Goal: Task Accomplishment & Management: Use online tool/utility

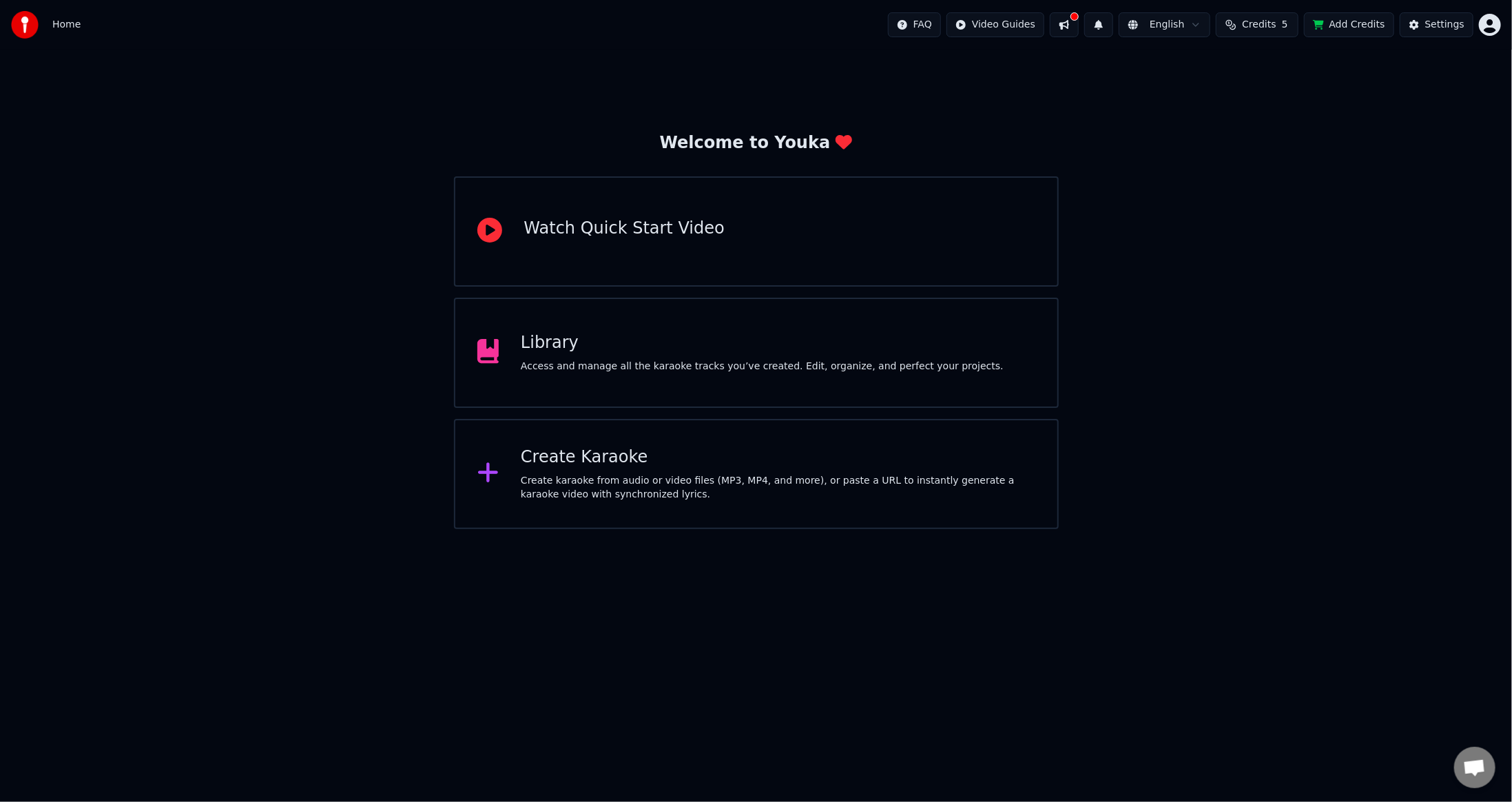
click at [1248, 256] on div "Welcome to Youka Watch Quick Start Video Library Access and manage all the kara…" at bounding box center [756, 289] width 1512 height 479
click at [1079, 22] on button at bounding box center [1064, 25] width 29 height 25
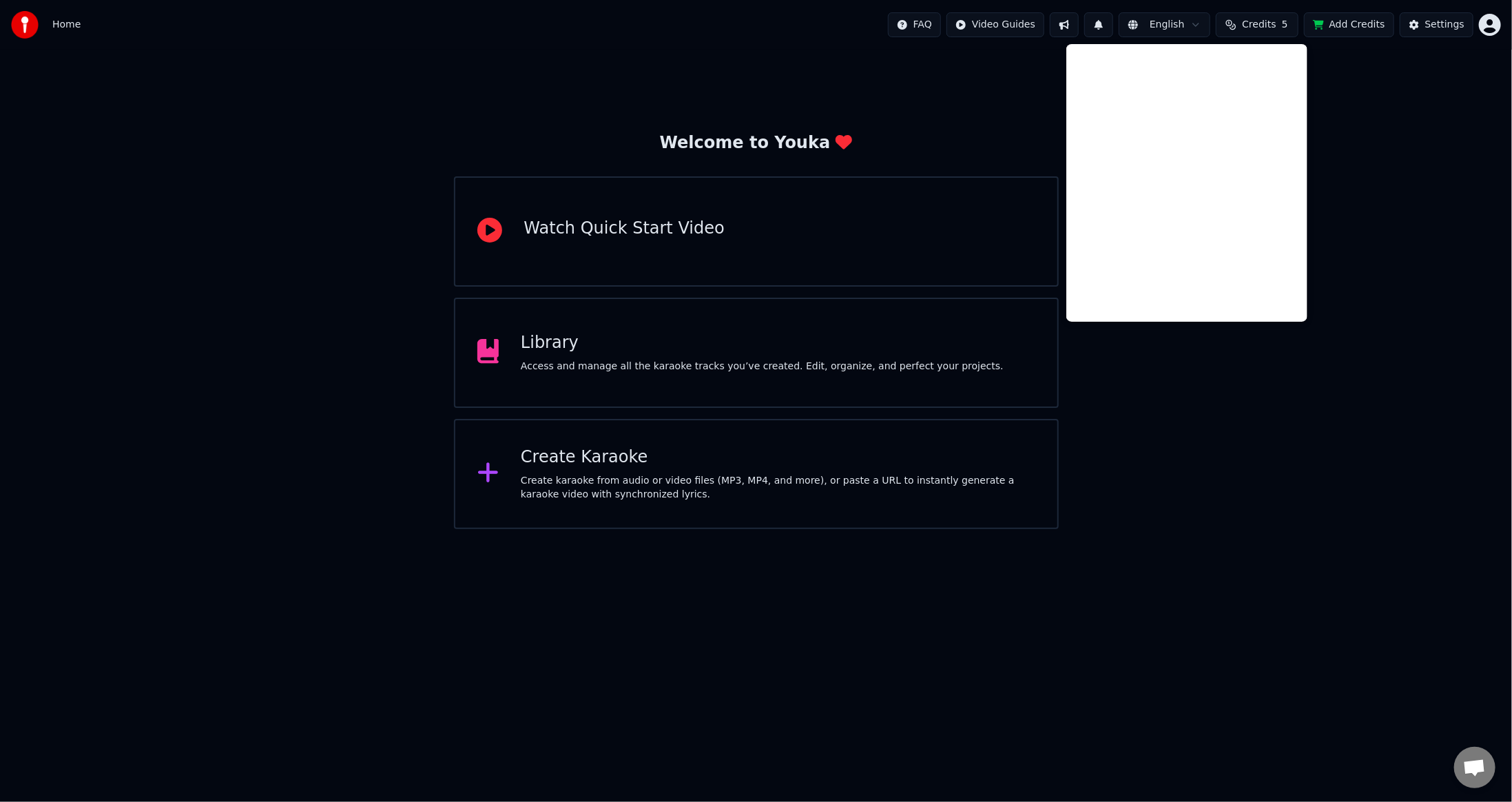
drag, startPoint x: 1388, startPoint y: 134, endPoint x: 1392, endPoint y: 116, distance: 18.4
click at [1388, 133] on div "Welcome to Youka Watch Quick Start Video Library Access and manage all the kara…" at bounding box center [756, 289] width 1512 height 479
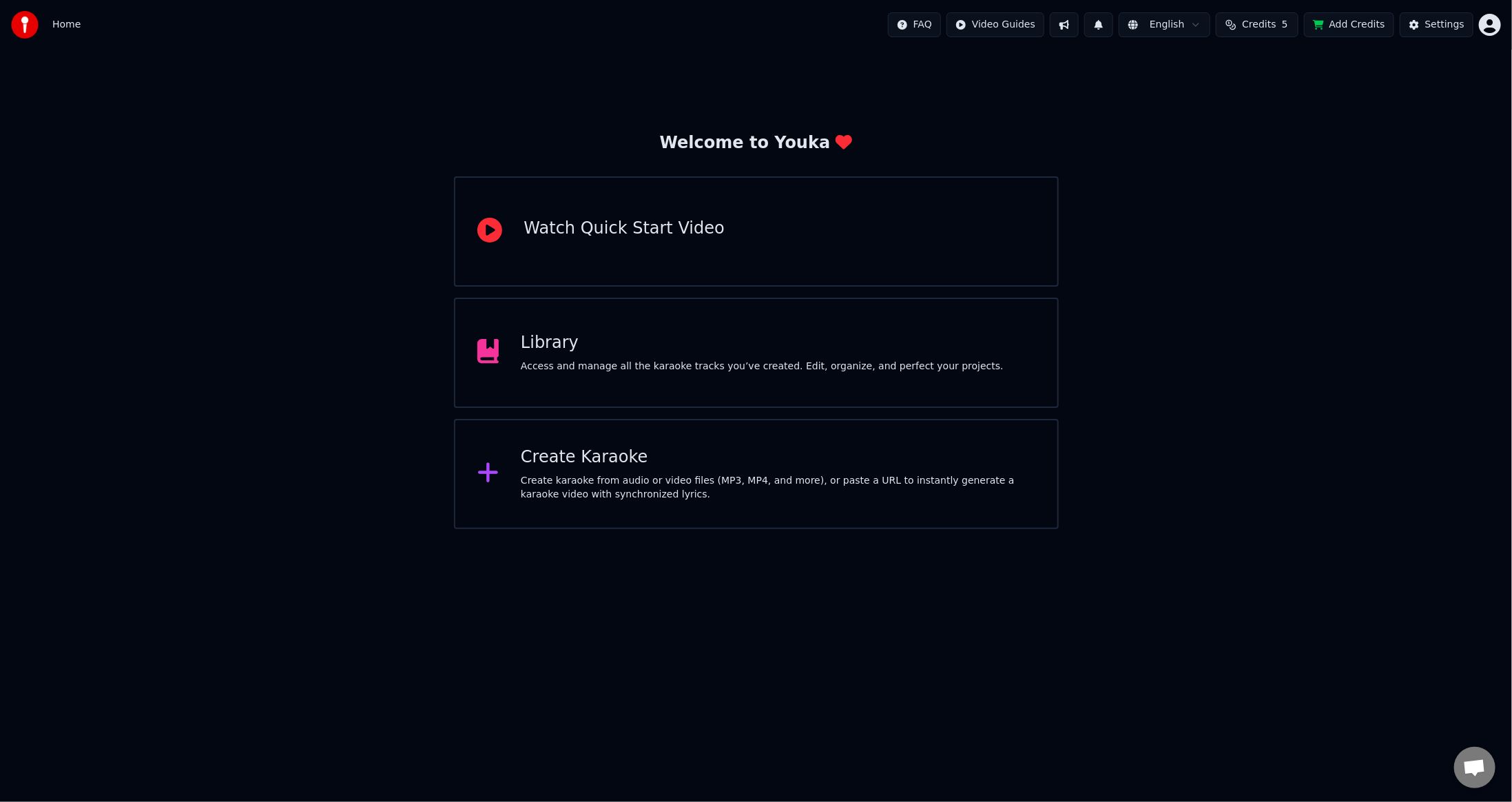
click at [700, 333] on div "Library" at bounding box center [762, 342] width 483 height 22
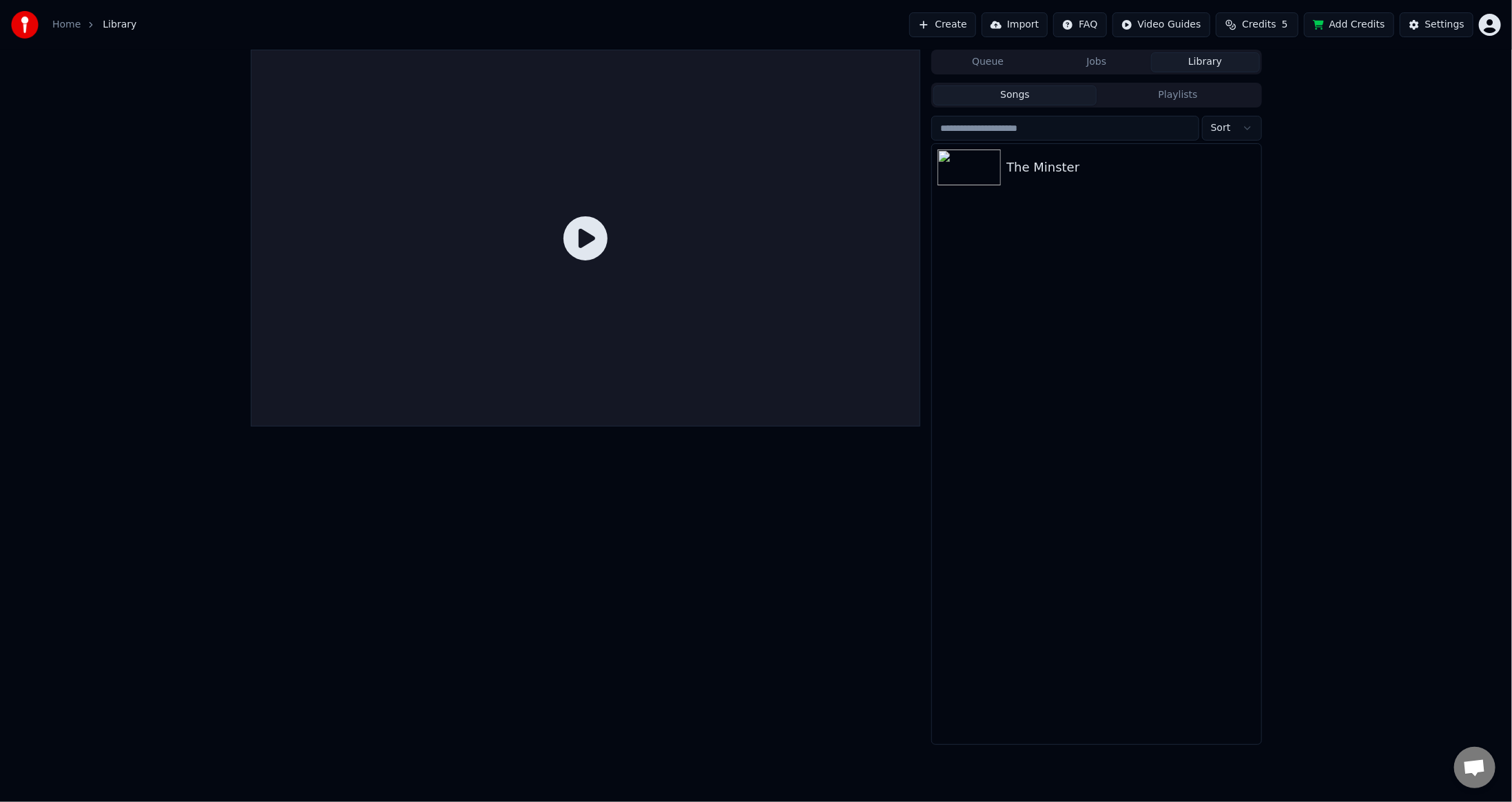
click at [1026, 96] on button "Songs" at bounding box center [1015, 95] width 164 height 20
click at [1033, 161] on div "The Minster" at bounding box center [1124, 167] width 235 height 20
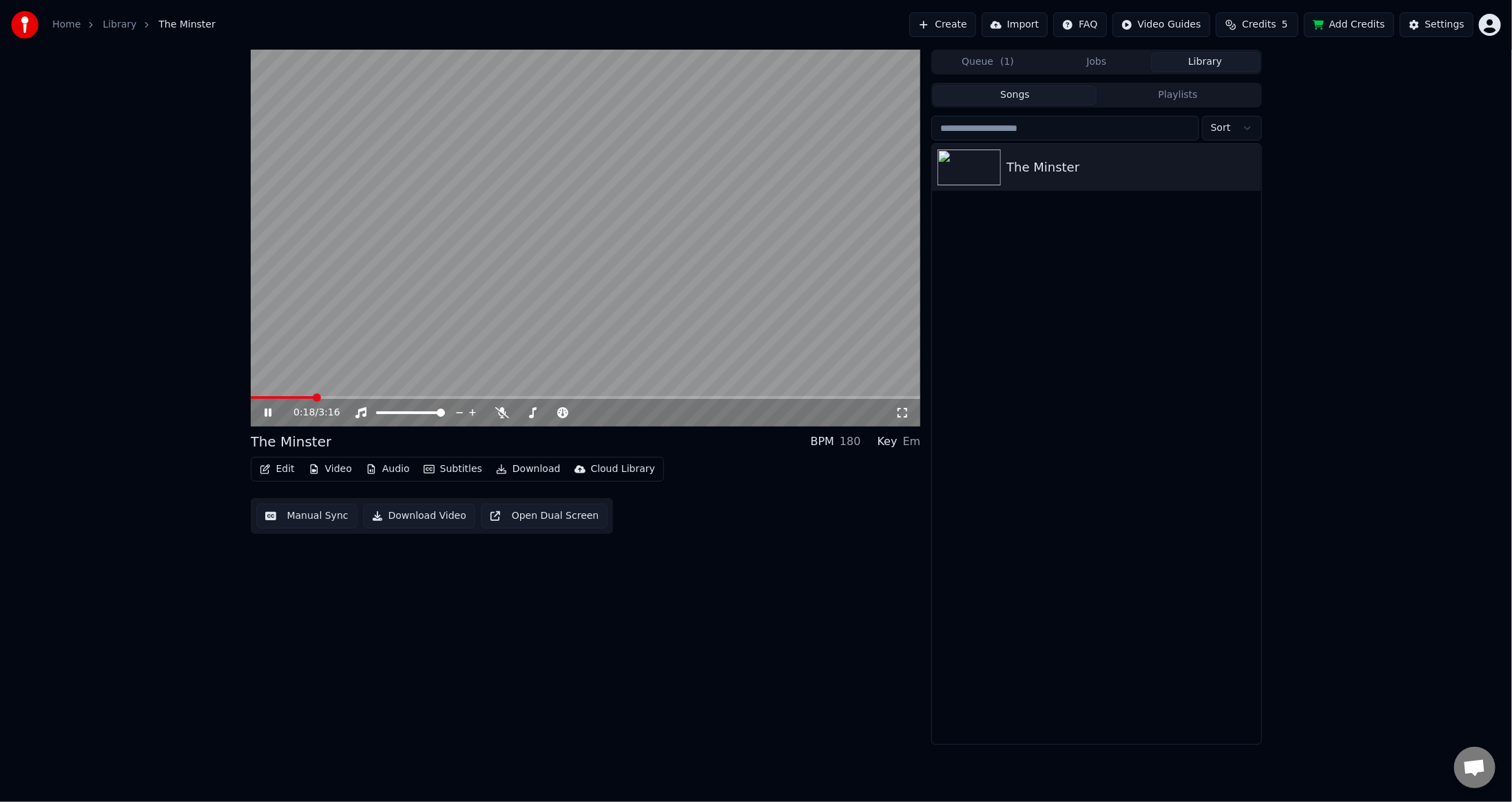
click at [632, 624] on div "0:18 / 3:16 The Minster BPM 180 Key Em Edit Video Audio Subtitles Download Clou…" at bounding box center [586, 397] width 671 height 695
click at [501, 655] on div "0:26 / 3:16 The Minster BPM 180 Key Em Edit Video Audio Subtitles Download Clou…" at bounding box center [586, 397] width 671 height 695
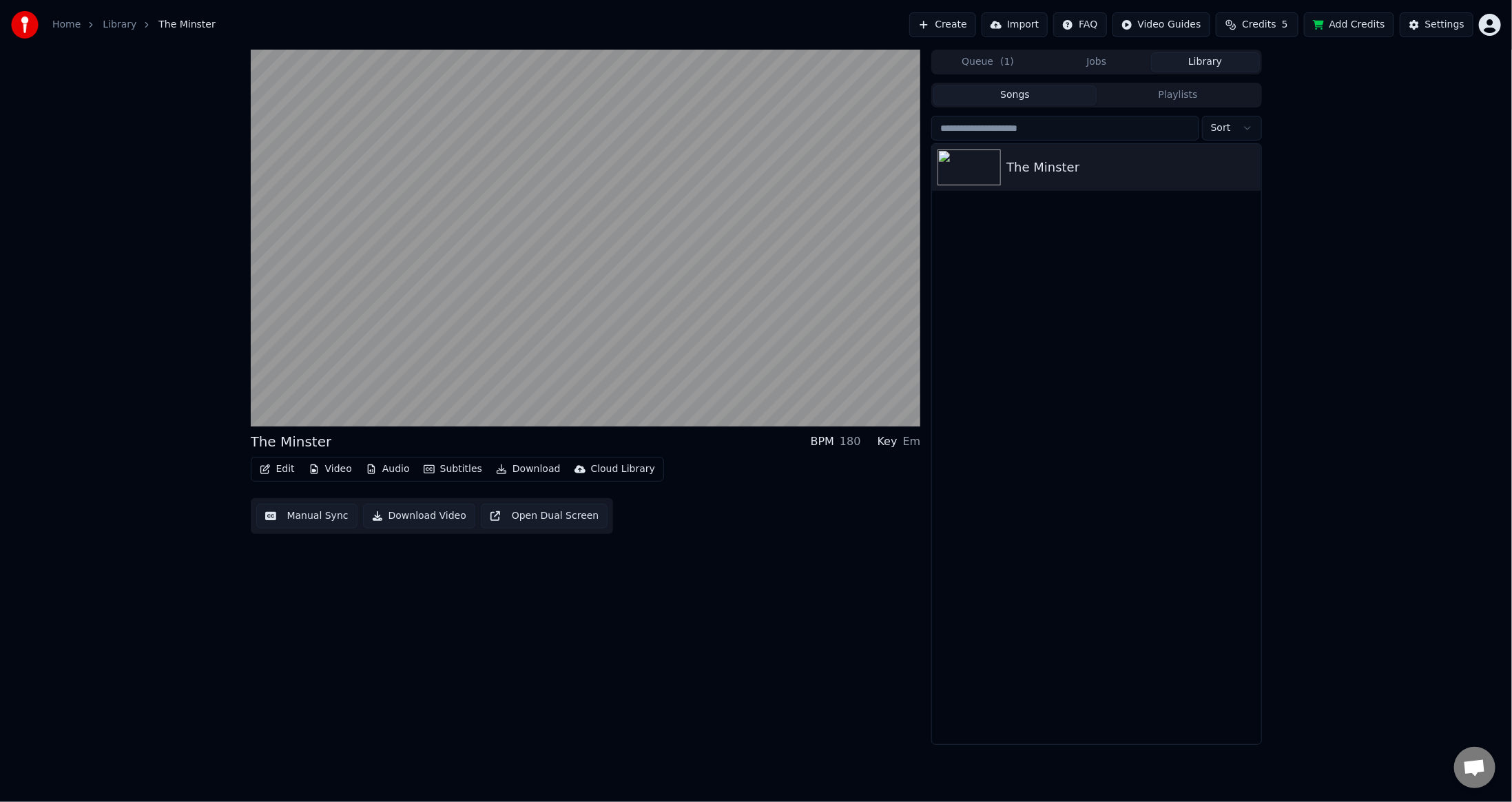
click at [519, 655] on div "The Minster BPM 180 Key Em Edit Video Audio Subtitles Download Cloud Library Ma…" at bounding box center [586, 397] width 671 height 695
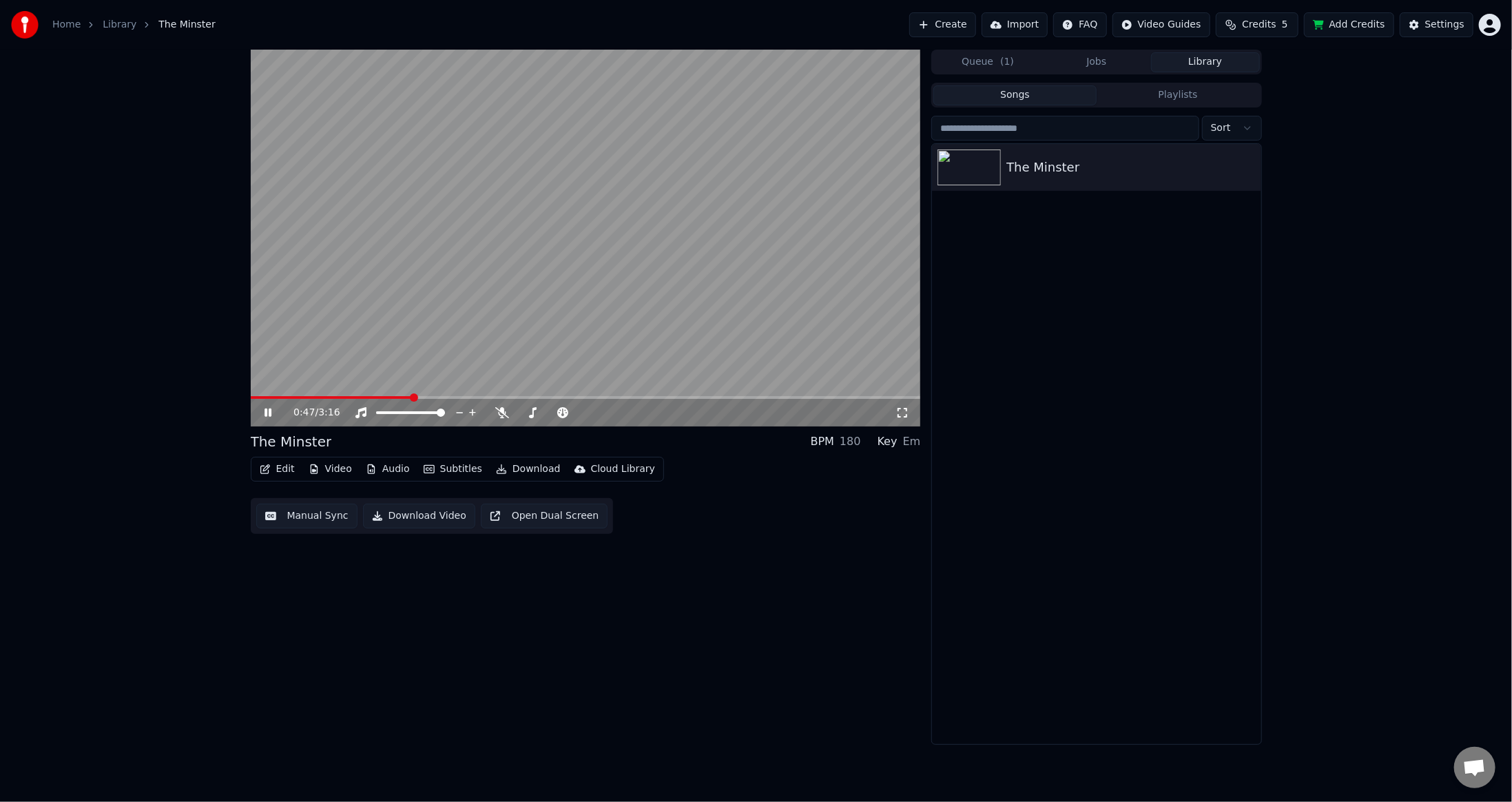
click at [271, 410] on icon at bounding box center [277, 413] width 32 height 11
click at [251, 397] on span at bounding box center [254, 397] width 8 height 8
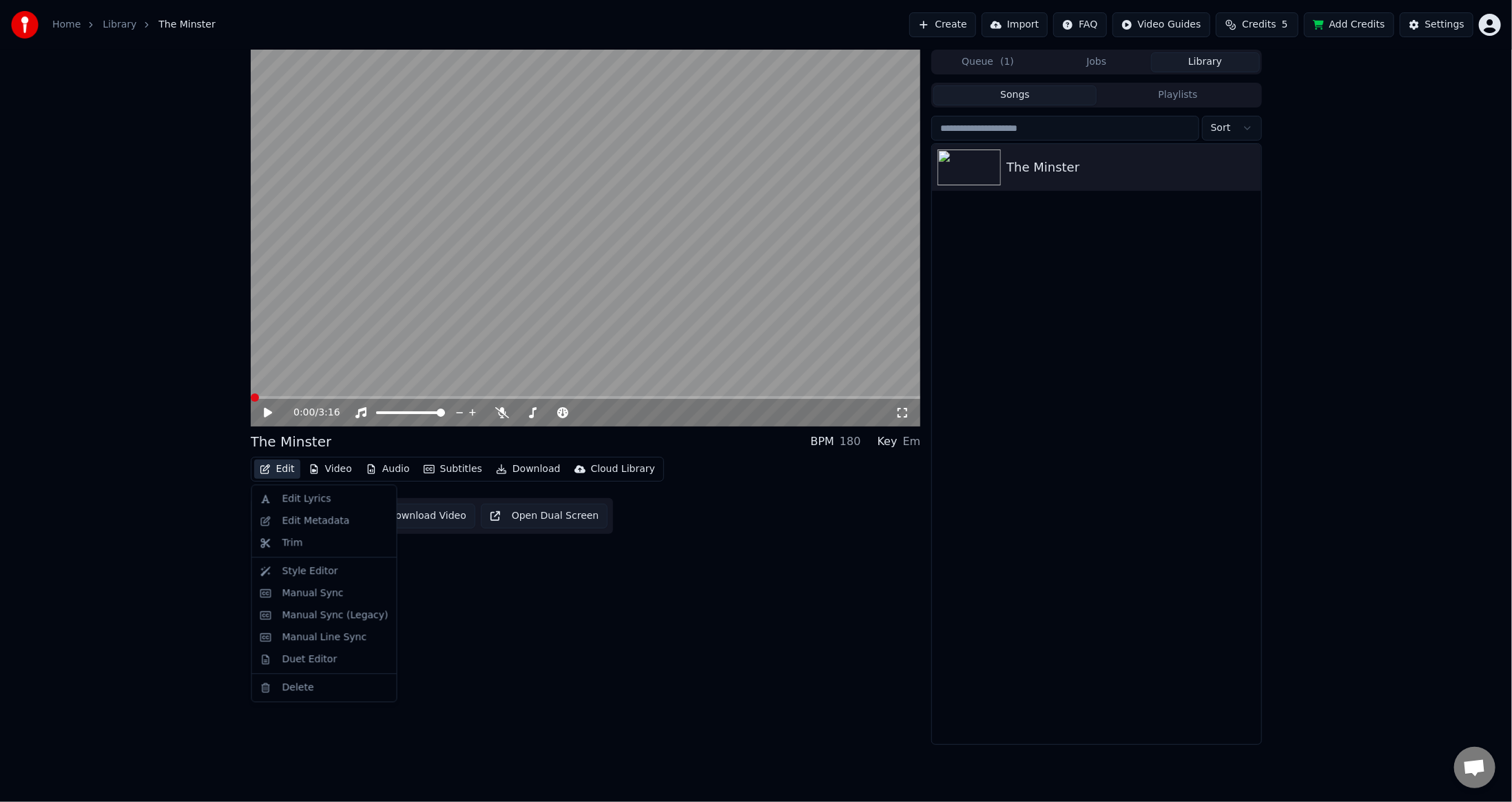
click at [282, 467] on button "Edit" at bounding box center [277, 469] width 46 height 20
click at [310, 590] on div "Manual Sync" at bounding box center [313, 592] width 61 height 13
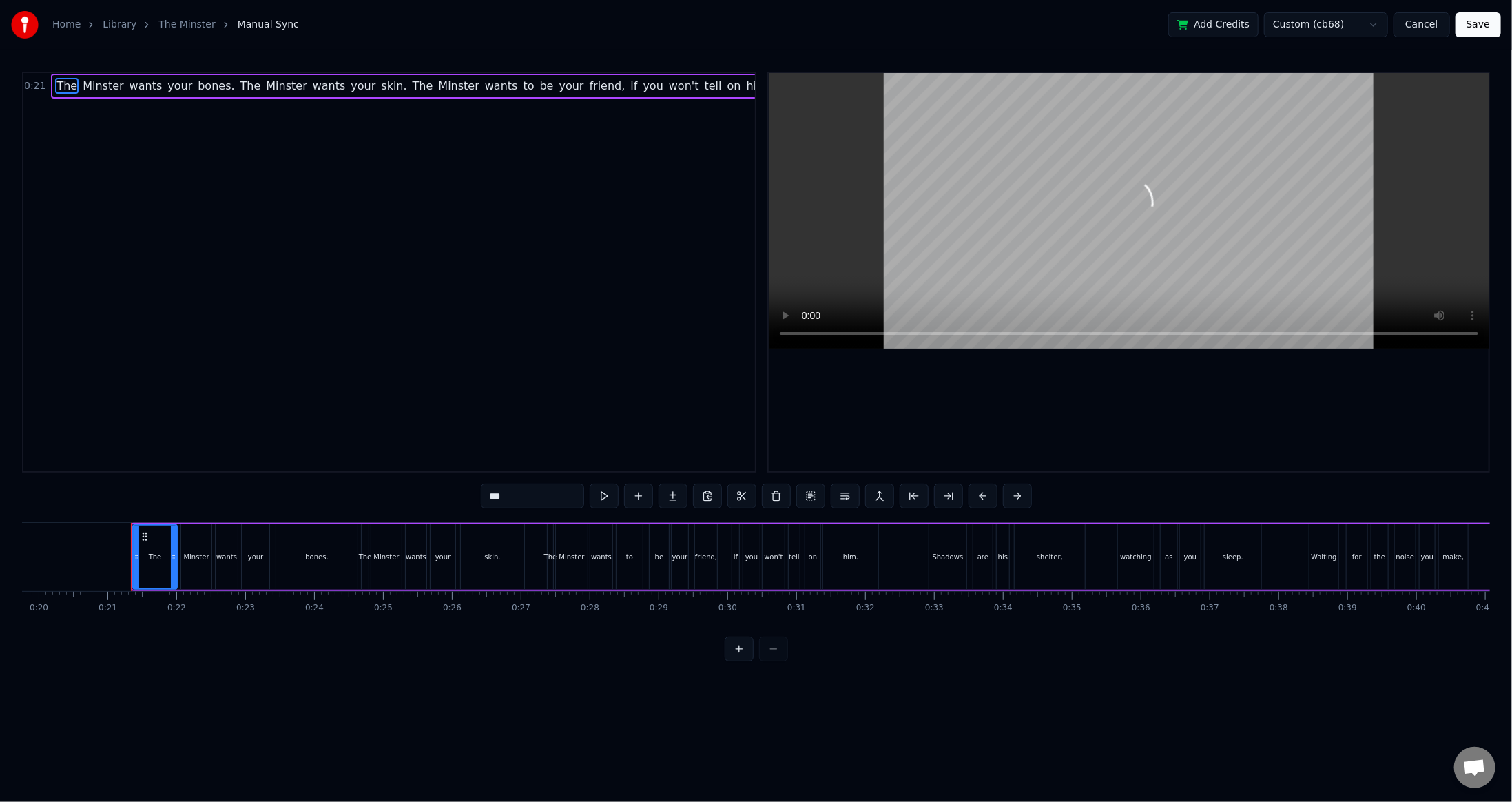
scroll to position [0, 1401]
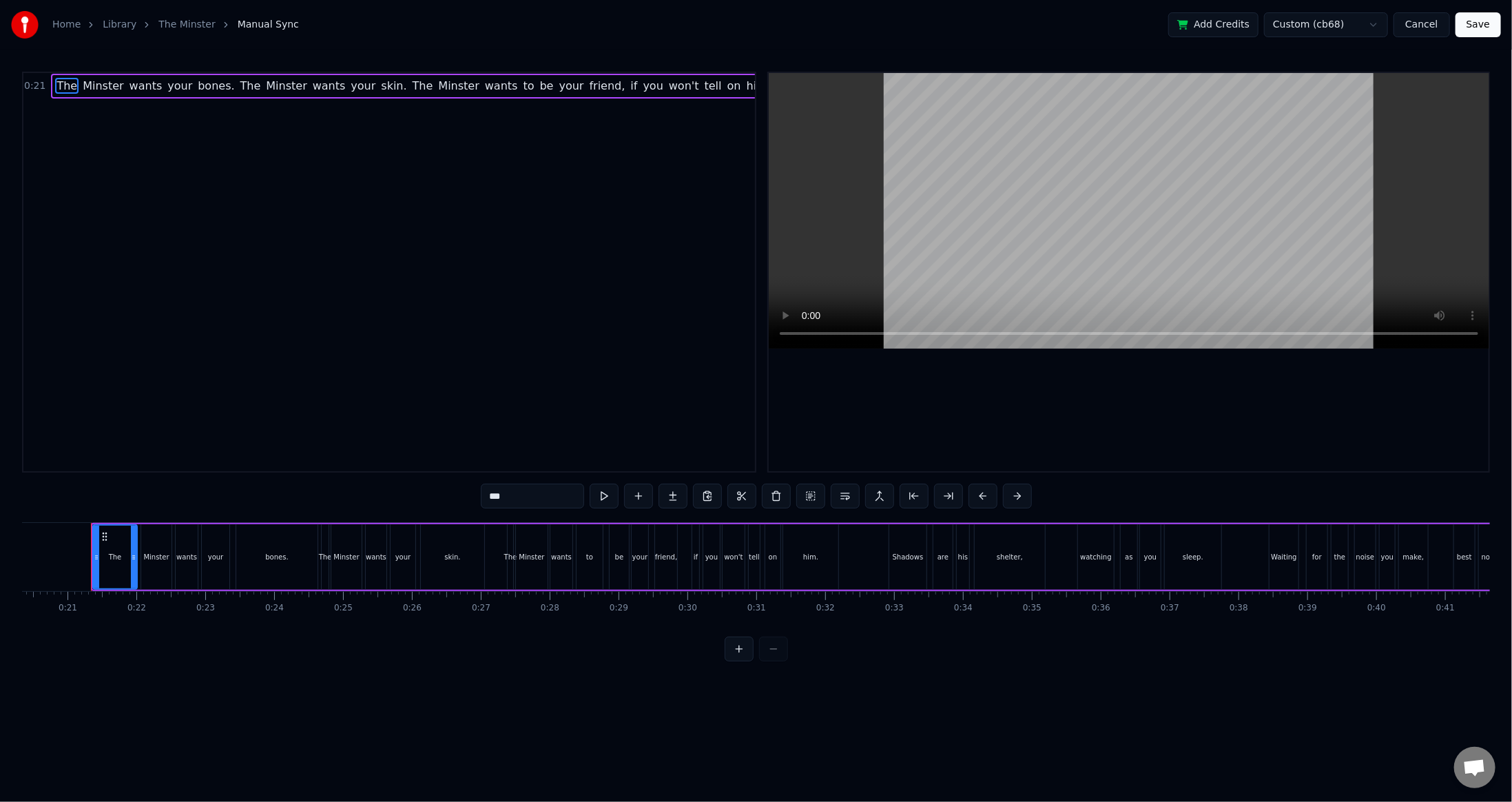
drag, startPoint x: 228, startPoint y: 625, endPoint x: 168, endPoint y: 624, distance: 60.0
click at [171, 625] on div "The Minster wants your bones. The Minster wants your skin. The Minster wants to…" at bounding box center [756, 573] width 1468 height 103
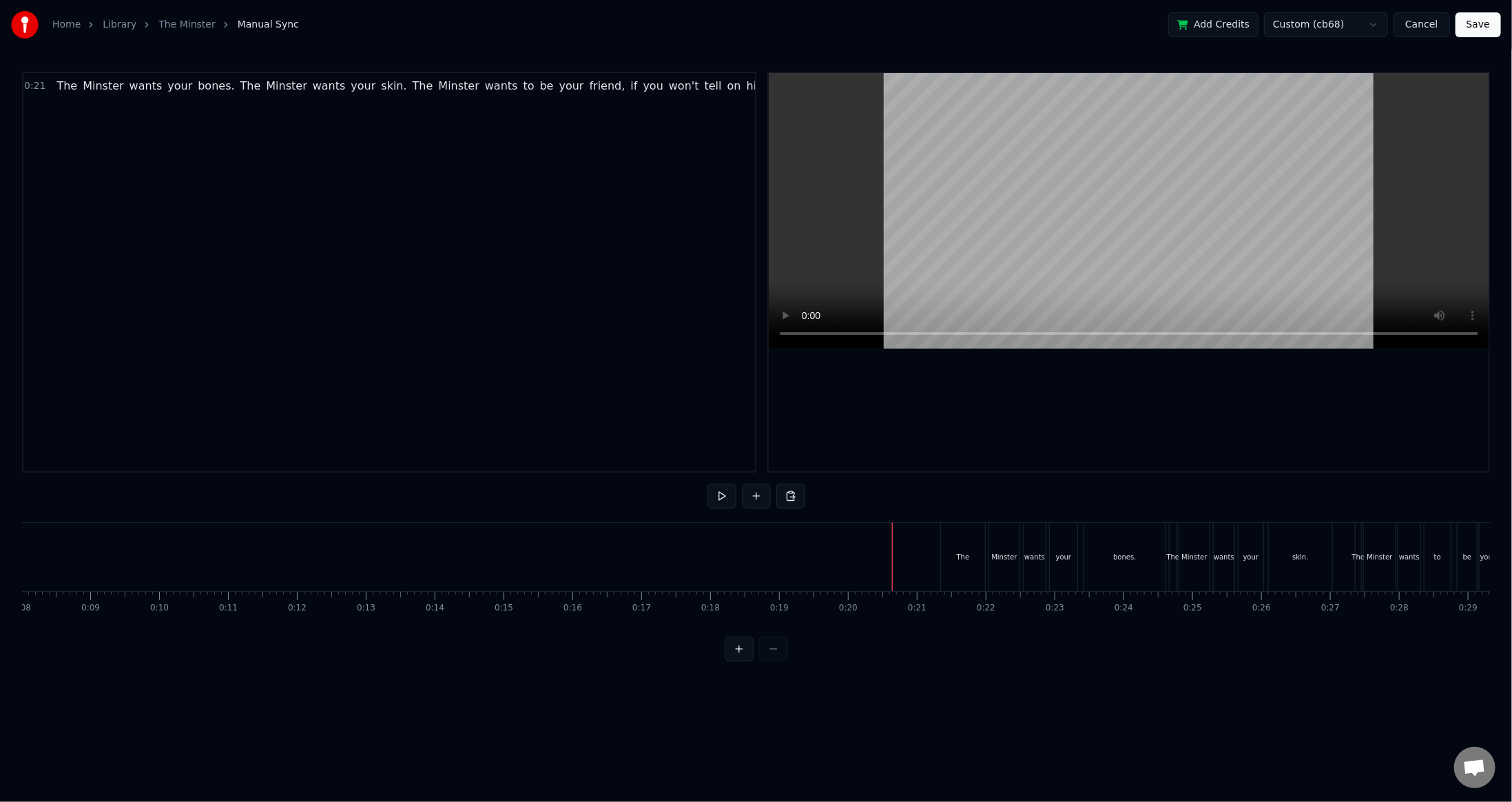
scroll to position [0, 556]
click at [724, 493] on button at bounding box center [721, 496] width 29 height 25
click at [725, 494] on button at bounding box center [721, 496] width 29 height 25
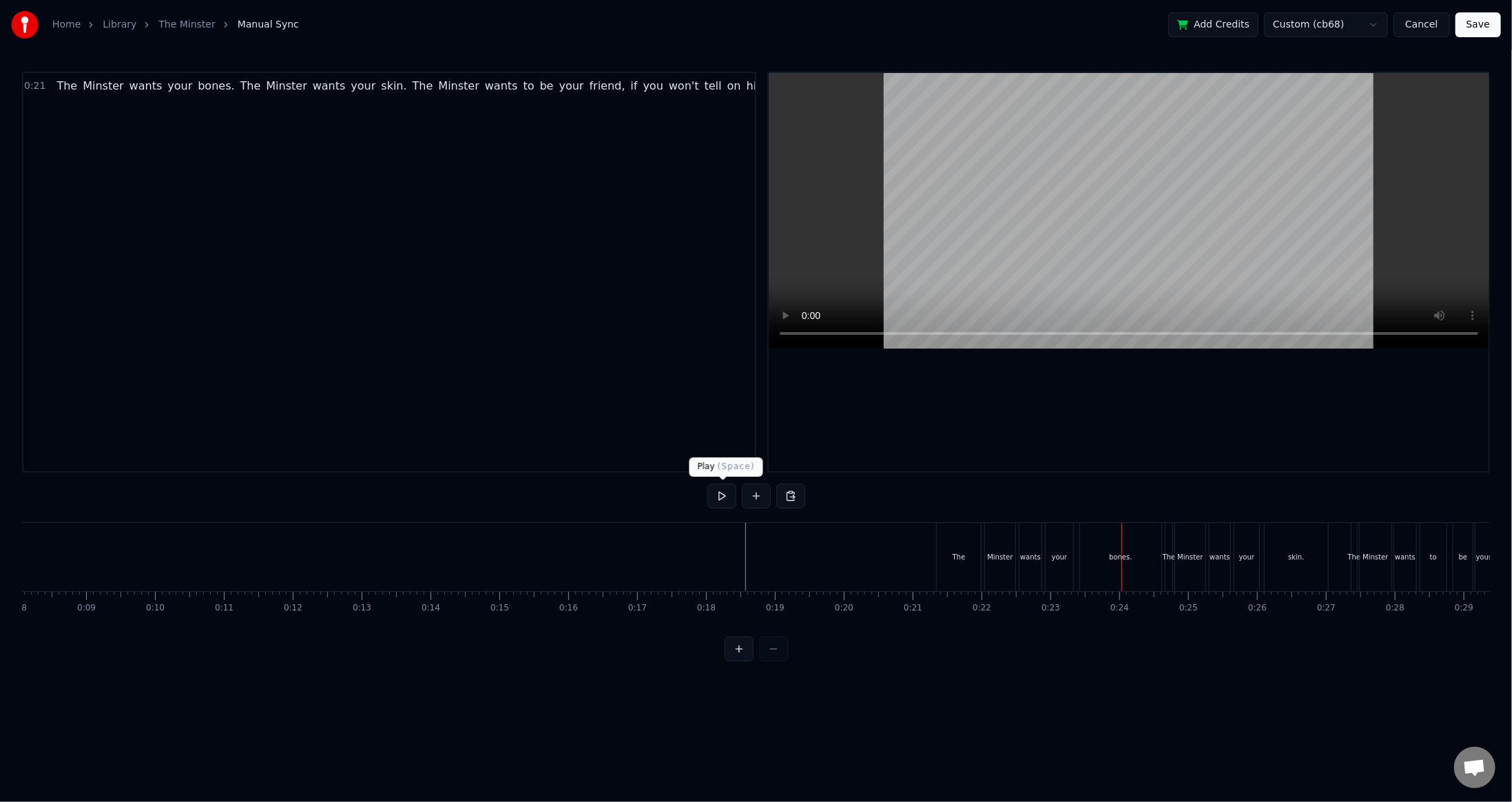
click at [730, 501] on button at bounding box center [721, 496] width 29 height 25
click at [1312, 32] on html "Home Library The Minster Manual Sync Add Credits Custom (cb68) Cancel Save 0:21…" at bounding box center [756, 341] width 1512 height 683
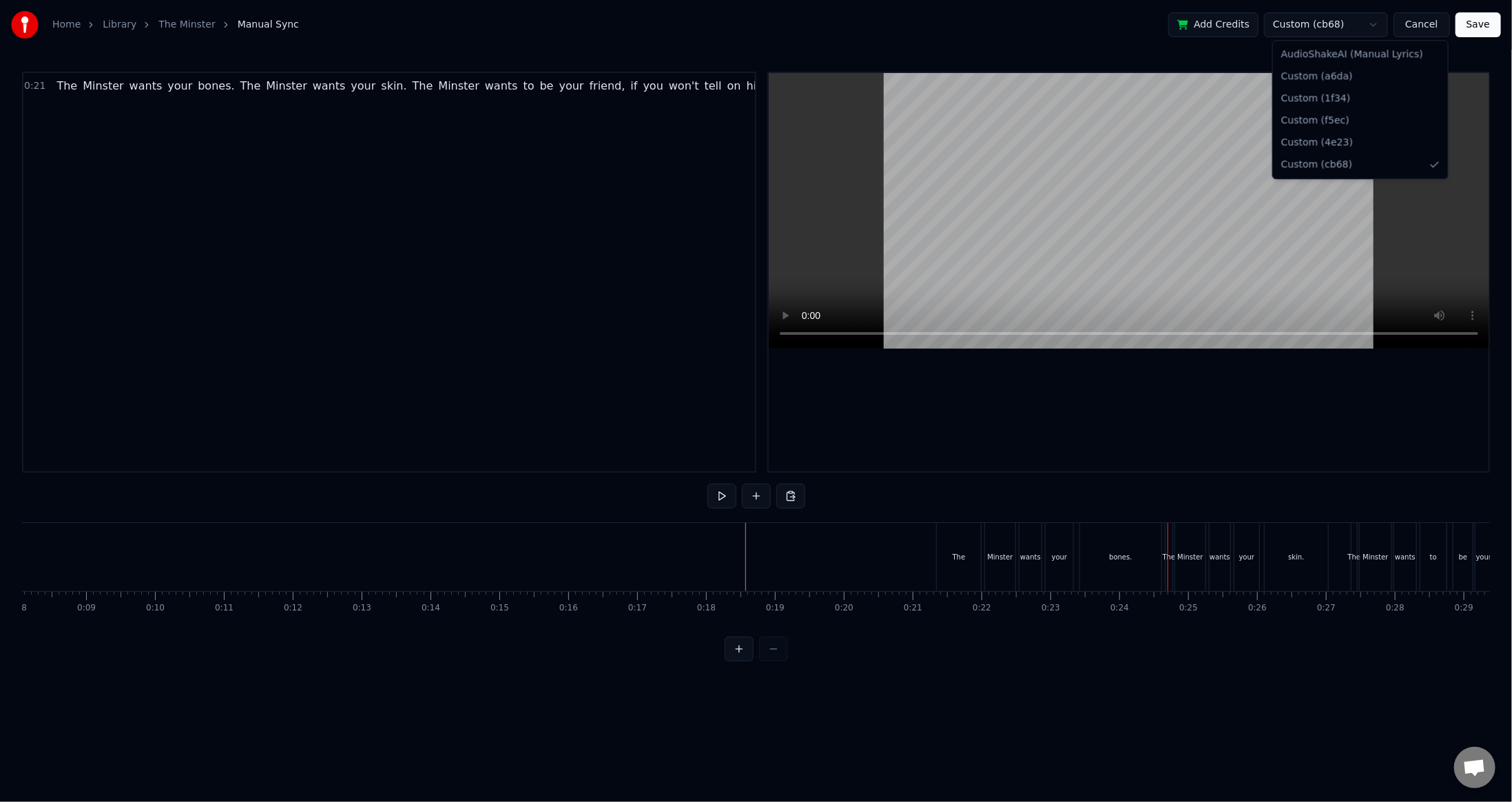
click at [1312, 32] on html "Home Library The Minster Manual Sync Add Credits Custom (cb68) Cancel Save 0:21…" at bounding box center [756, 341] width 1512 height 683
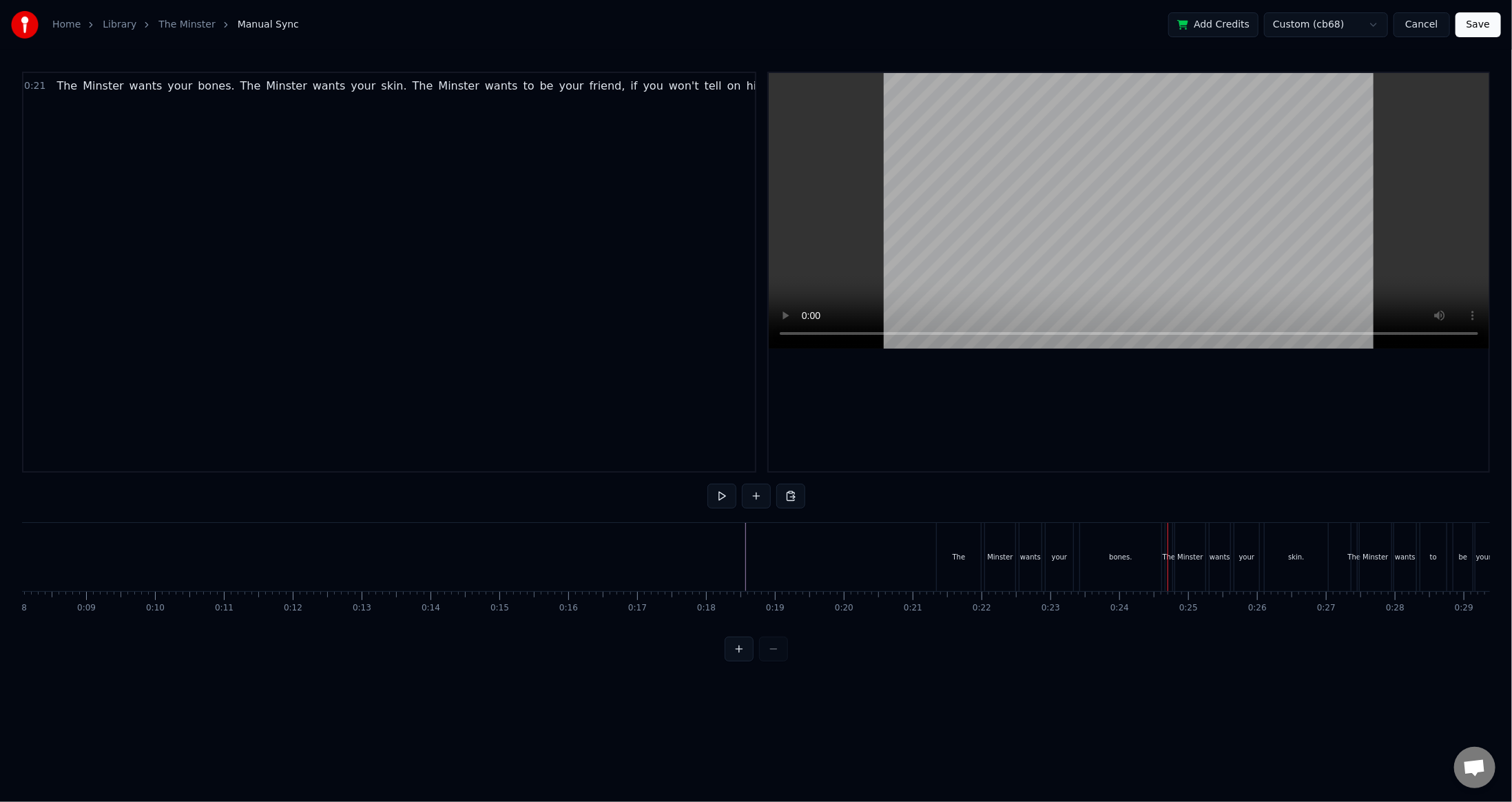
click at [1483, 23] on button "Save" at bounding box center [1478, 25] width 45 height 25
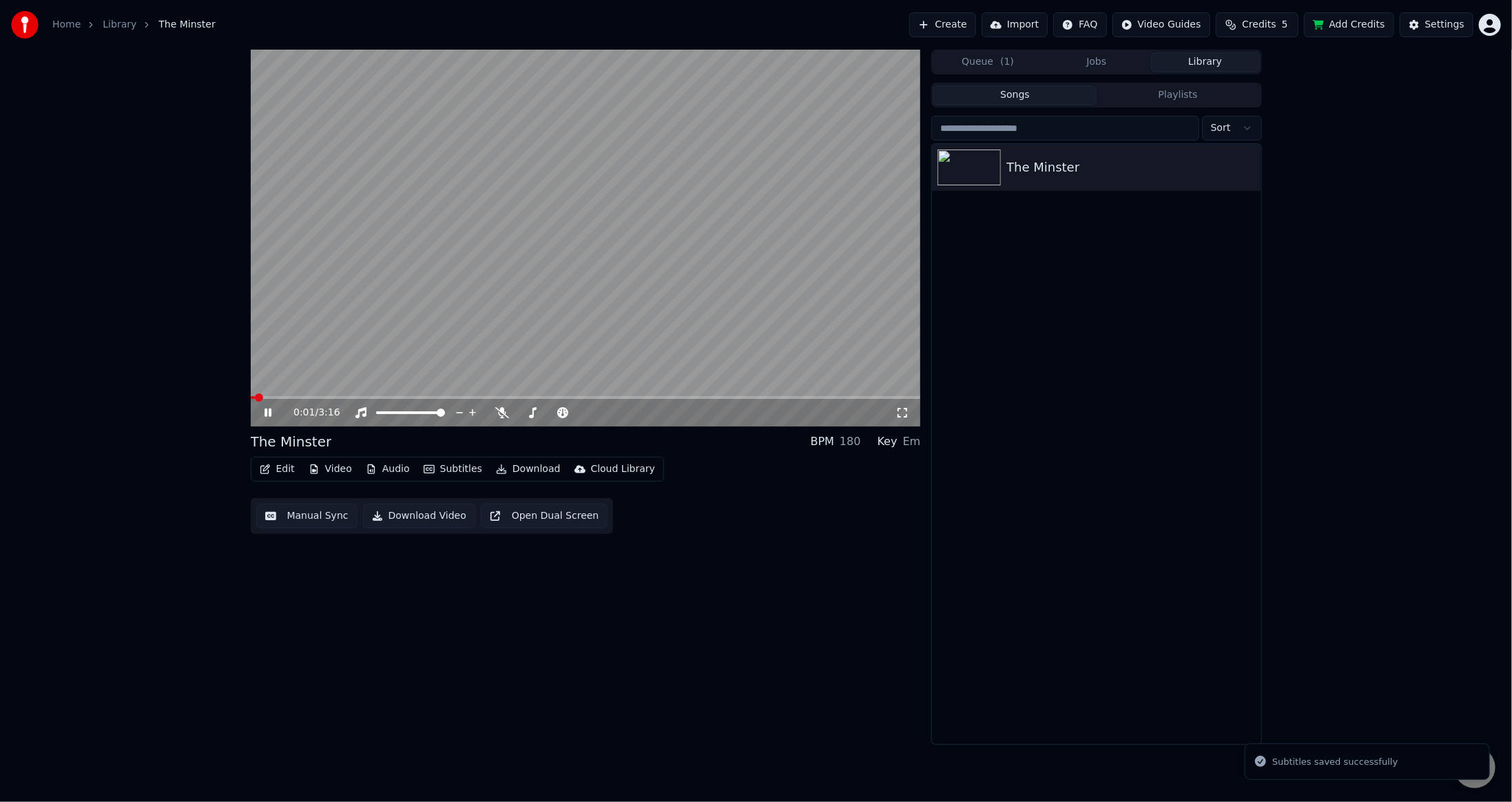
click at [283, 392] on video at bounding box center [586, 238] width 671 height 377
click at [284, 398] on span at bounding box center [586, 397] width 671 height 3
click at [298, 396] on span at bounding box center [586, 397] width 671 height 3
click at [274, 412] on icon at bounding box center [277, 413] width 32 height 11
click at [312, 397] on span at bounding box center [586, 397] width 671 height 3
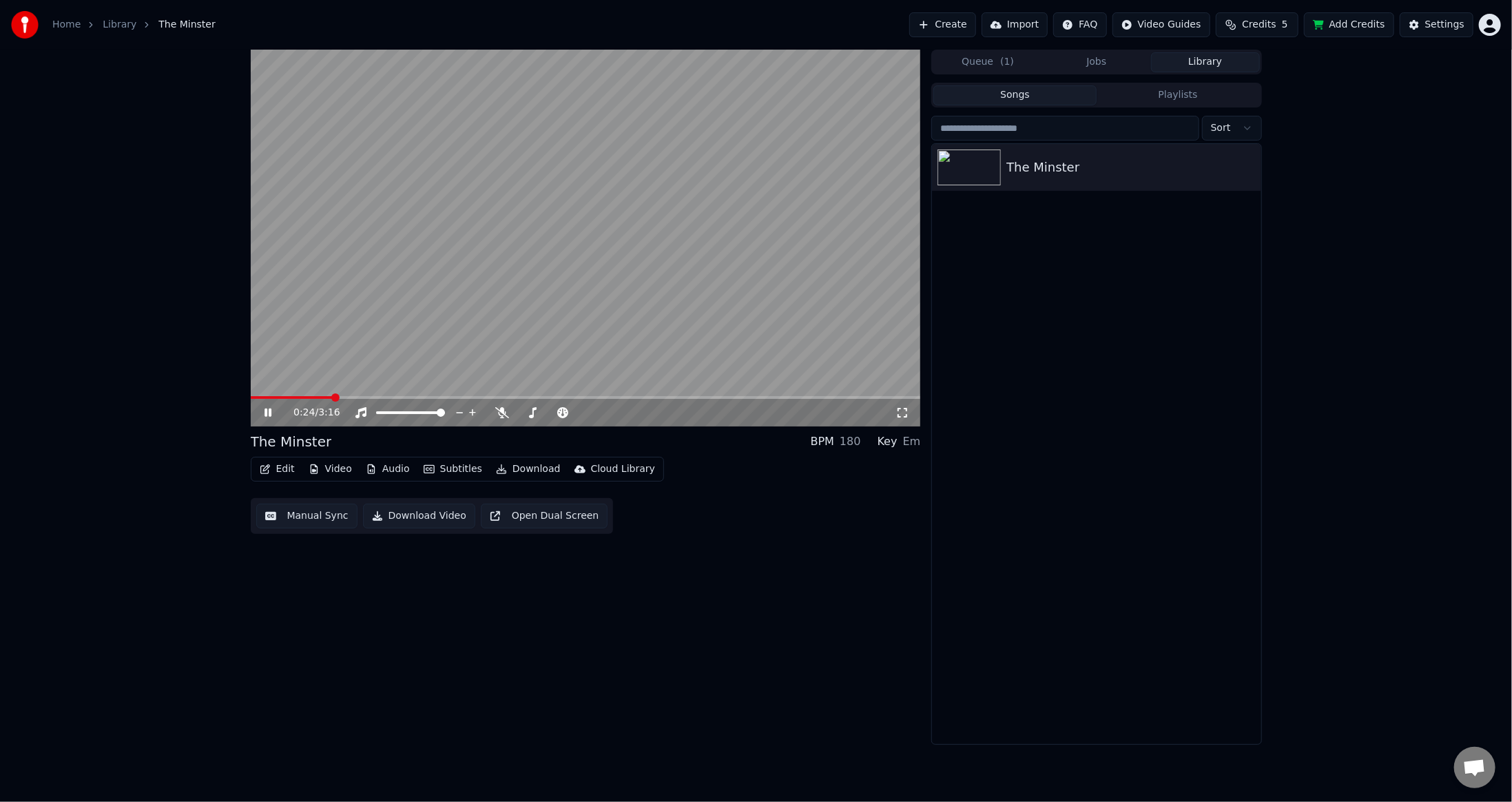
click at [307, 397] on span at bounding box center [292, 397] width 82 height 3
click at [270, 413] on icon at bounding box center [268, 412] width 7 height 8
click at [276, 472] on button "Edit" at bounding box center [277, 469] width 46 height 20
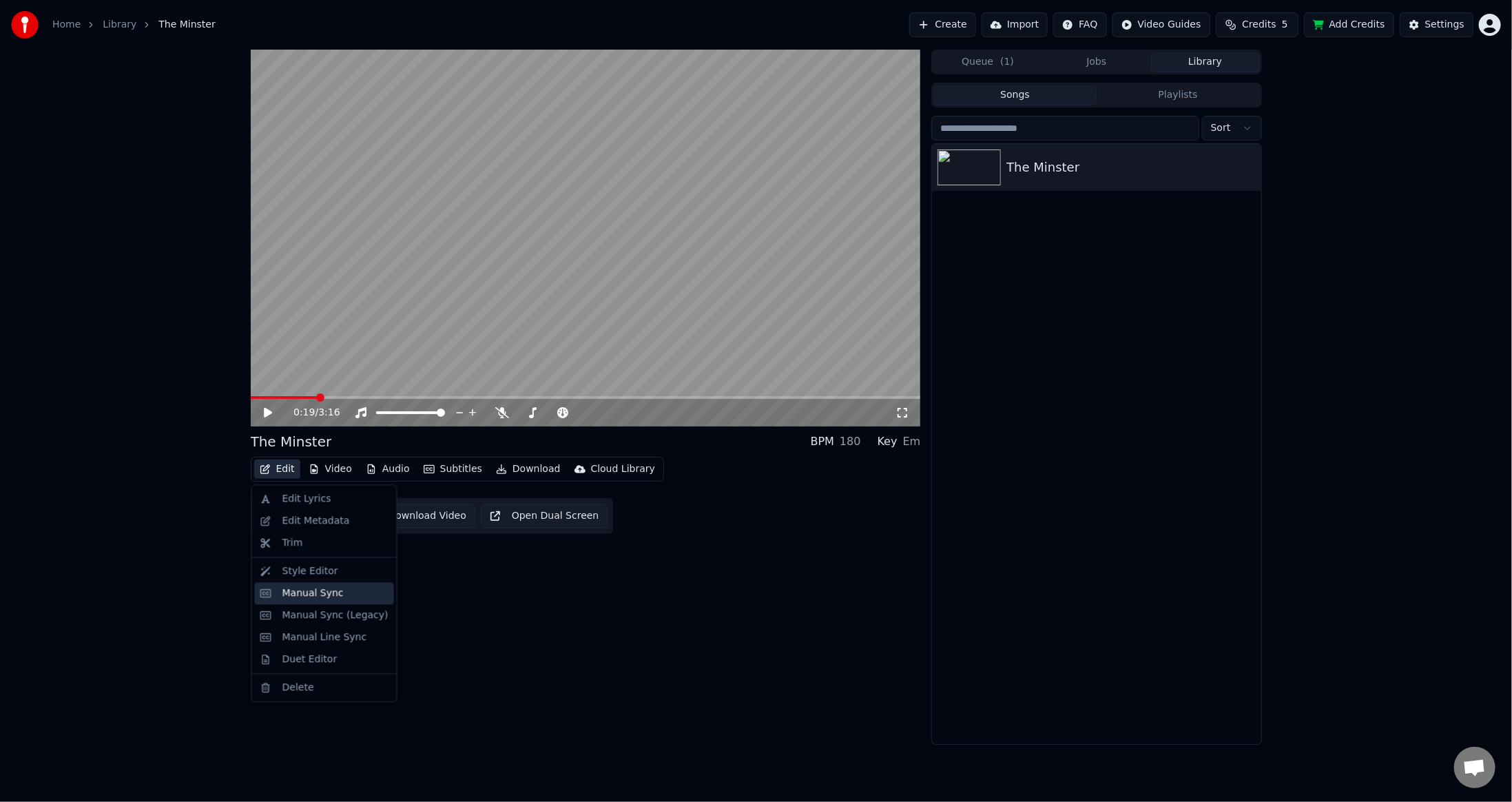
click at [318, 587] on div "Manual Sync" at bounding box center [313, 592] width 61 height 13
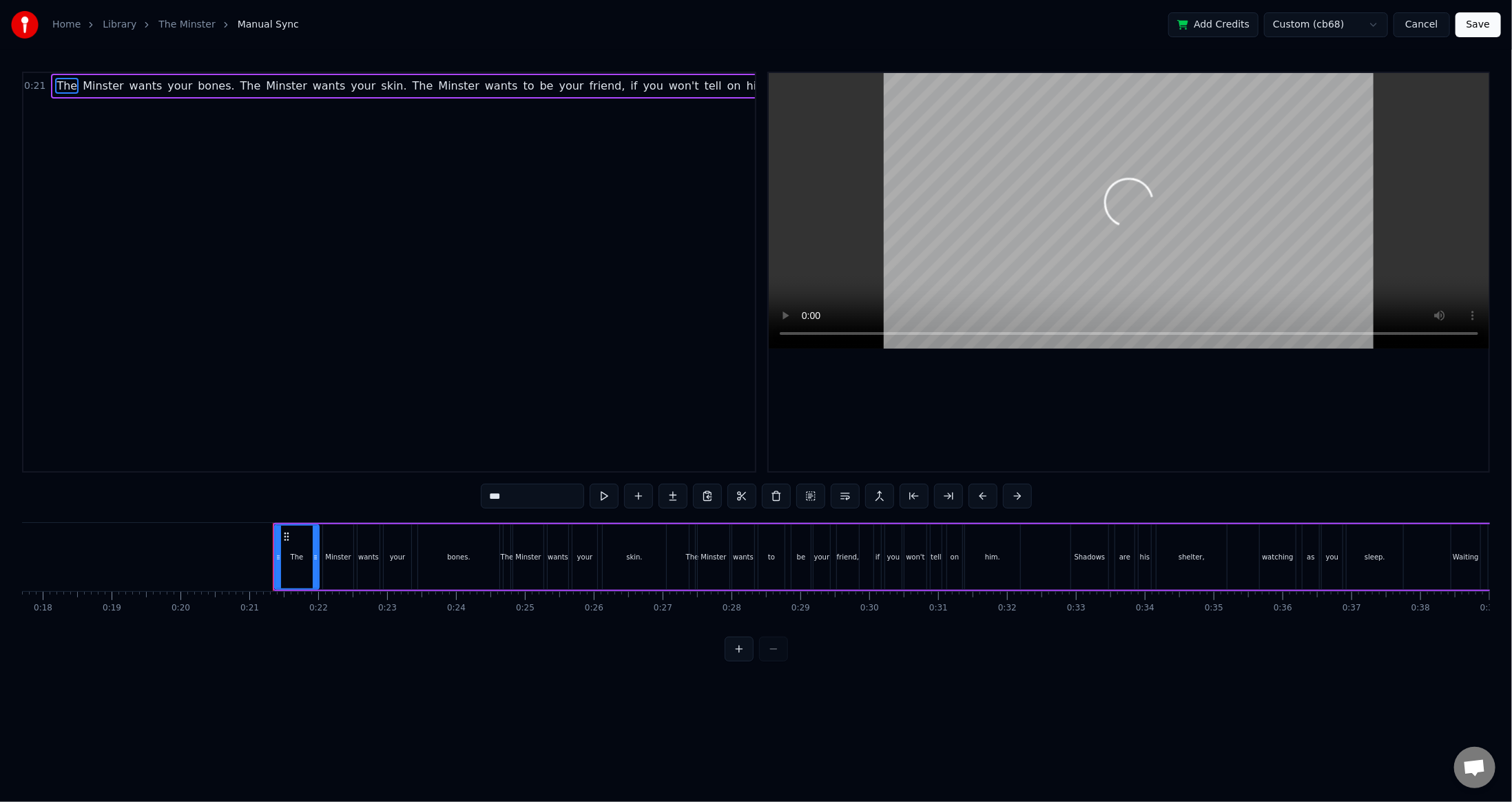
scroll to position [0, 1211]
click at [339, 559] on div "Minster" at bounding box center [346, 557] width 26 height 11
click at [303, 563] on div "The" at bounding box center [305, 557] width 44 height 66
type input "***"
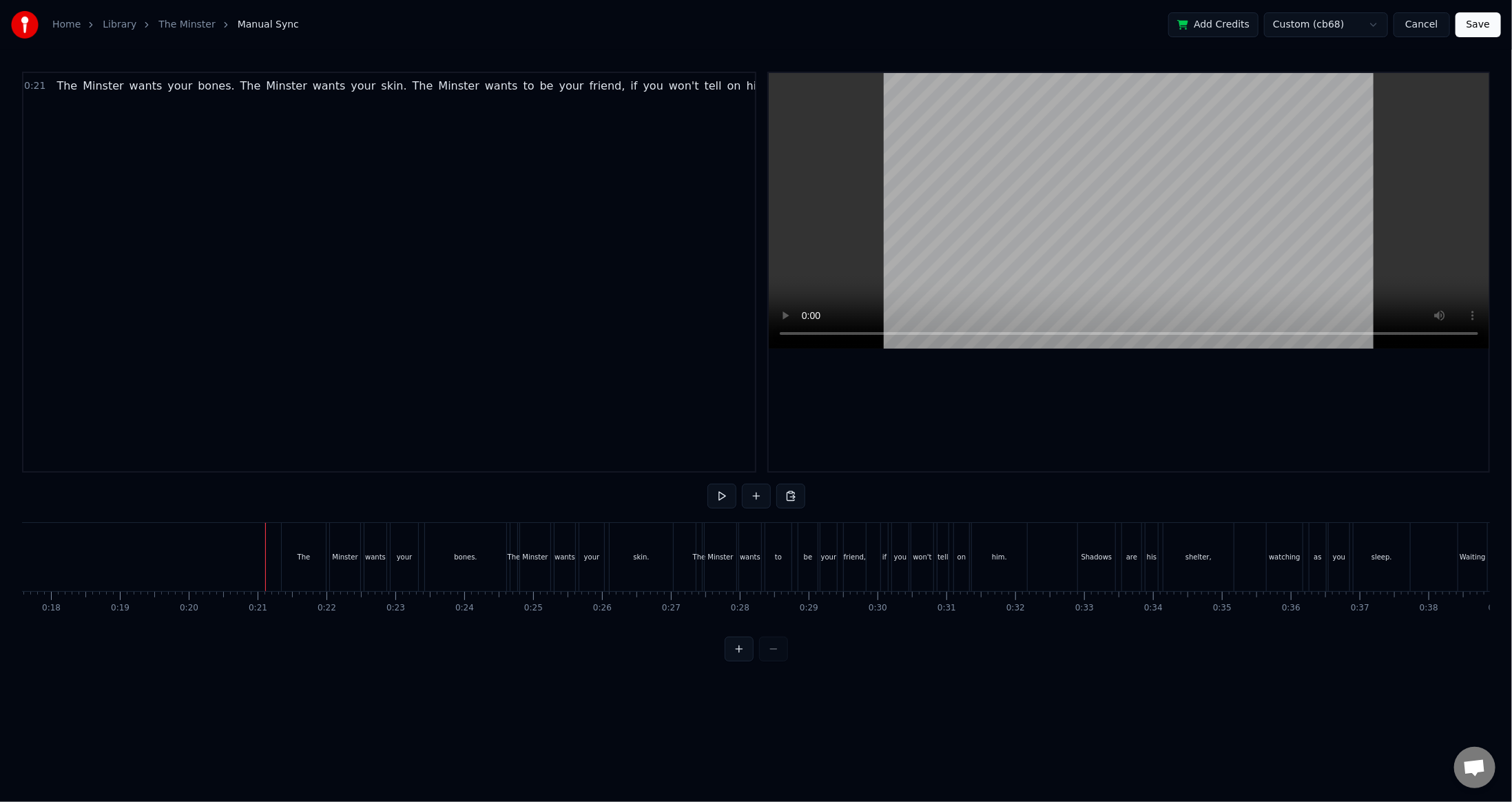
click at [721, 509] on div at bounding box center [756, 497] width 98 height 28
click at [720, 504] on button at bounding box center [721, 496] width 29 height 25
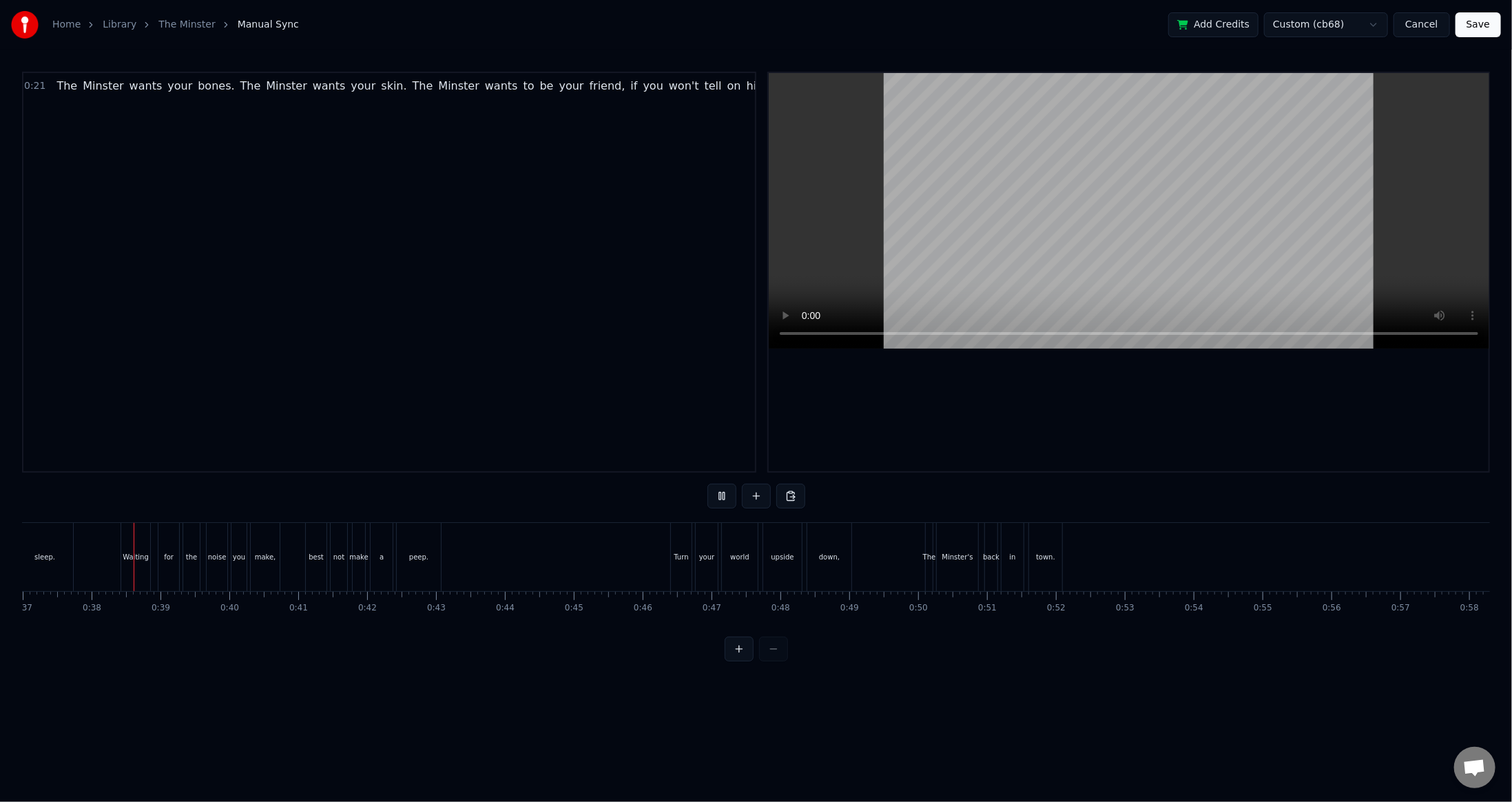
scroll to position [0, 2554]
click at [720, 496] on button at bounding box center [721, 496] width 29 height 25
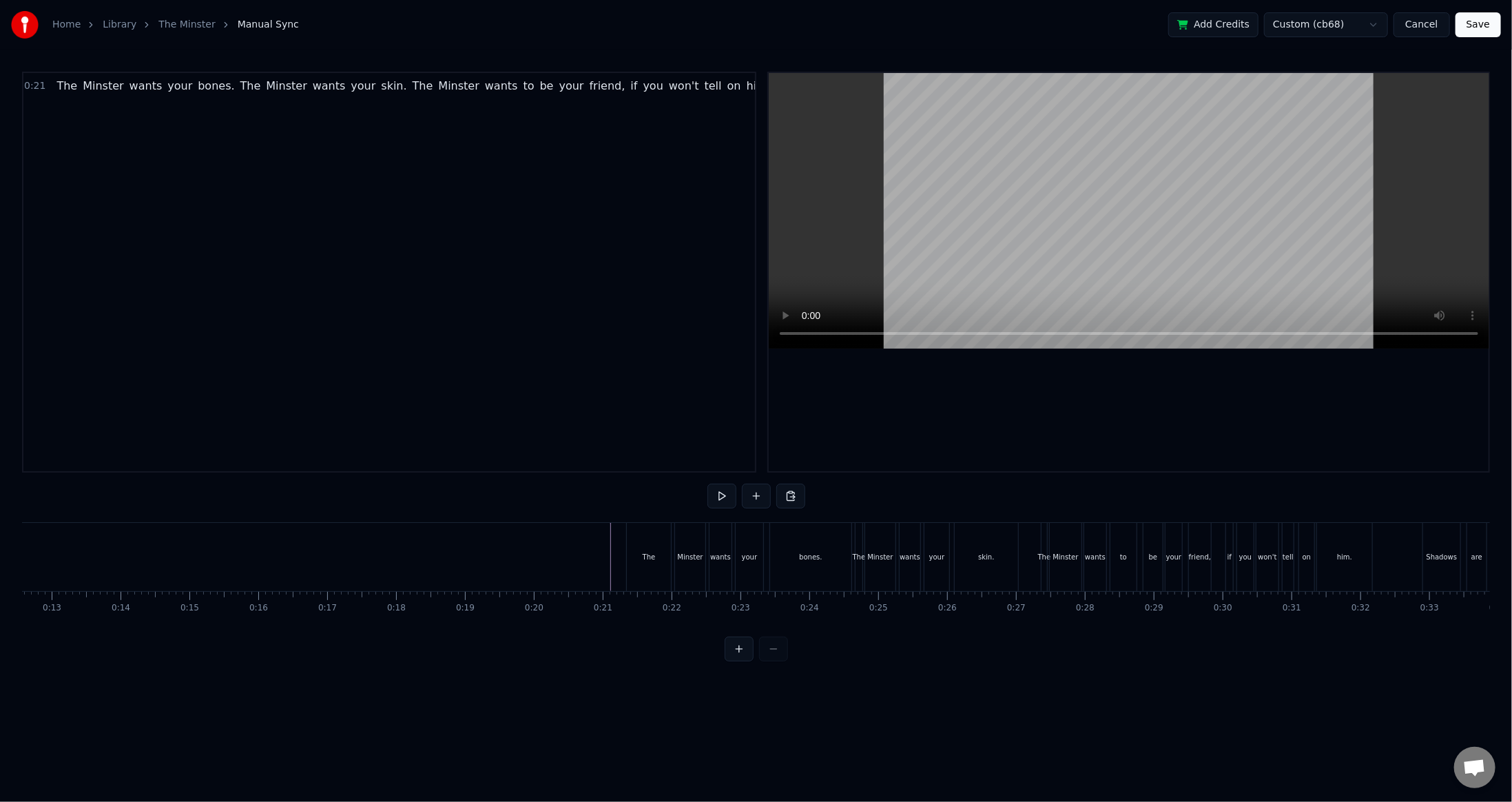
scroll to position [0, 855]
click at [585, 358] on div "0:21 The Minster wants your bones. The Minster wants your skin. The Minster wan…" at bounding box center [390, 272] width 735 height 401
click at [539, 90] on span "be" at bounding box center [547, 86] width 17 height 16
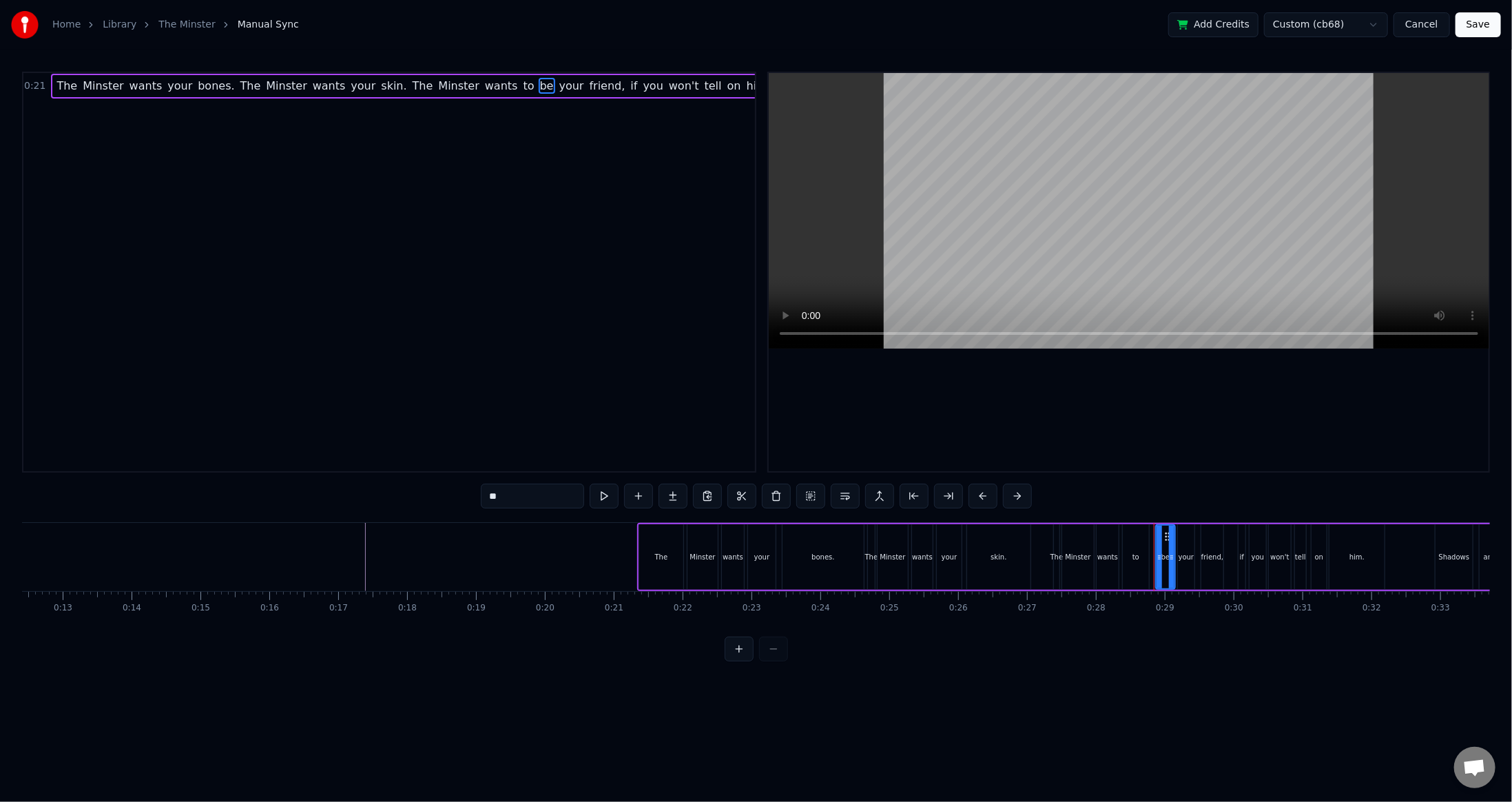
click at [436, 230] on div "0:21 The Minster wants your bones. The Minster wants your skin. The Minster wan…" at bounding box center [390, 272] width 735 height 401
click at [1379, 20] on html "Home Library The Minster Manual Sync Add Credits Custom (cb68) Cancel Save 0:21…" at bounding box center [756, 341] width 1512 height 683
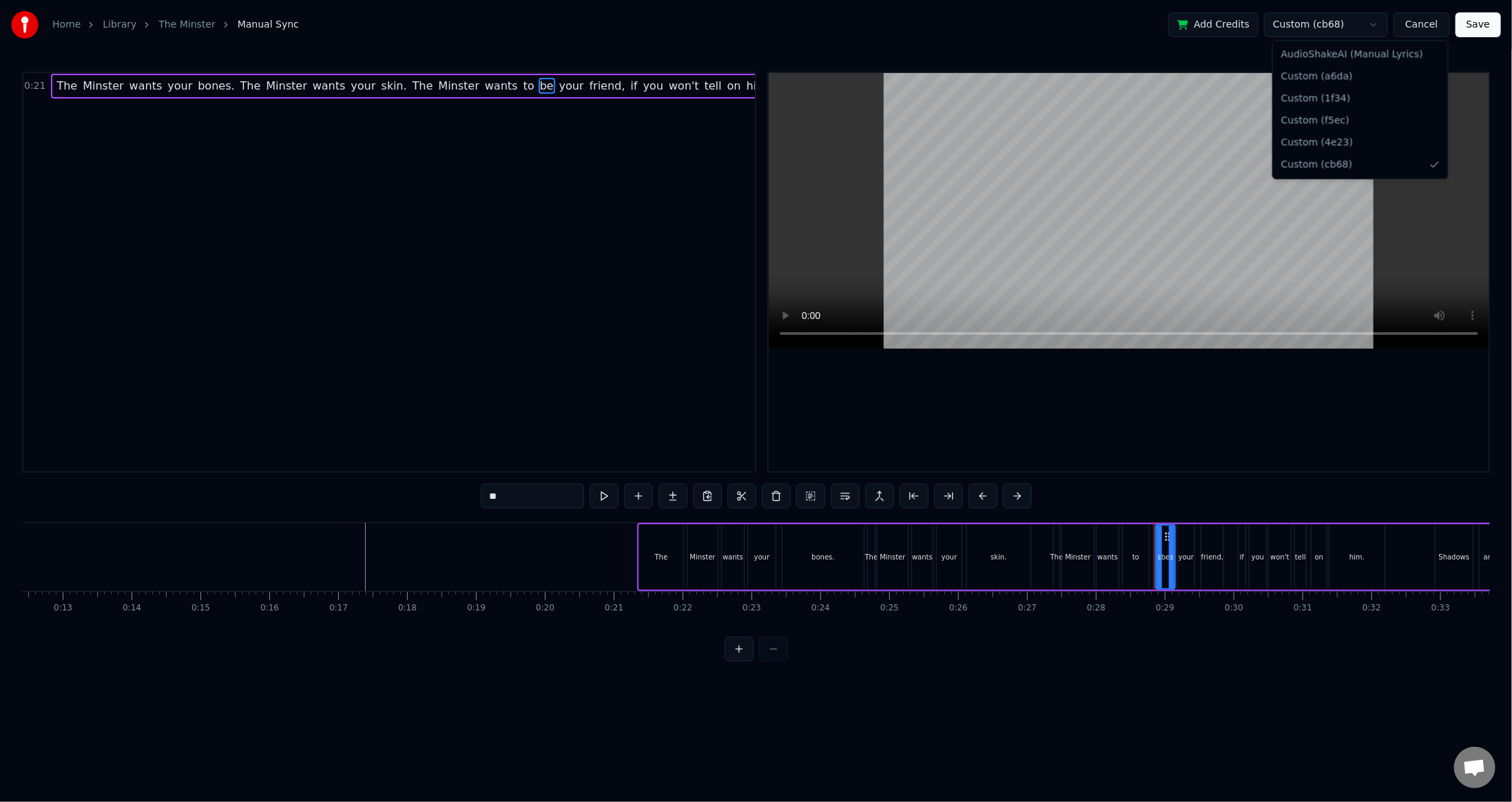
click at [1310, 23] on html "Home Library The Minster Manual Sync Add Credits Custom (cb68) Cancel Save 0:21…" at bounding box center [756, 341] width 1512 height 683
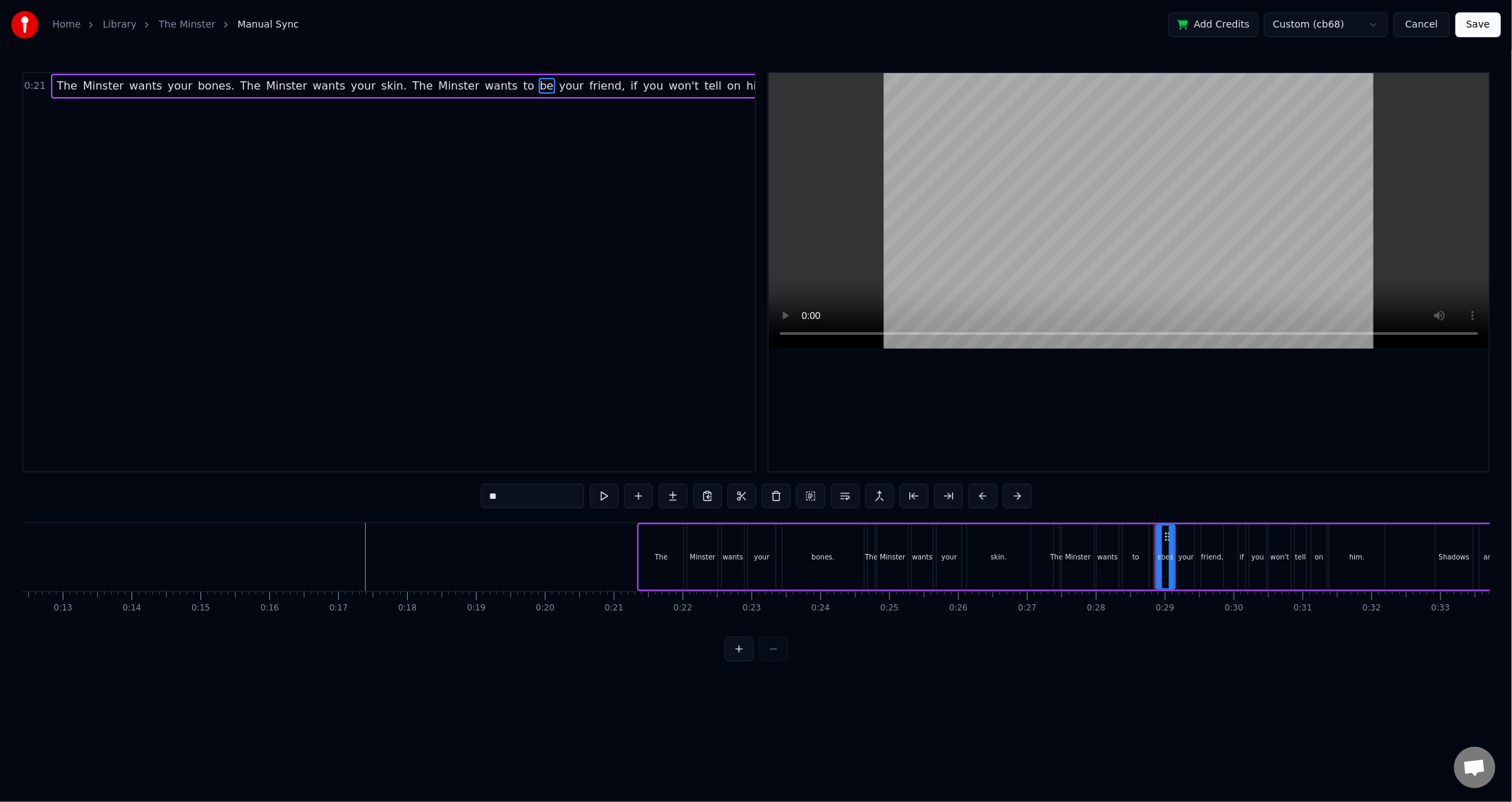
click at [1486, 23] on button "Save" at bounding box center [1478, 25] width 45 height 25
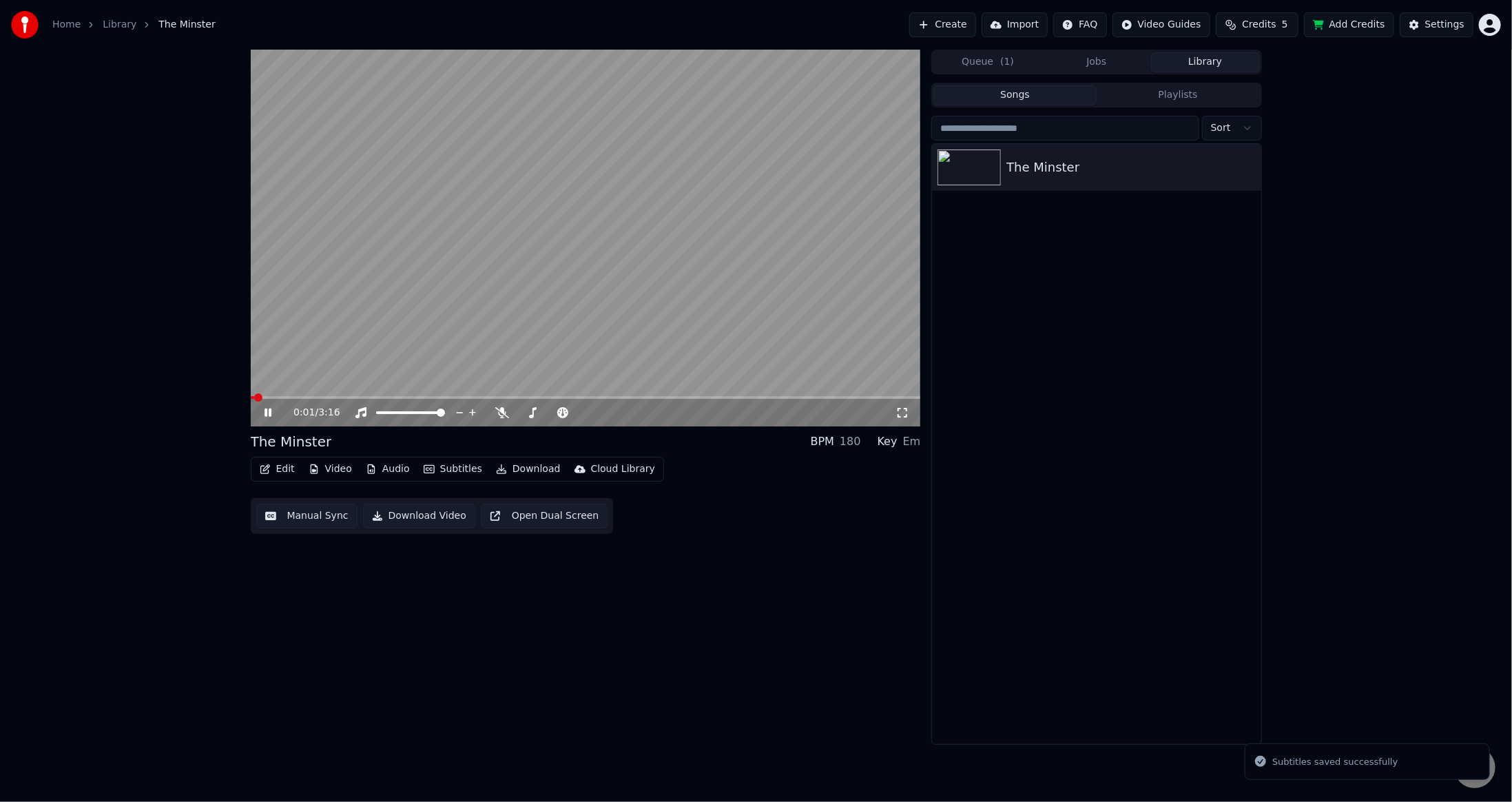
click at [266, 408] on icon at bounding box center [277, 413] width 32 height 11
click at [328, 469] on button "Video" at bounding box center [330, 469] width 54 height 20
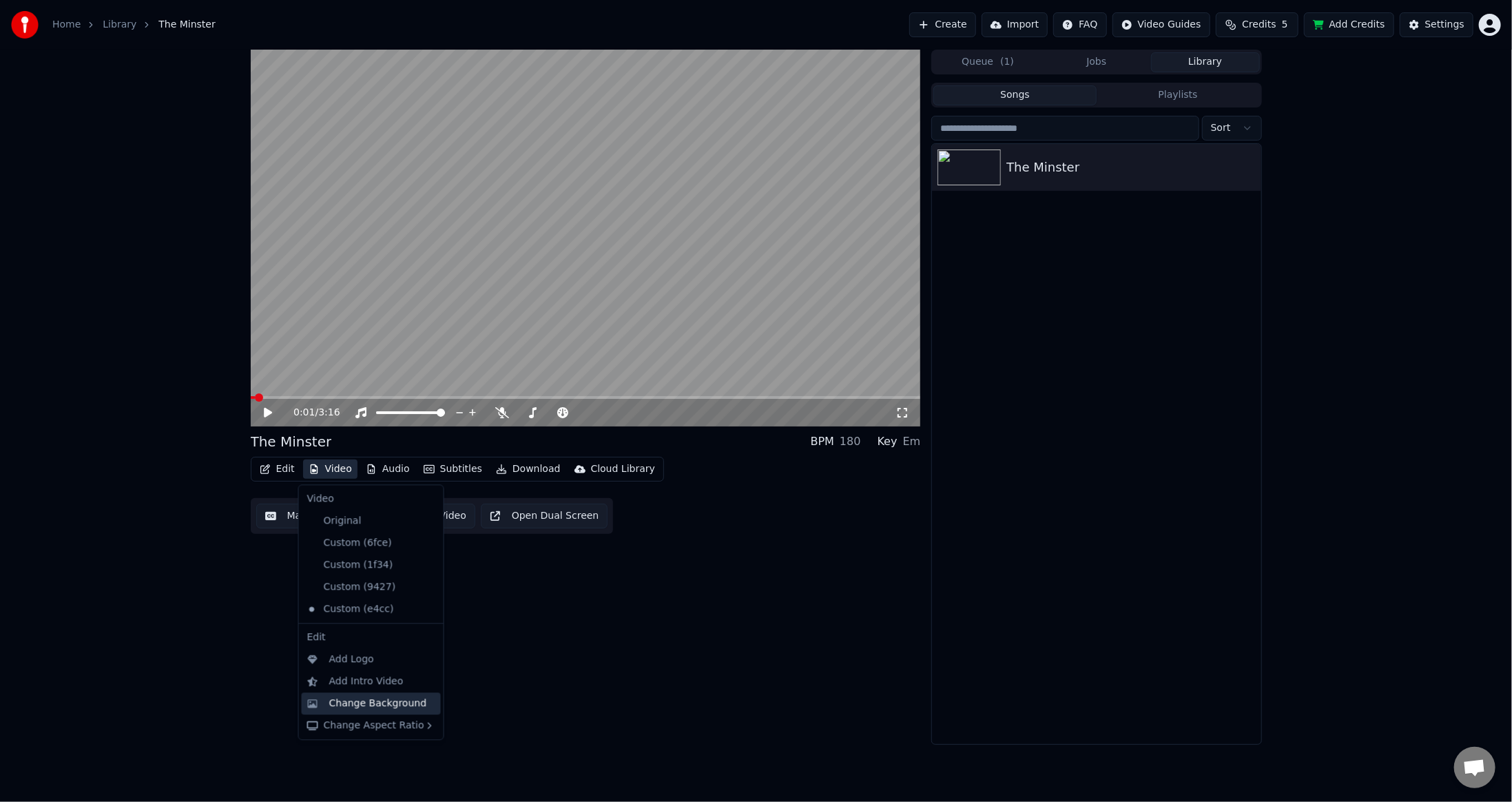
click at [368, 703] on div "Change Background" at bounding box center [378, 702] width 98 height 13
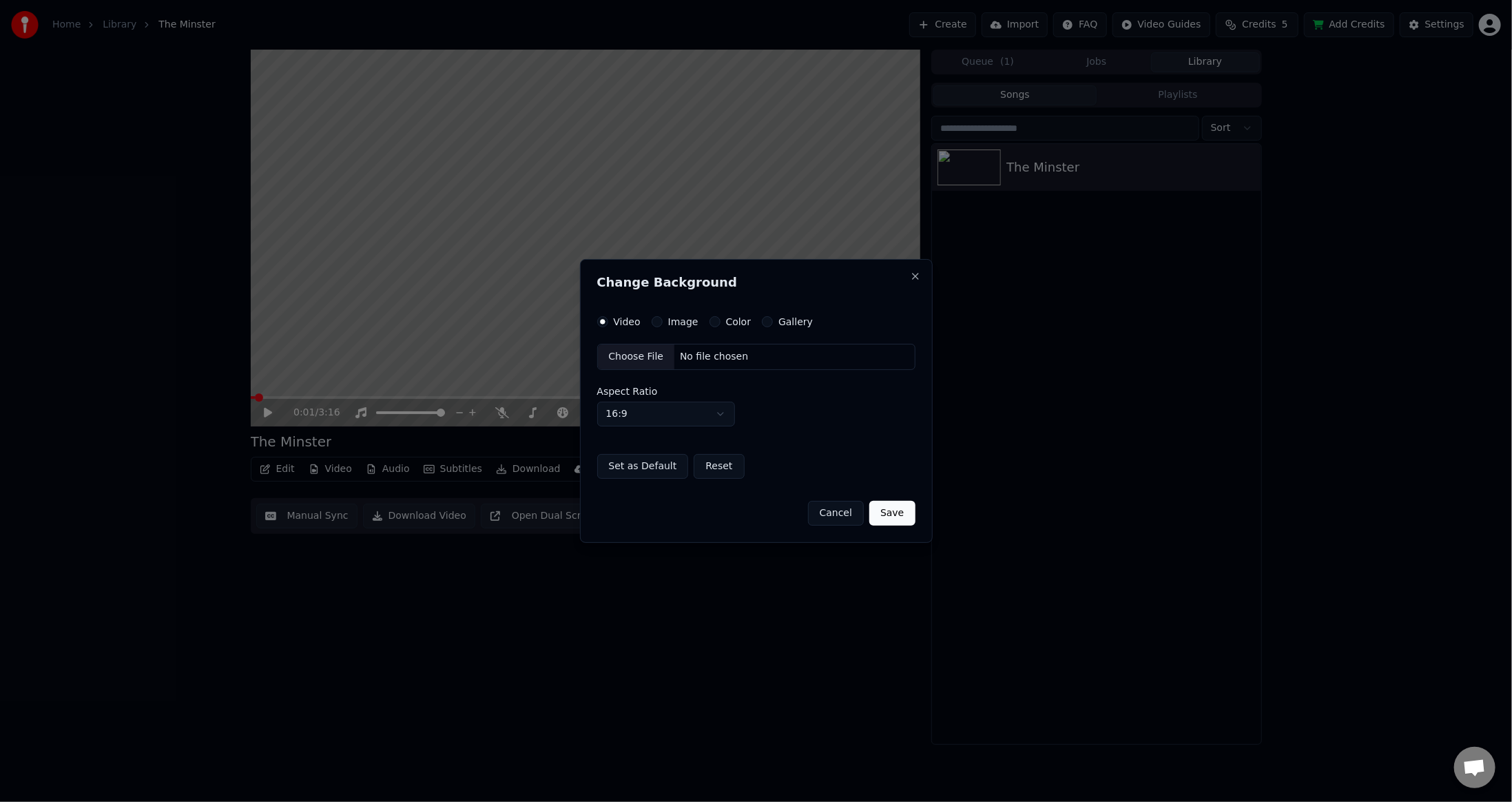
click at [726, 318] on label "Color" at bounding box center [738, 321] width 26 height 10
click at [720, 318] on button "Color" at bounding box center [715, 322] width 11 height 11
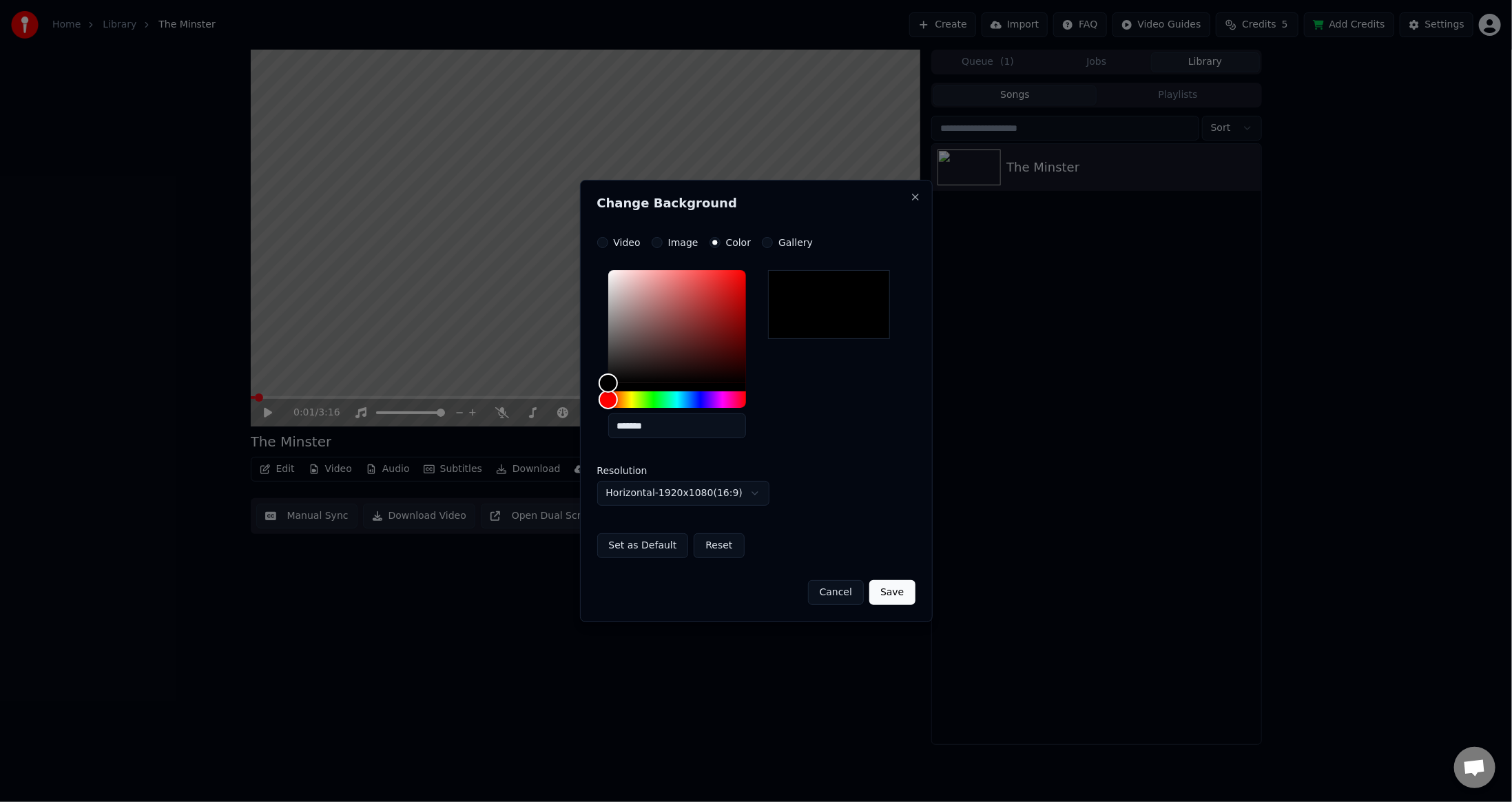
click at [902, 589] on button "Save" at bounding box center [891, 592] width 45 height 25
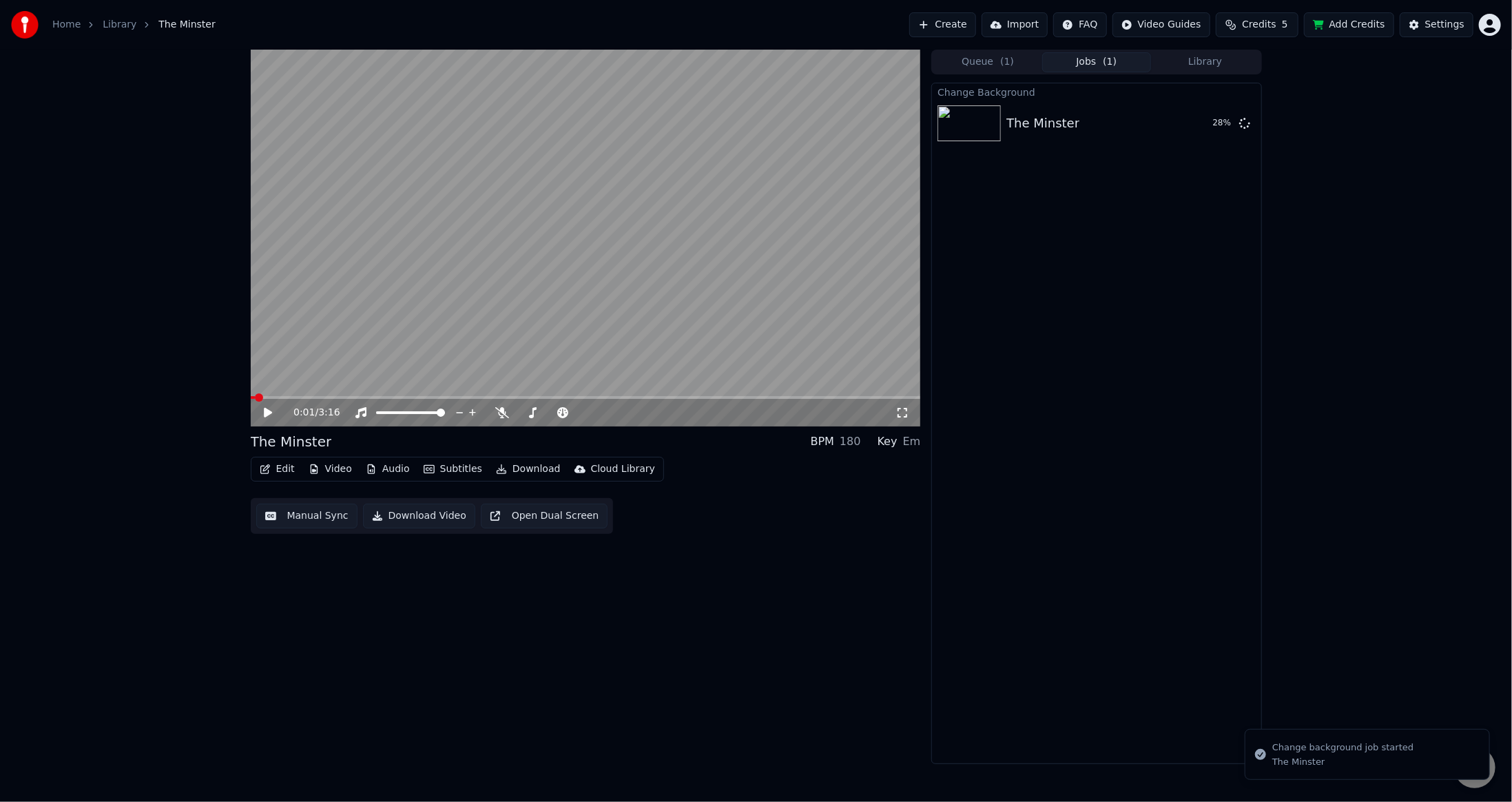
click at [1099, 54] on button "Jobs ( 1 )" at bounding box center [1097, 62] width 109 height 20
click at [1222, 122] on button "Play" at bounding box center [1211, 124] width 44 height 25
click at [283, 397] on span at bounding box center [586, 397] width 671 height 3
drag, startPoint x: 298, startPoint y: 392, endPoint x: 306, endPoint y: 392, distance: 8.0
click at [299, 392] on video at bounding box center [586, 238] width 671 height 377
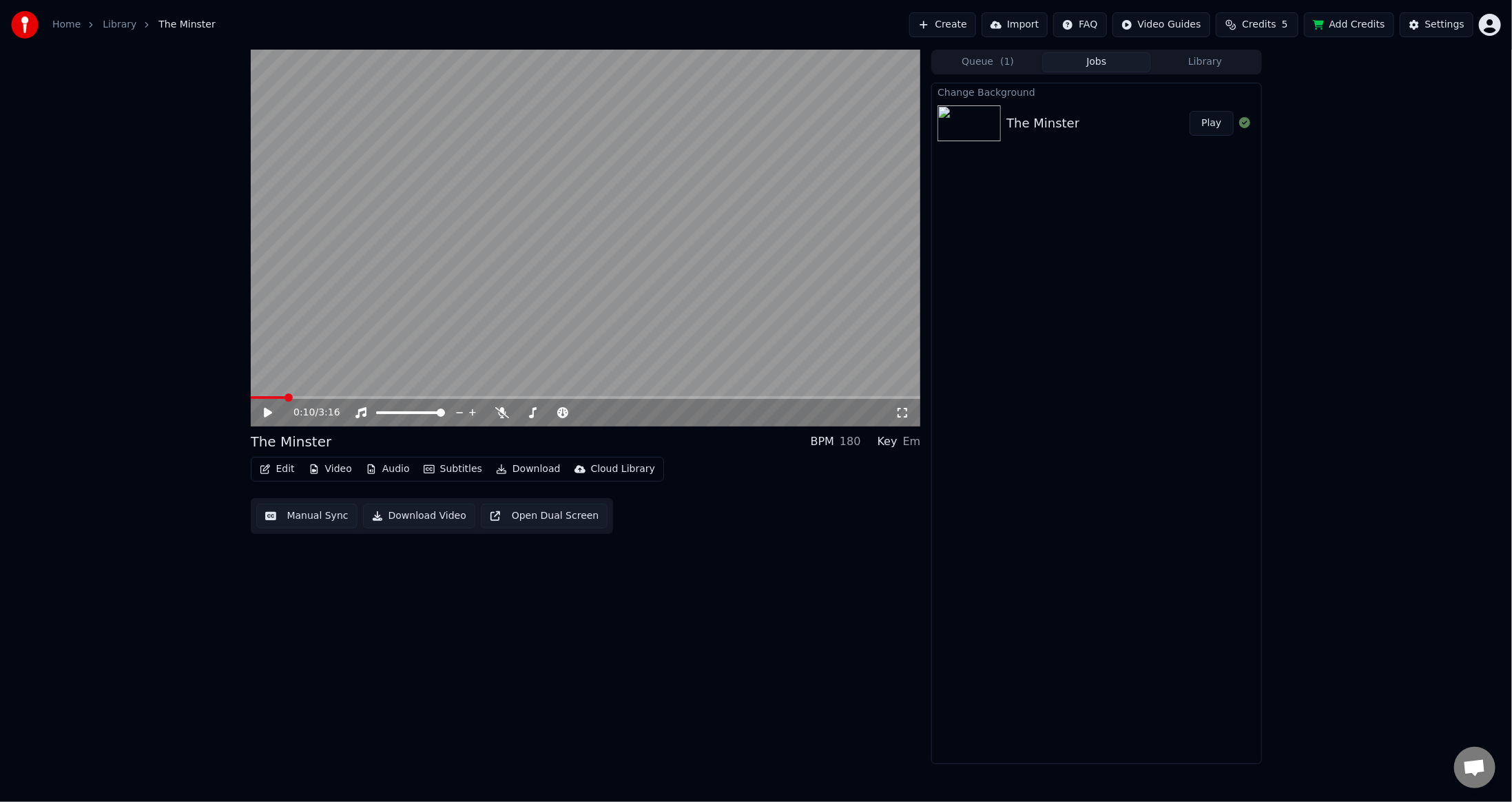
click at [307, 395] on video at bounding box center [586, 238] width 671 height 377
click at [307, 397] on span at bounding box center [586, 397] width 671 height 3
click at [323, 397] on span at bounding box center [586, 397] width 671 height 3
click at [292, 395] on video at bounding box center [586, 238] width 671 height 377
click at [296, 397] on span at bounding box center [274, 397] width 47 height 3
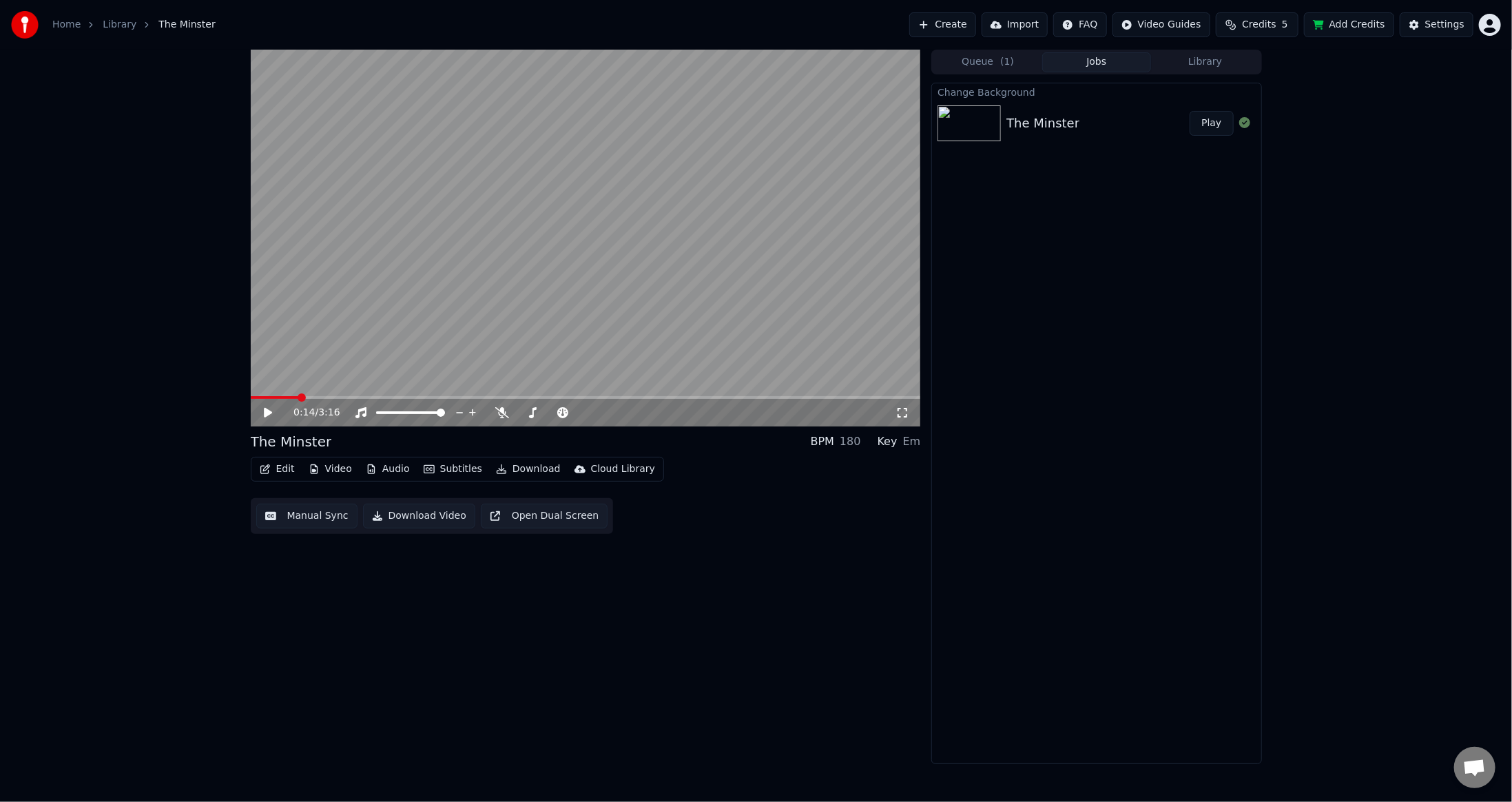
click at [263, 414] on icon at bounding box center [277, 413] width 32 height 11
click at [286, 398] on div "0:15 / 3:16" at bounding box center [586, 412] width 671 height 28
click at [270, 411] on icon at bounding box center [268, 412] width 7 height 8
drag, startPoint x: 432, startPoint y: 569, endPoint x: 380, endPoint y: 536, distance: 61.6
click at [432, 570] on div "0:20 / 3:16 The Minster BPM 180 Key Em Edit Video Audio Subtitles Download Clou…" at bounding box center [586, 406] width 671 height 714
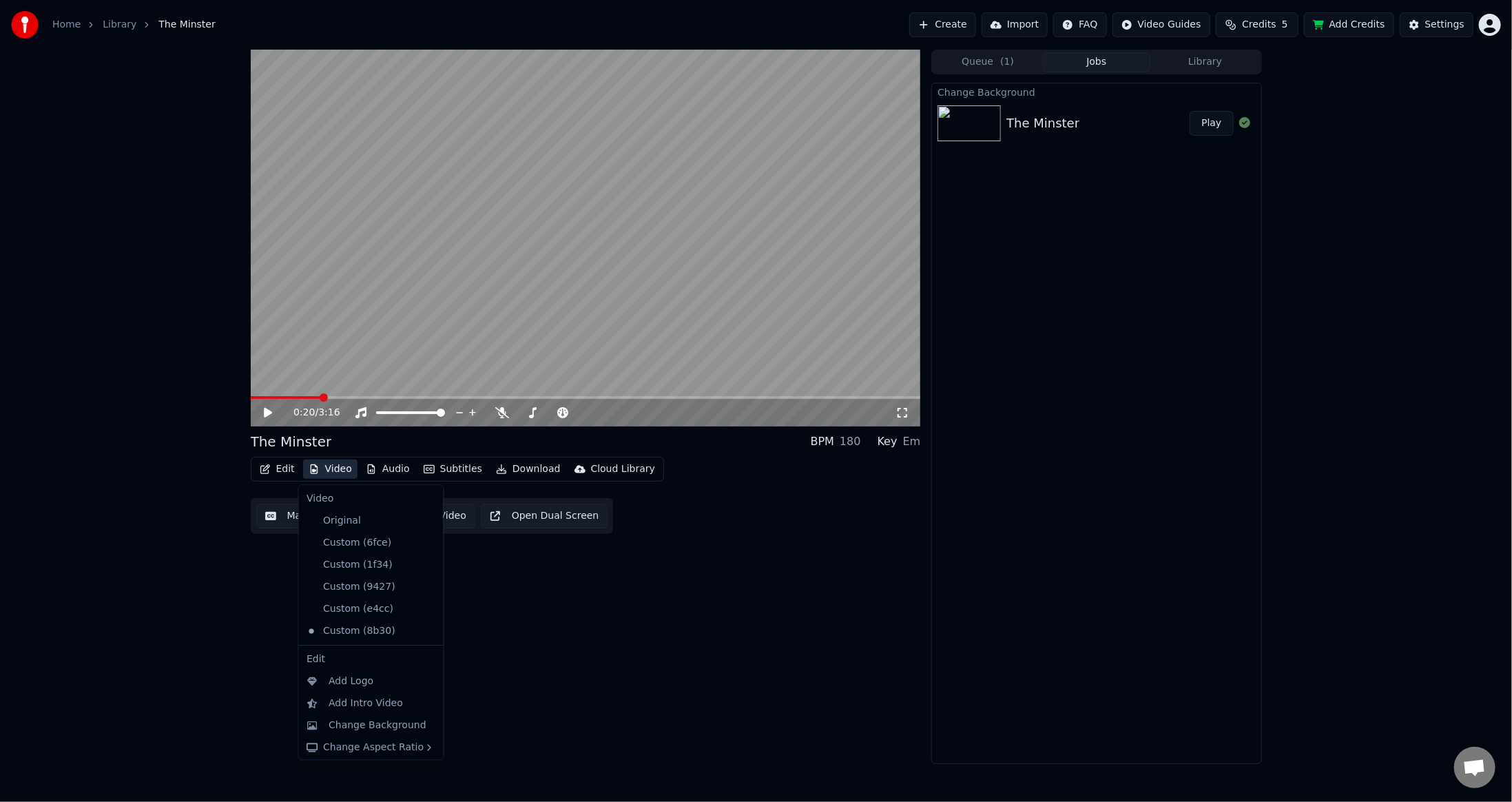
click at [326, 469] on button "Video" at bounding box center [330, 469] width 54 height 20
click at [756, 683] on div "0:20 / 3:16 The Minster BPM 180 Key Em Edit Video Audio Subtitles Download Clou…" at bounding box center [586, 406] width 671 height 714
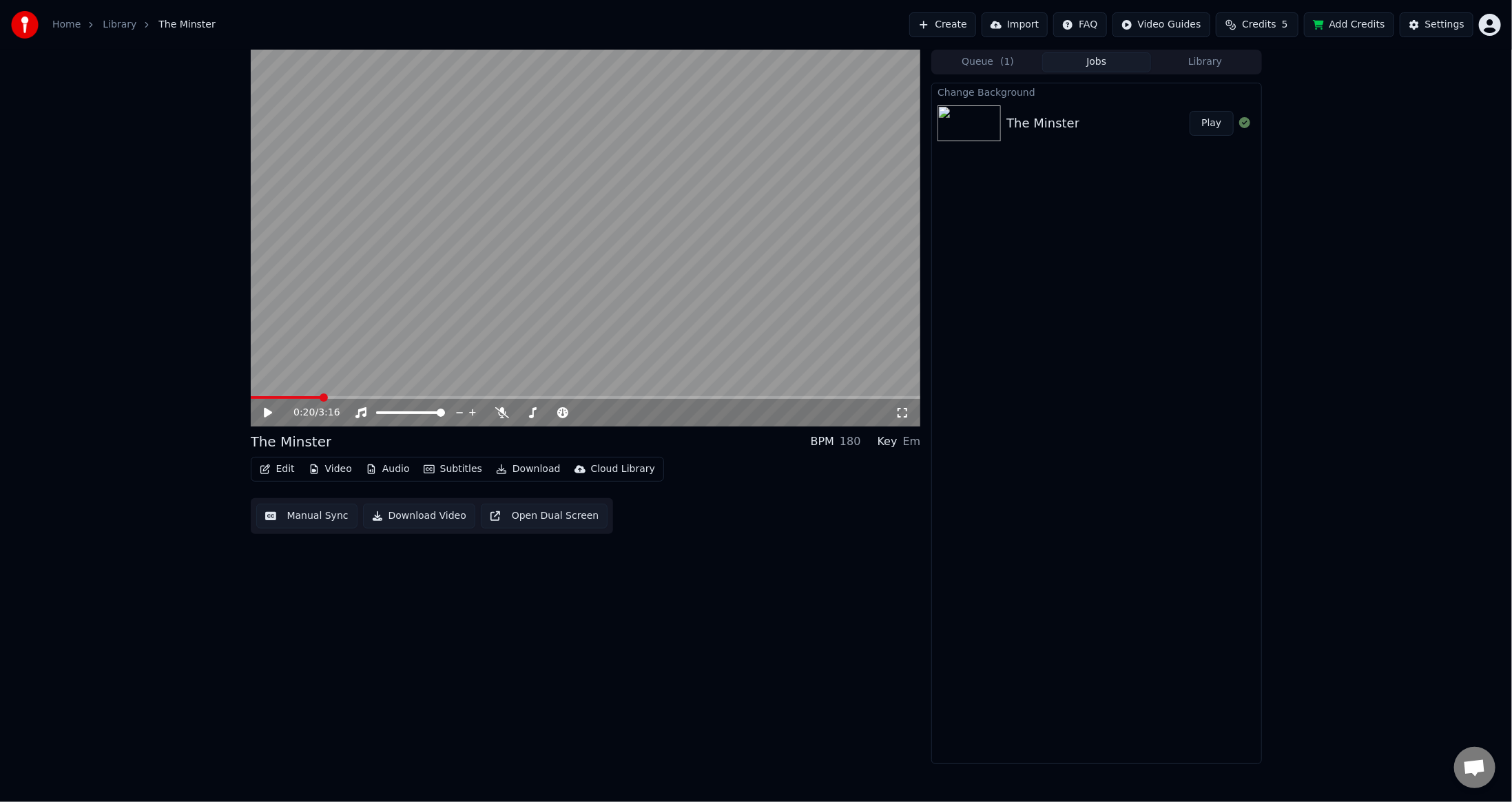
click at [277, 467] on button "Edit" at bounding box center [277, 469] width 46 height 20
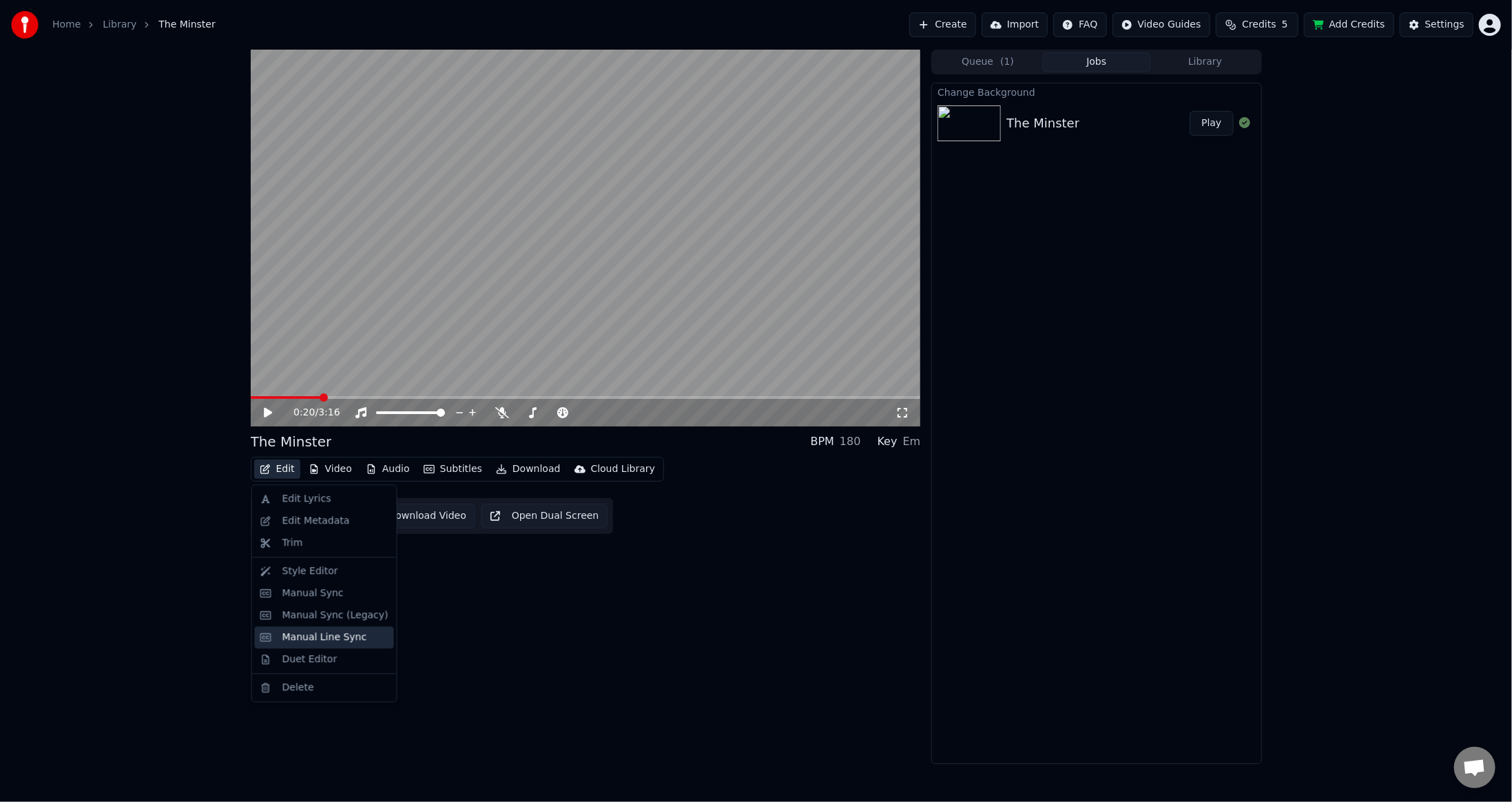
click at [303, 634] on div "Manual Line Sync" at bounding box center [325, 637] width 84 height 13
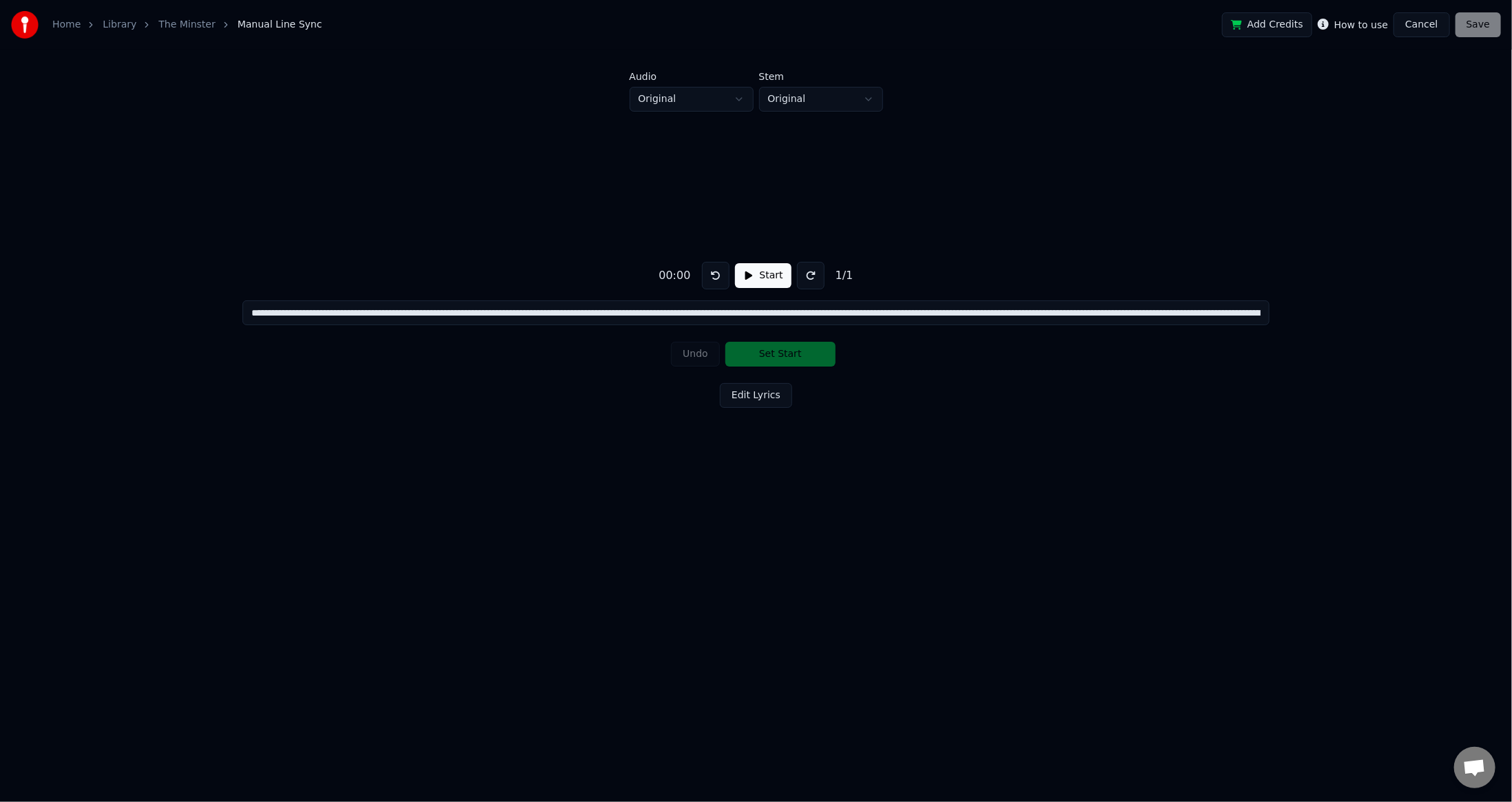
click at [525, 325] on input "**********" at bounding box center [757, 313] width 1028 height 25
drag, startPoint x: 570, startPoint y: 313, endPoint x: 147, endPoint y: 320, distance: 423.1
click at [147, 320] on div "**********" at bounding box center [756, 332] width 1468 height 441
click at [475, 502] on div "**********" at bounding box center [756, 332] width 1468 height 441
click at [766, 485] on div "**********" at bounding box center [756, 332] width 1468 height 441
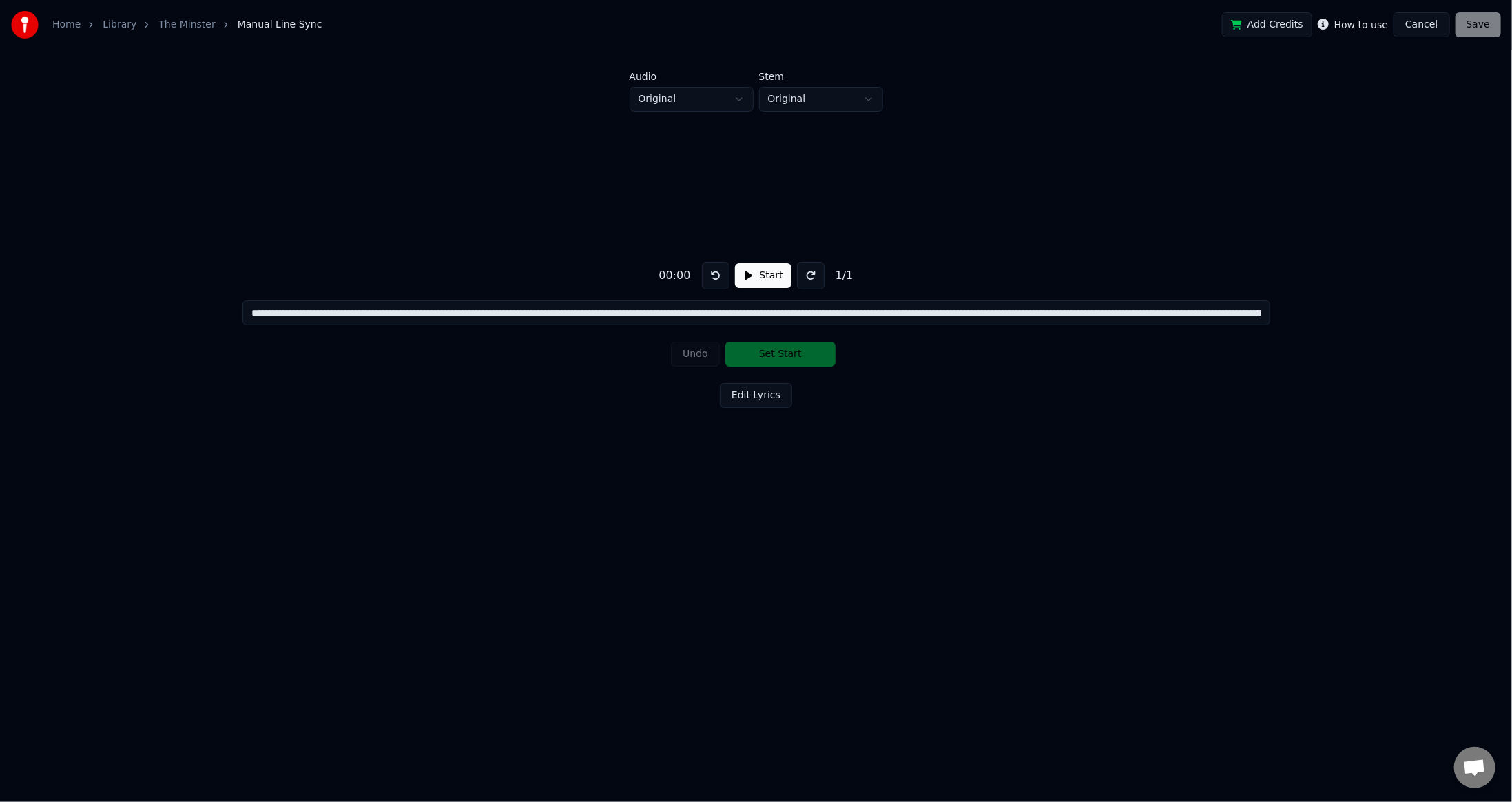
click at [759, 281] on button "Start" at bounding box center [763, 276] width 57 height 25
click at [757, 277] on button "Pause" at bounding box center [762, 276] width 61 height 25
click at [682, 276] on div "00:21" at bounding box center [674, 276] width 43 height 17
click at [709, 530] on div "**********" at bounding box center [756, 332] width 1468 height 441
click at [704, 276] on button at bounding box center [715, 275] width 28 height 28
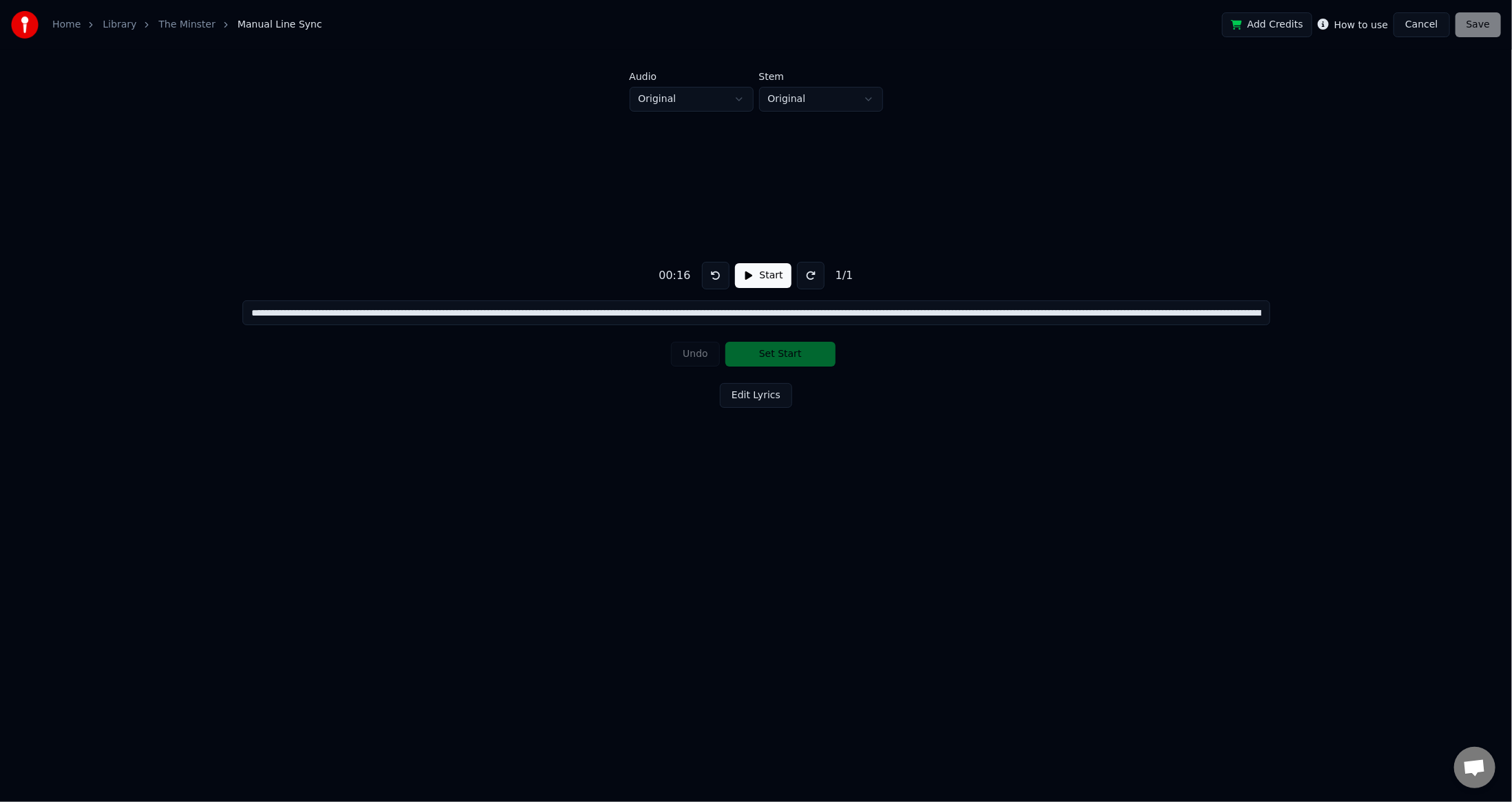
click at [770, 277] on button "Start" at bounding box center [763, 276] width 57 height 25
click at [760, 278] on button "Pause" at bounding box center [762, 276] width 61 height 25
click at [764, 276] on button "Start" at bounding box center [763, 276] width 57 height 25
click at [768, 354] on button "Set Start" at bounding box center [781, 354] width 110 height 25
click at [805, 279] on button at bounding box center [812, 275] width 28 height 28
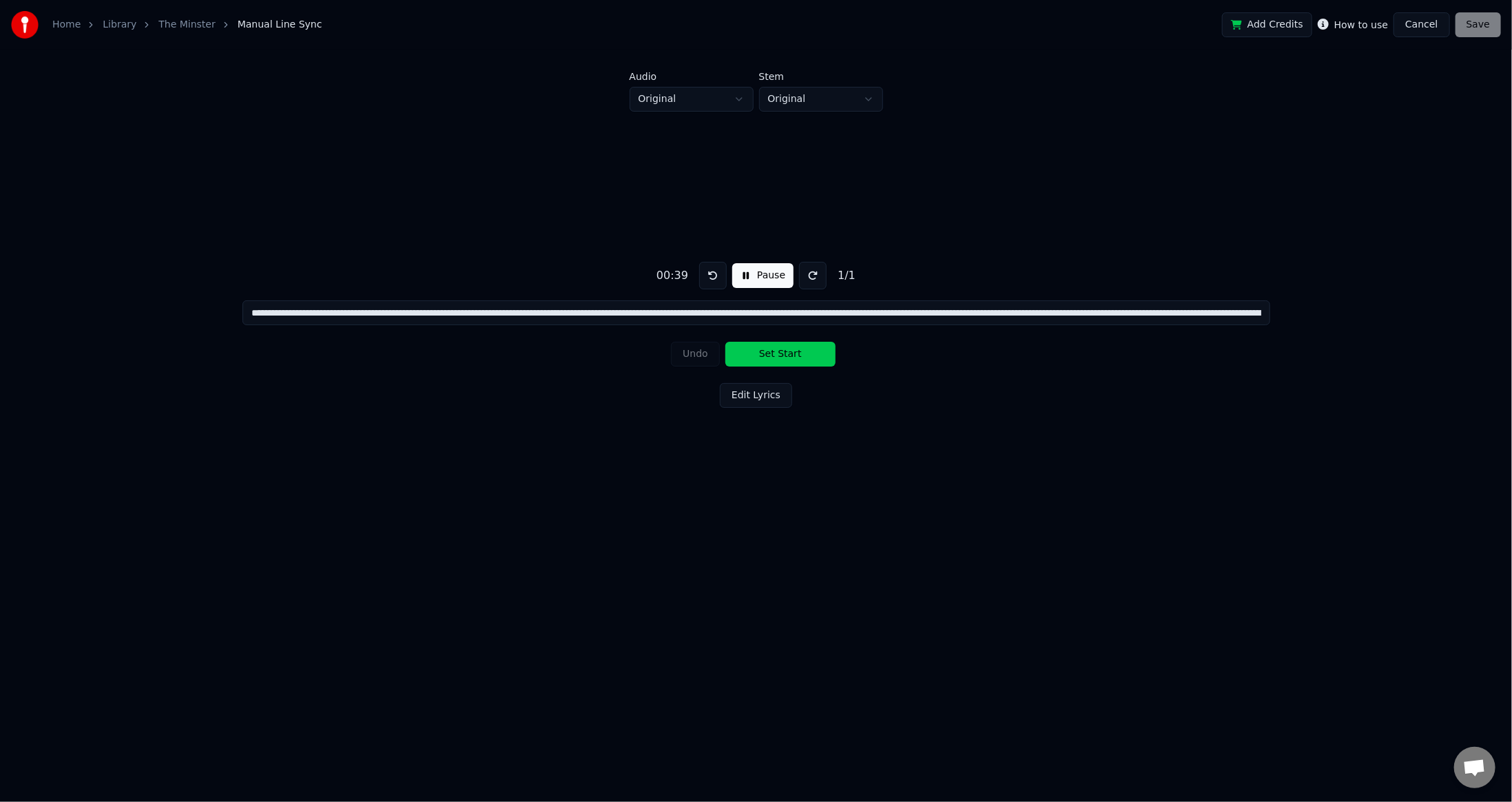
click at [807, 279] on button at bounding box center [812, 275] width 28 height 28
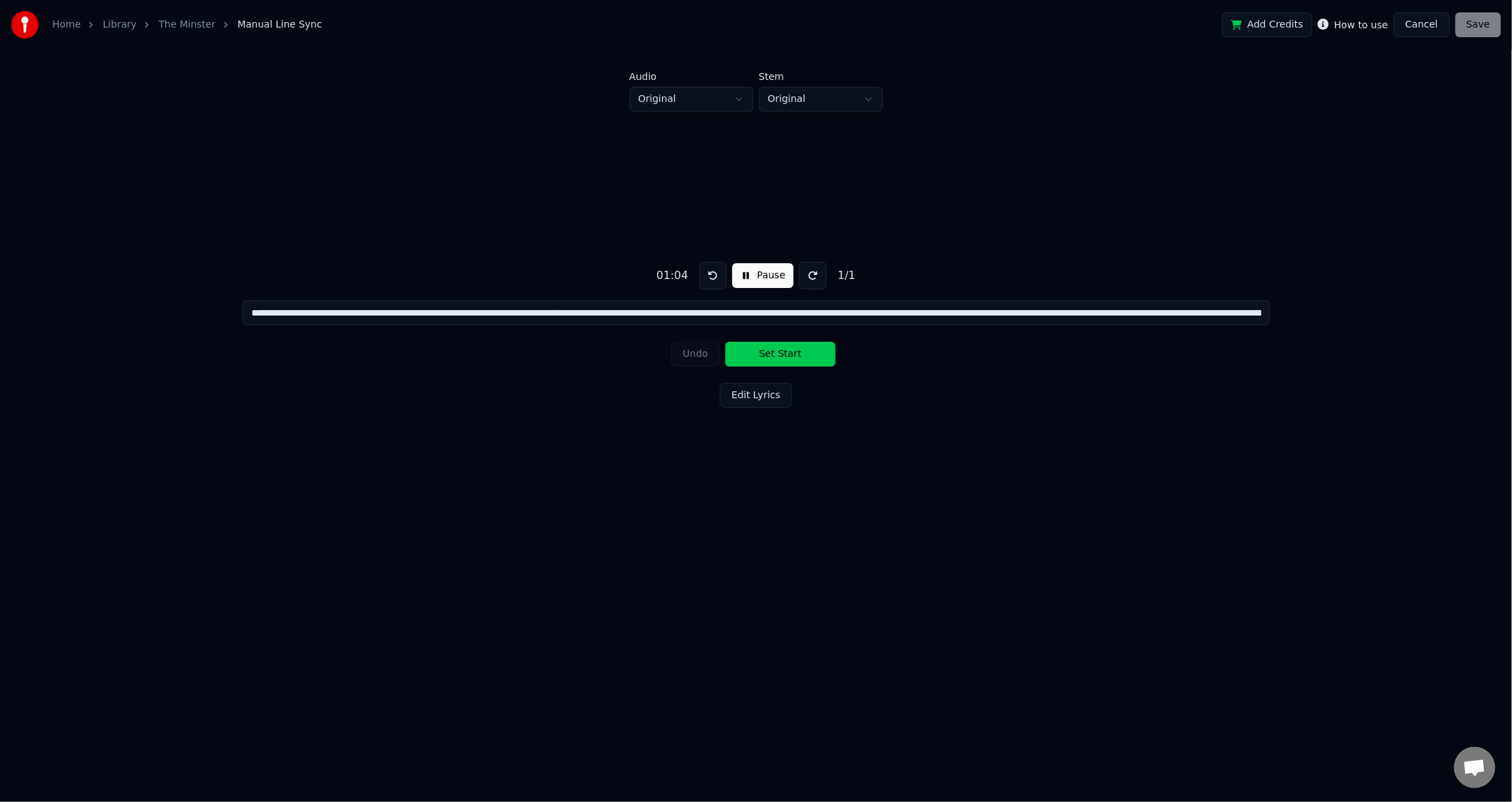
click at [807, 279] on button at bounding box center [812, 275] width 28 height 28
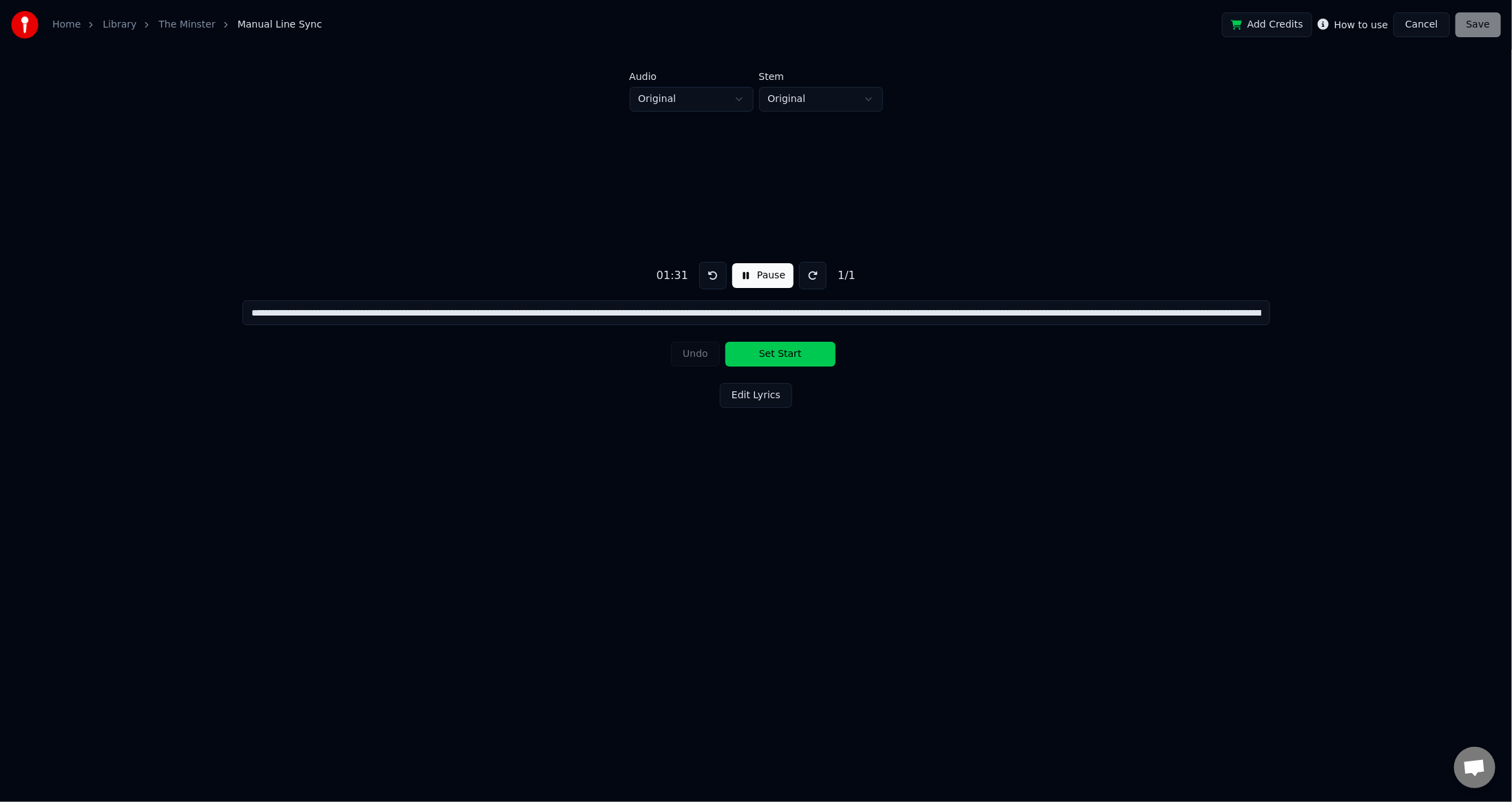
click at [713, 274] on button at bounding box center [712, 275] width 28 height 28
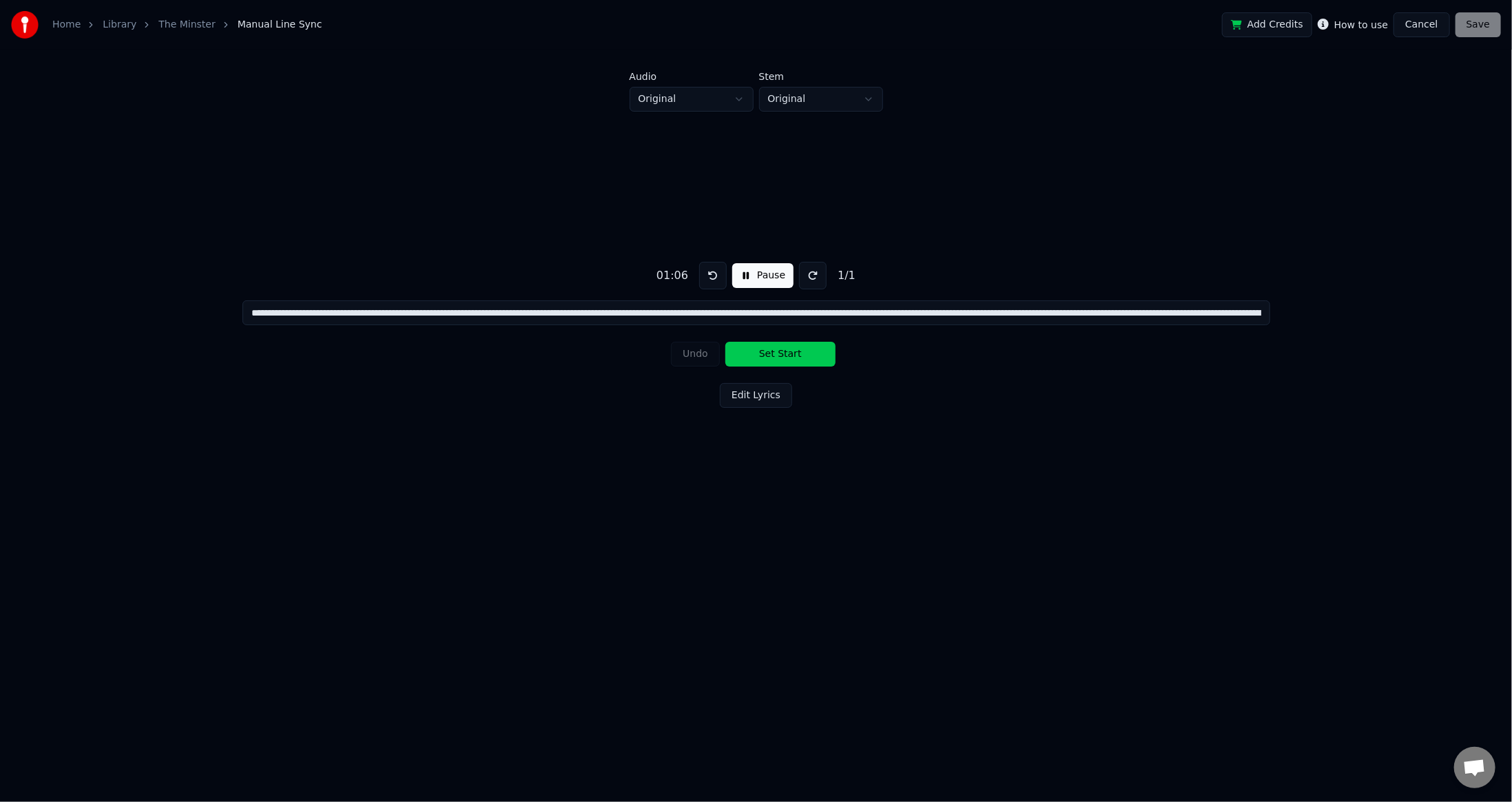
click at [713, 274] on button at bounding box center [712, 275] width 28 height 28
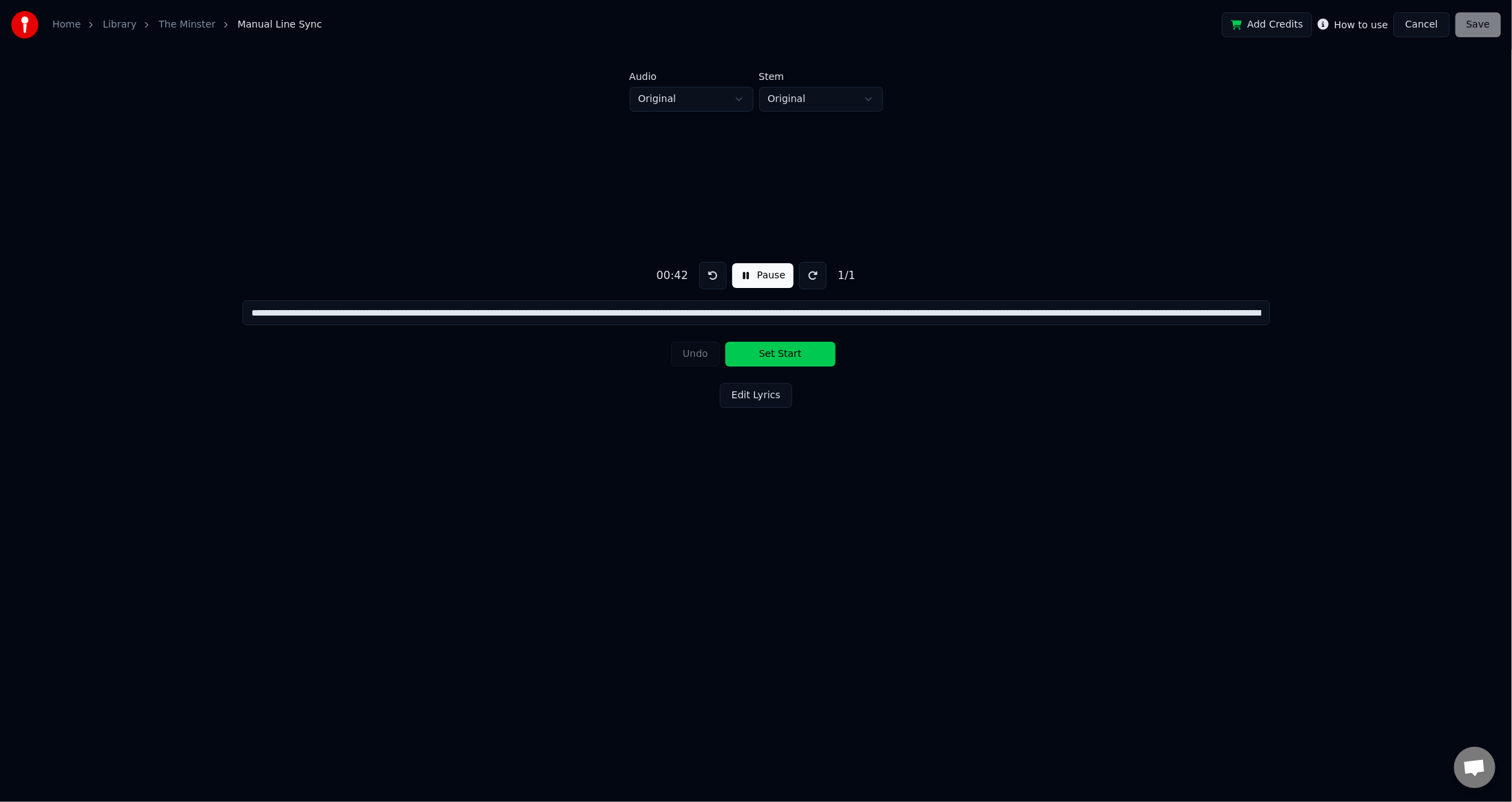
click at [713, 274] on button at bounding box center [712, 275] width 28 height 28
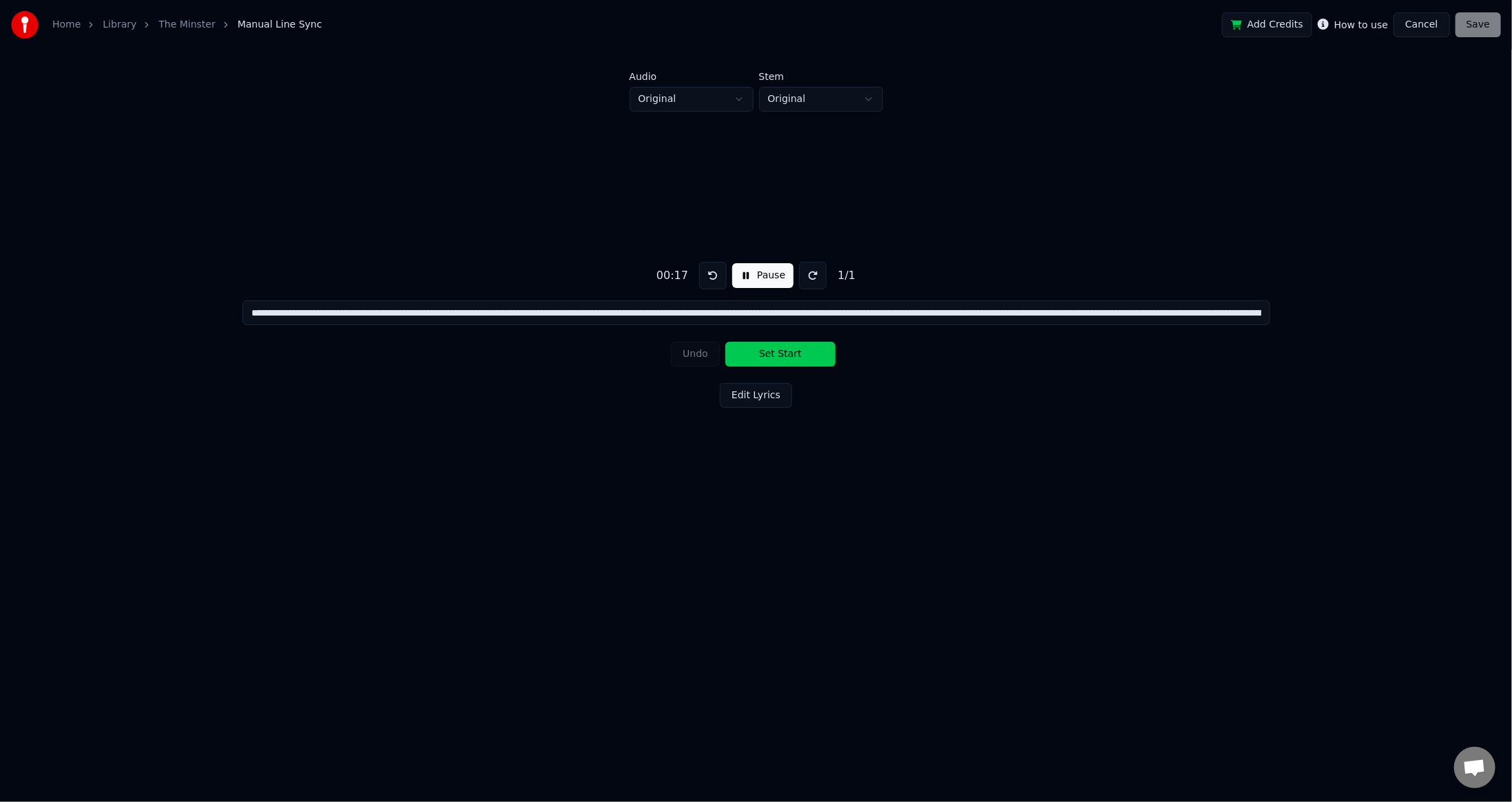
click at [713, 274] on button at bounding box center [712, 275] width 28 height 28
click at [1429, 21] on button "Cancel" at bounding box center [1421, 25] width 56 height 25
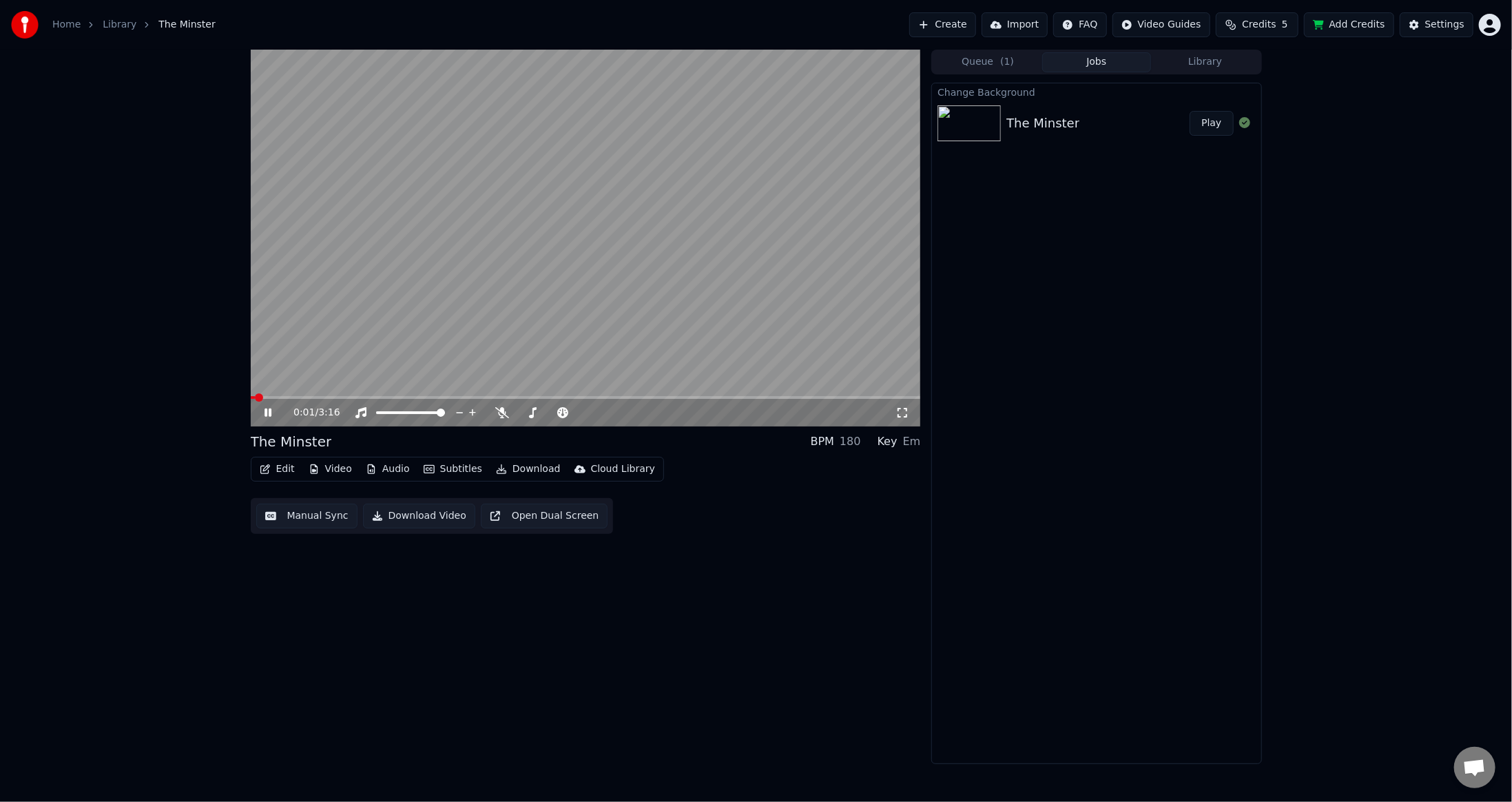
click at [281, 396] on span at bounding box center [586, 397] width 671 height 3
click at [294, 396] on span at bounding box center [586, 397] width 671 height 3
click at [312, 396] on span at bounding box center [586, 397] width 671 height 3
click at [333, 397] on span at bounding box center [586, 397] width 671 height 3
click at [324, 396] on video at bounding box center [586, 238] width 671 height 377
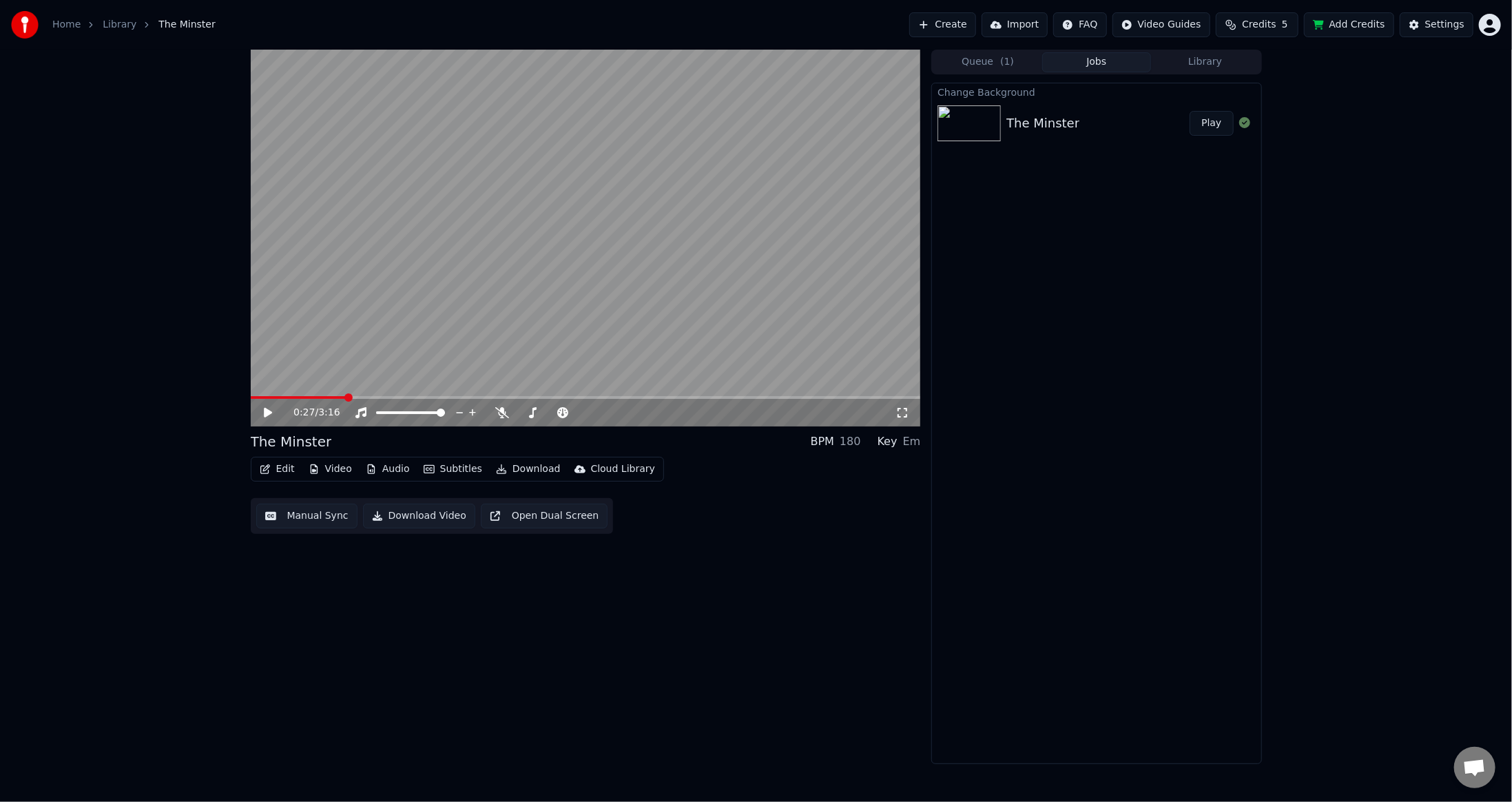
click at [318, 395] on video at bounding box center [586, 238] width 671 height 377
click at [319, 398] on span at bounding box center [285, 397] width 68 height 3
drag, startPoint x: 315, startPoint y: 395, endPoint x: 298, endPoint y: 401, distance: 18.0
click at [298, 401] on div "0:20 / 3:16" at bounding box center [586, 238] width 671 height 377
click at [273, 408] on icon at bounding box center [277, 413] width 32 height 11
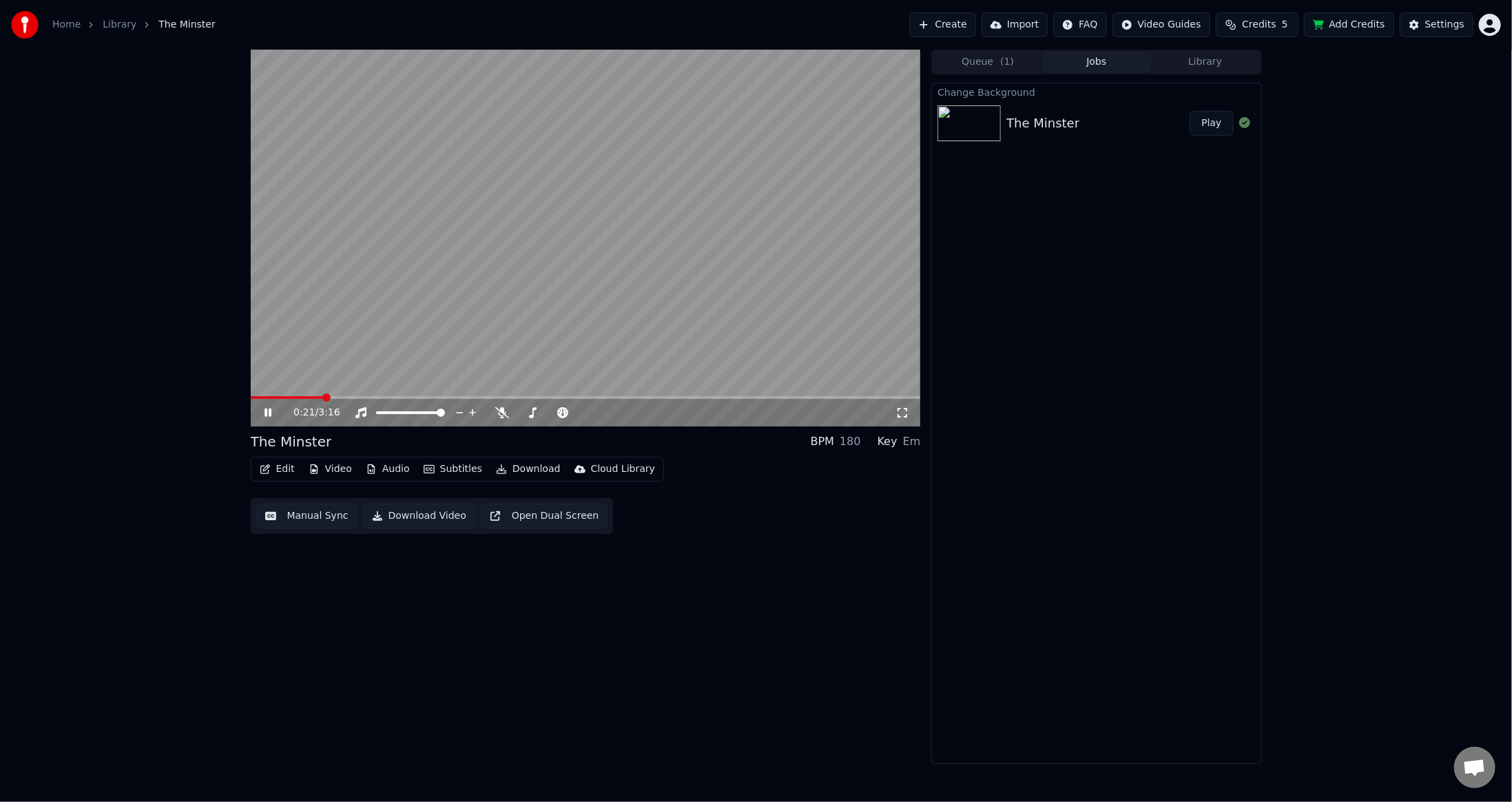
click at [270, 412] on icon at bounding box center [268, 412] width 7 height 8
click at [539, 686] on div "0:21 / 3:16 The Minster BPM 180 Key Em Edit Video Audio Subtitles Download Clou…" at bounding box center [586, 406] width 671 height 714
click at [521, 650] on div "0:21 / 3:16 The Minster BPM 180 Key Em Edit Video Audio Subtitles Download Clou…" at bounding box center [586, 406] width 671 height 714
click at [967, 20] on button "Create" at bounding box center [942, 25] width 67 height 25
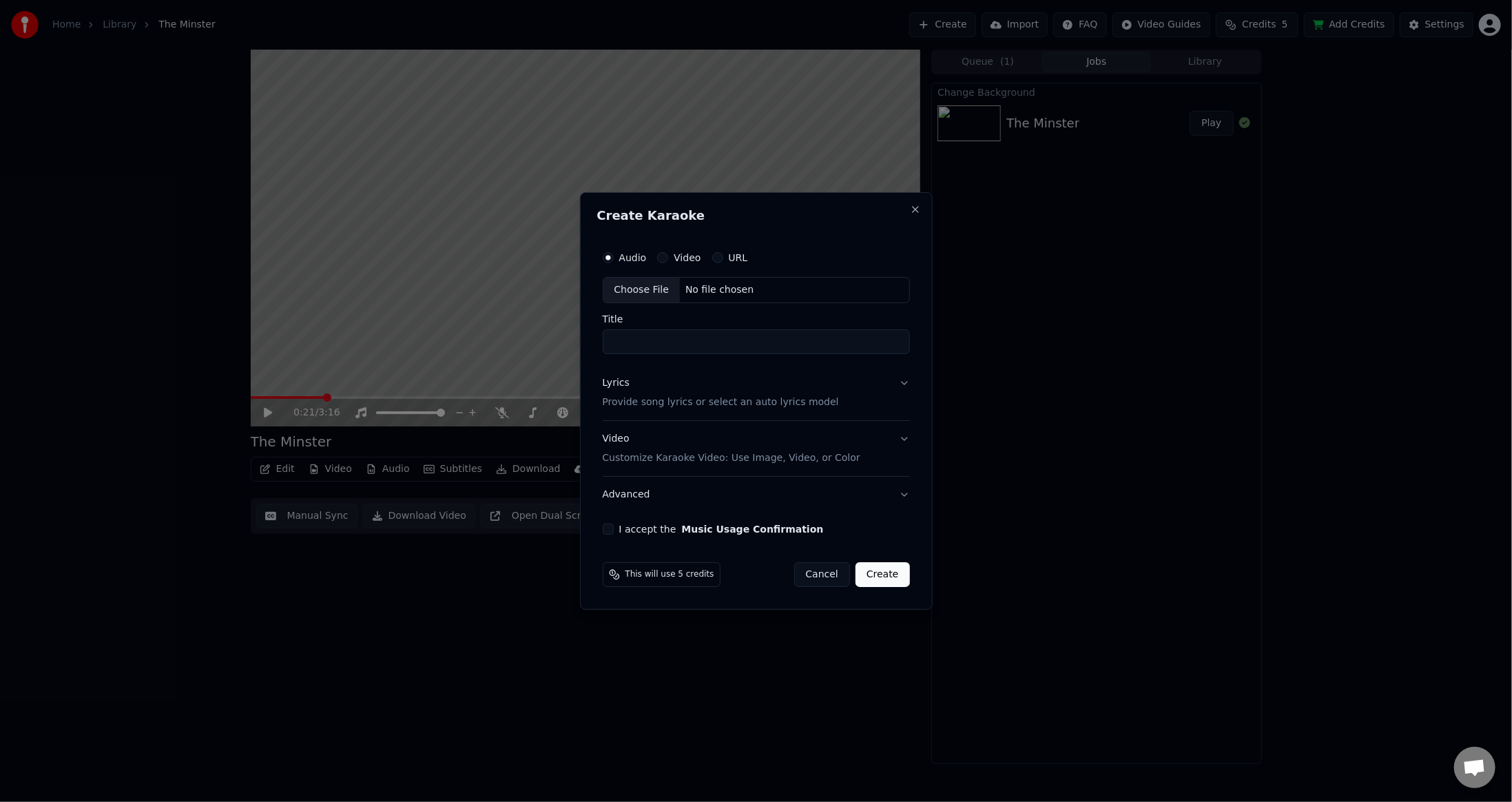
click at [662, 258] on button "Video" at bounding box center [663, 257] width 11 height 11
click at [834, 574] on button "Cancel" at bounding box center [822, 574] width 56 height 25
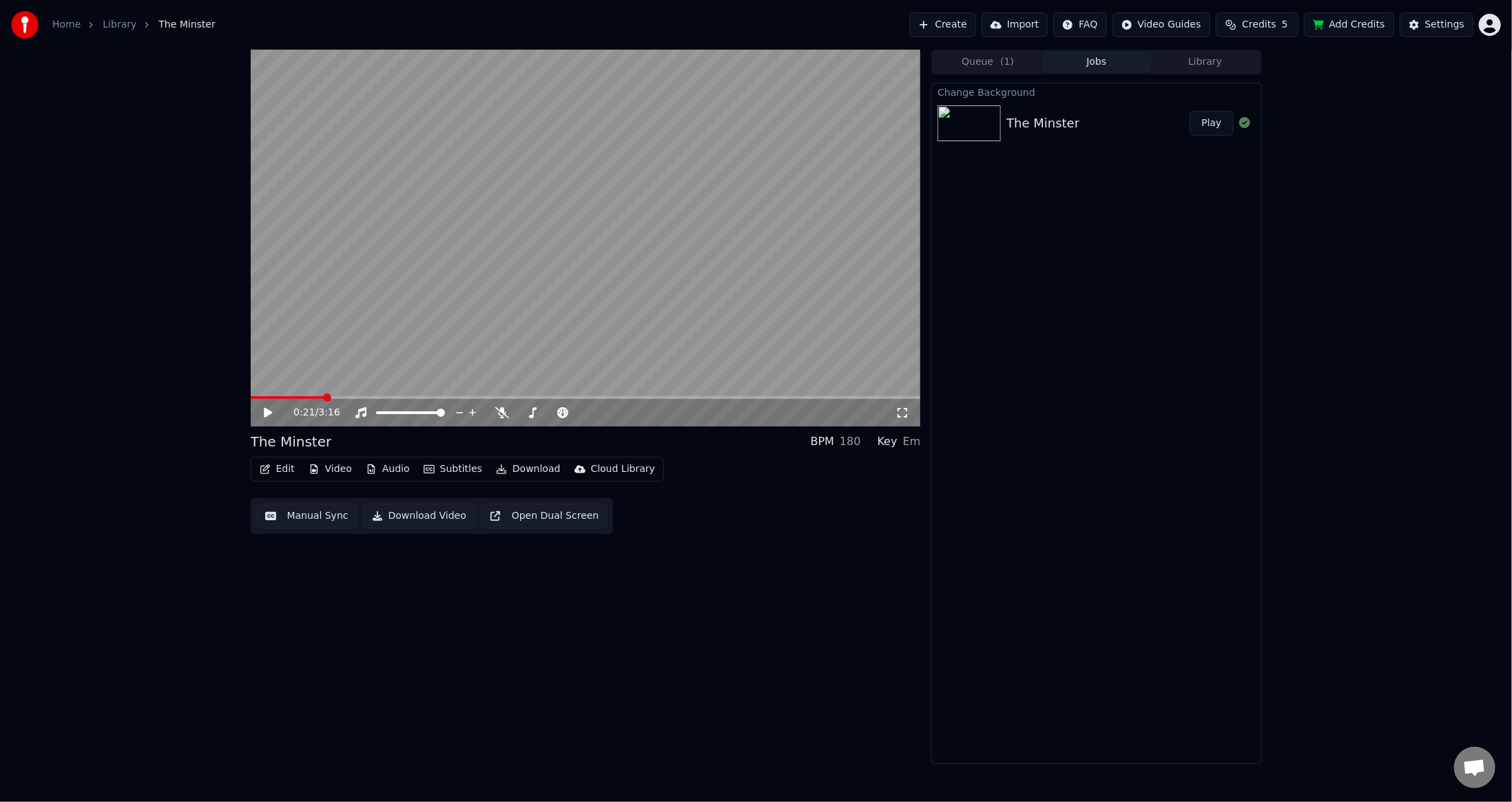
click at [490, 686] on div "0:21 / 3:16 The Minster BPM 180 Key Em Edit Video Audio Subtitles Download Clou…" at bounding box center [586, 406] width 671 height 714
click at [312, 524] on button "Manual Sync" at bounding box center [307, 516] width 101 height 25
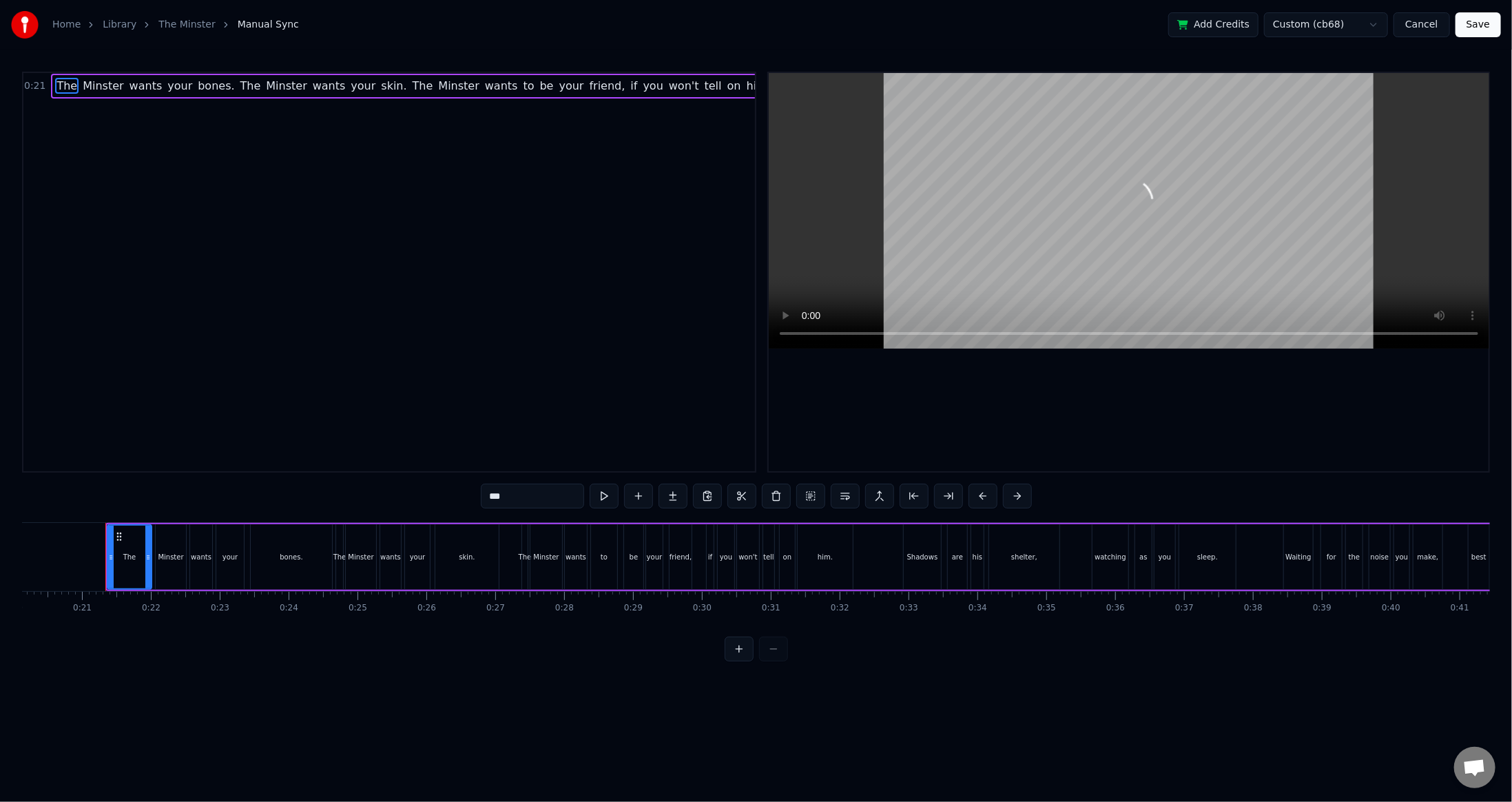
scroll to position [0, 1401]
click at [1434, 20] on button "Cancel" at bounding box center [1421, 25] width 56 height 25
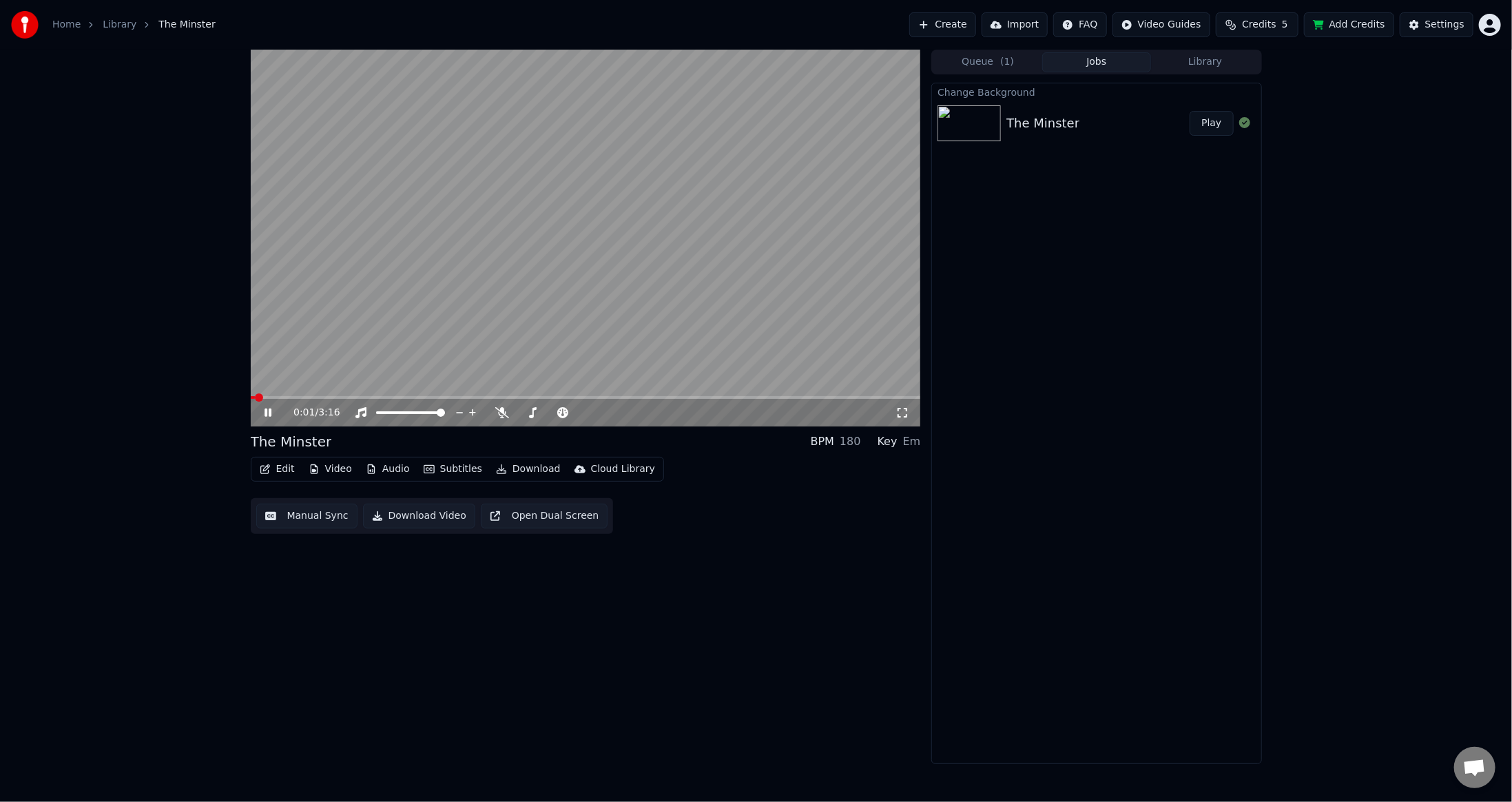
click at [274, 407] on icon at bounding box center [277, 413] width 32 height 11
click at [387, 469] on button "Audio" at bounding box center [388, 469] width 55 height 20
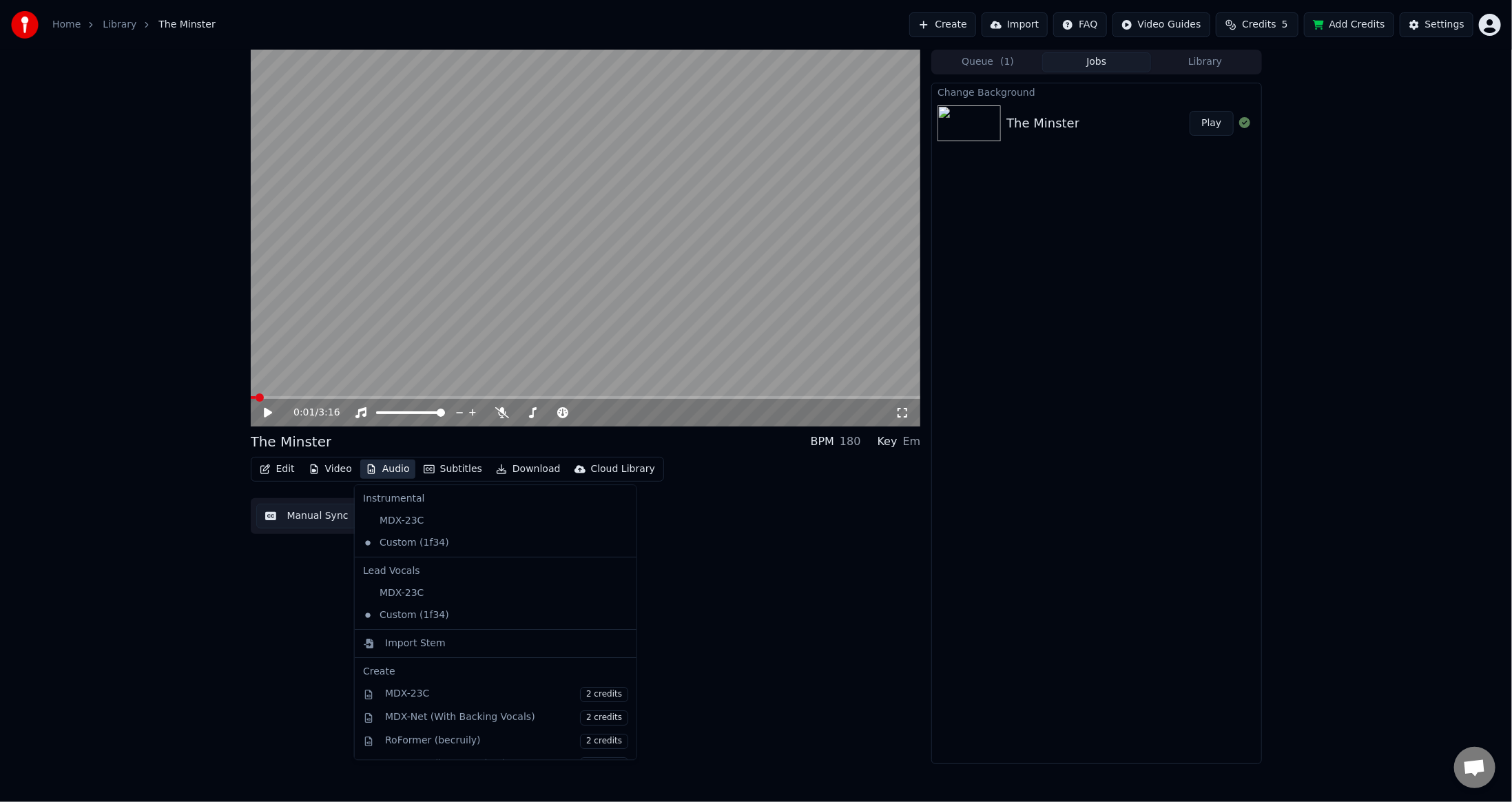
click at [385, 469] on button "Audio" at bounding box center [388, 469] width 55 height 20
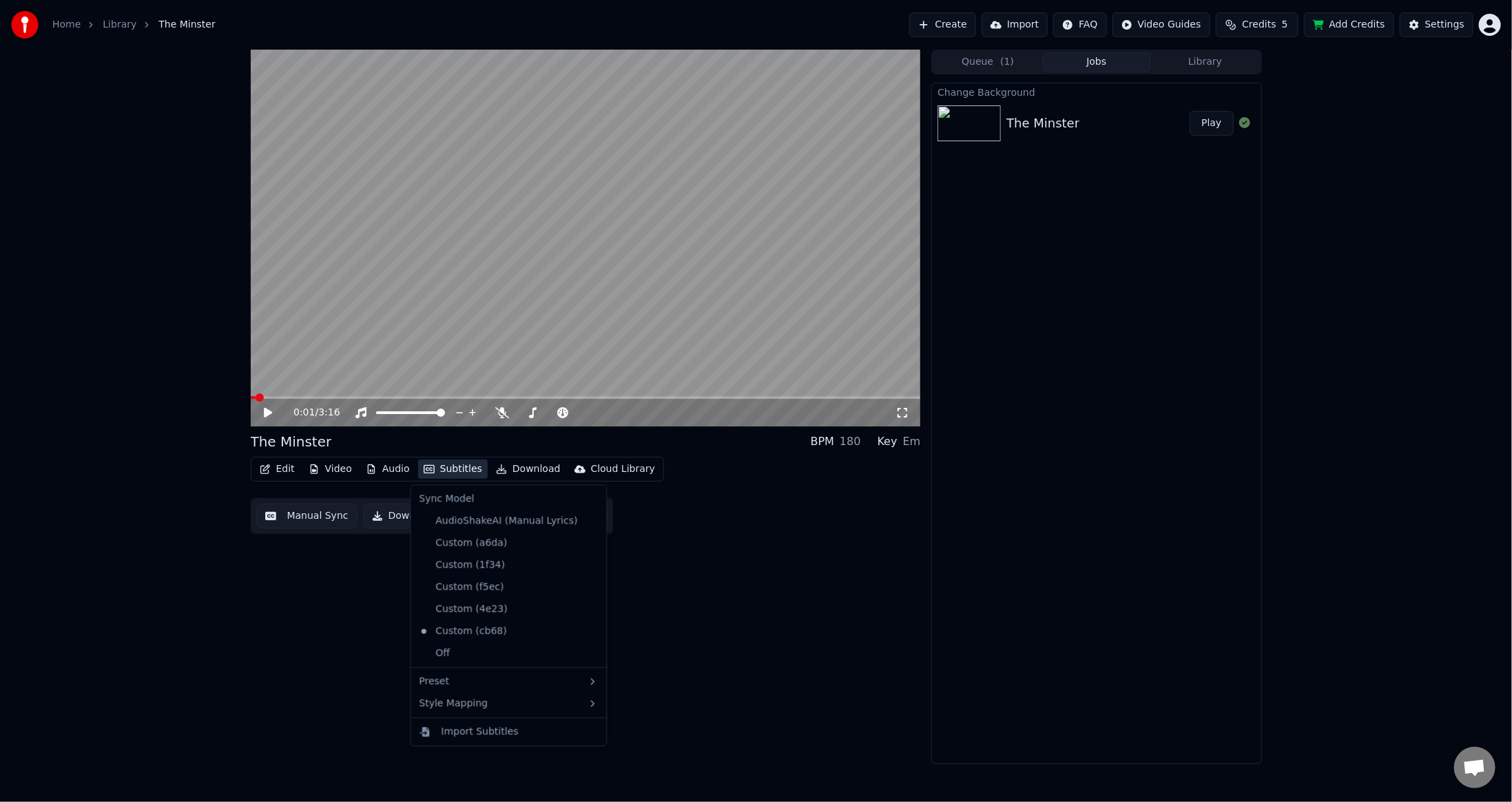
click at [459, 469] on button "Subtitles" at bounding box center [453, 469] width 69 height 20
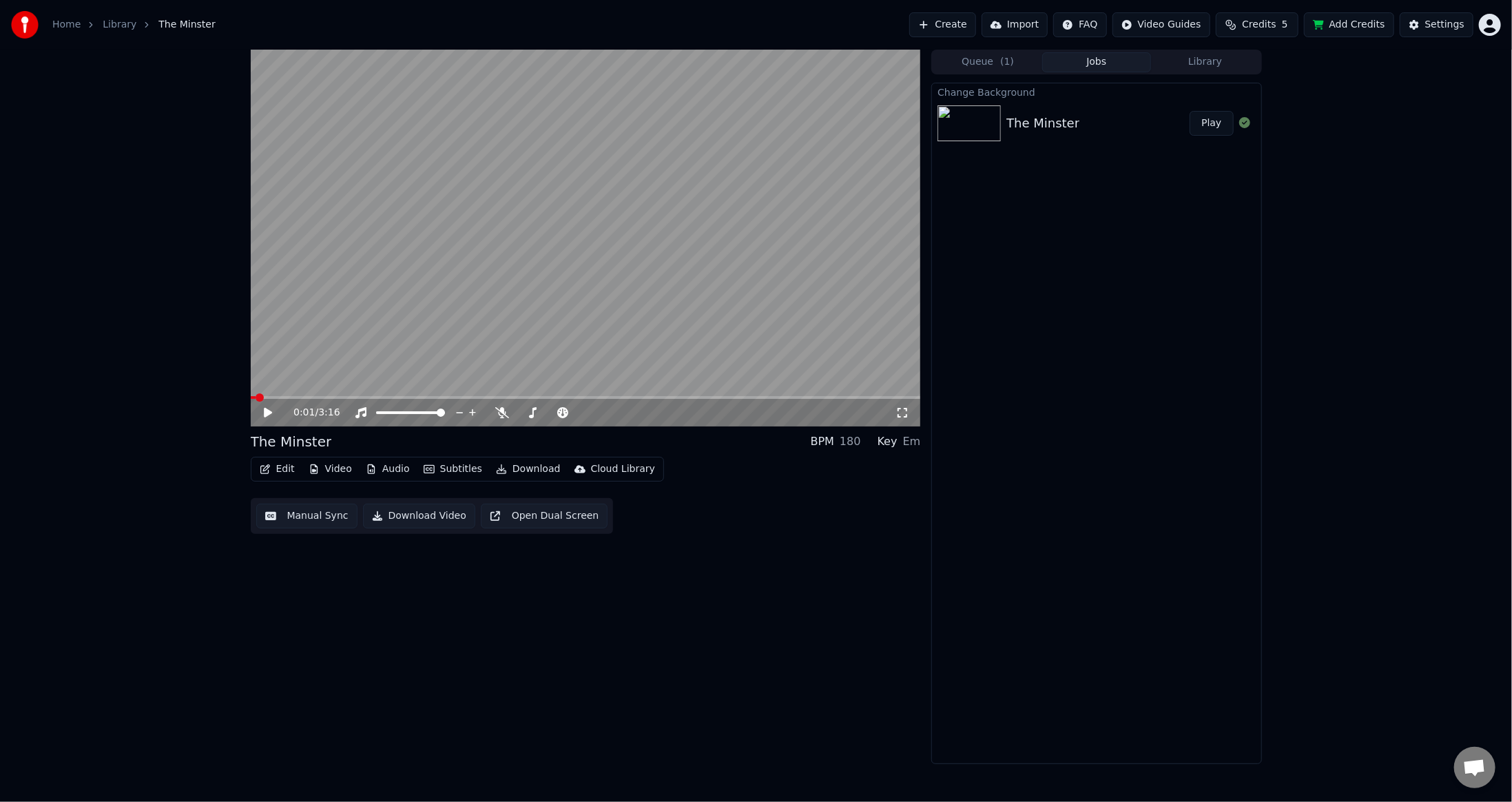
click at [249, 641] on div "0:01 / 3:16 The Minster BPM 180 Key Em Edit Video Audio Subtitles Download Clou…" at bounding box center [757, 406] width 1033 height 714
click at [278, 472] on button "Edit" at bounding box center [277, 469] width 46 height 20
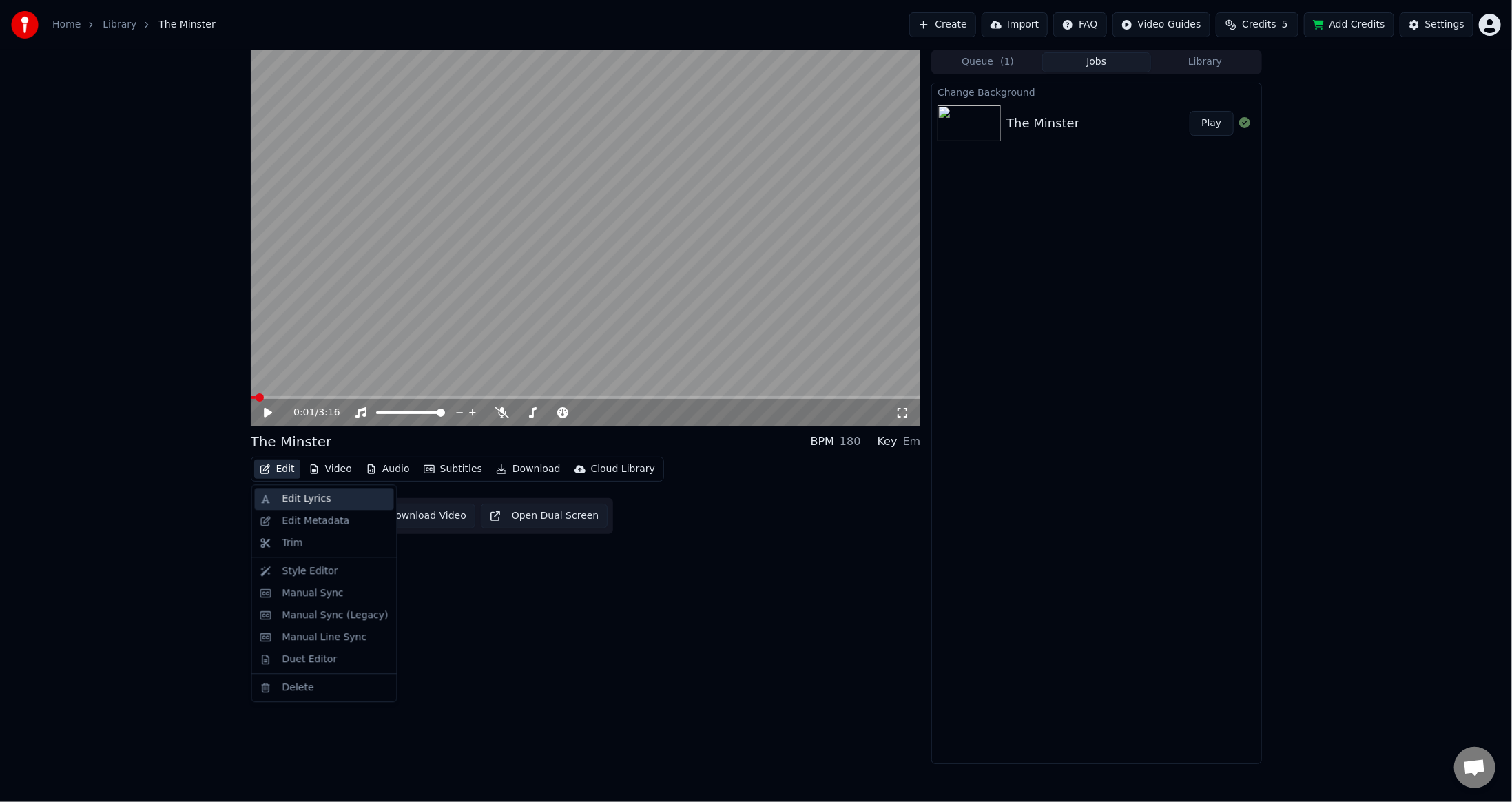
click at [281, 494] on div "Edit Lyrics" at bounding box center [325, 498] width 139 height 22
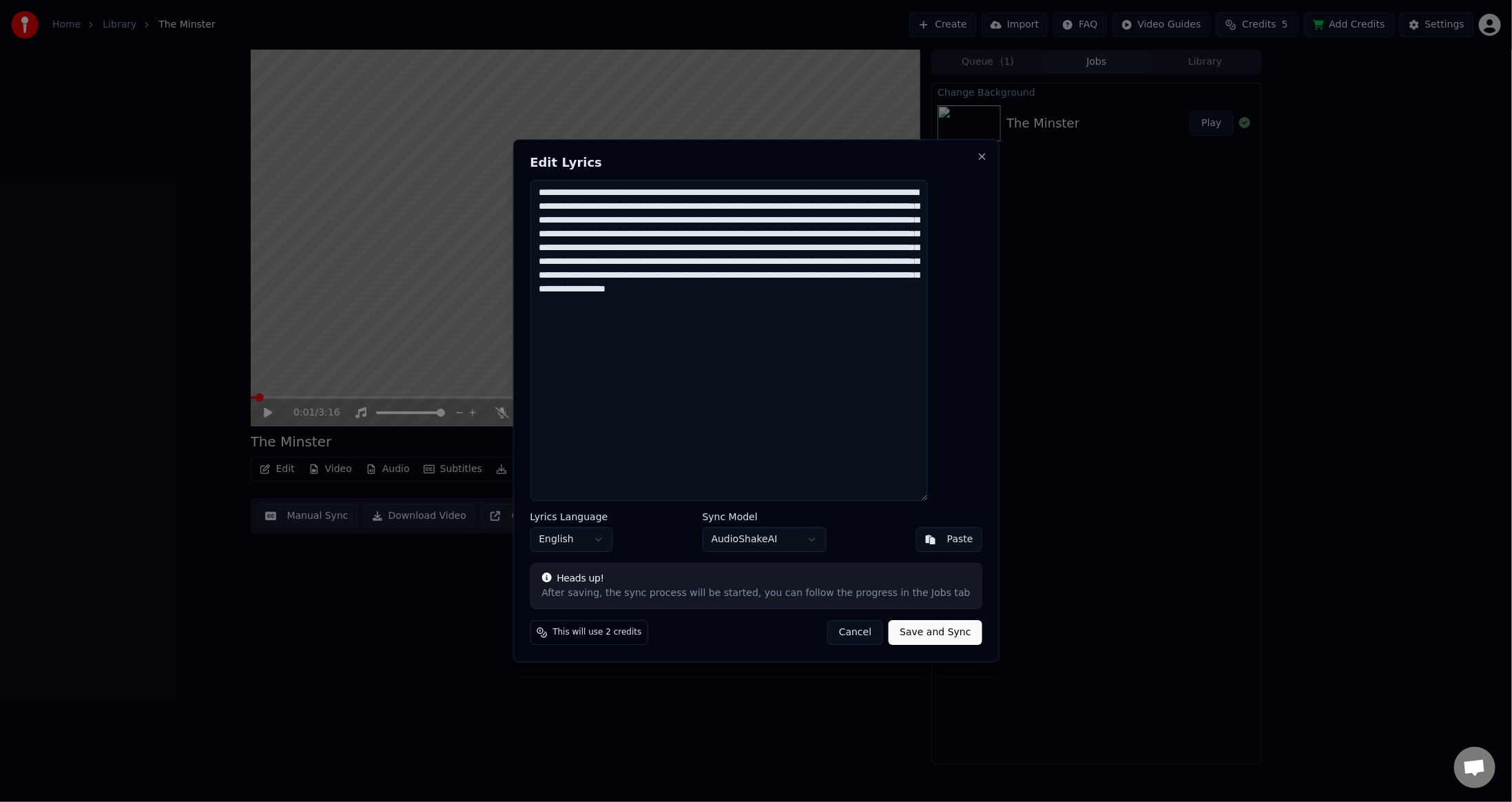
click at [747, 292] on textarea "**********" at bounding box center [729, 340] width 398 height 321
click at [742, 343] on textarea "**********" at bounding box center [729, 340] width 398 height 321
click at [783, 346] on textarea "**********" at bounding box center [729, 340] width 398 height 321
click at [977, 158] on button "Close" at bounding box center [982, 156] width 11 height 11
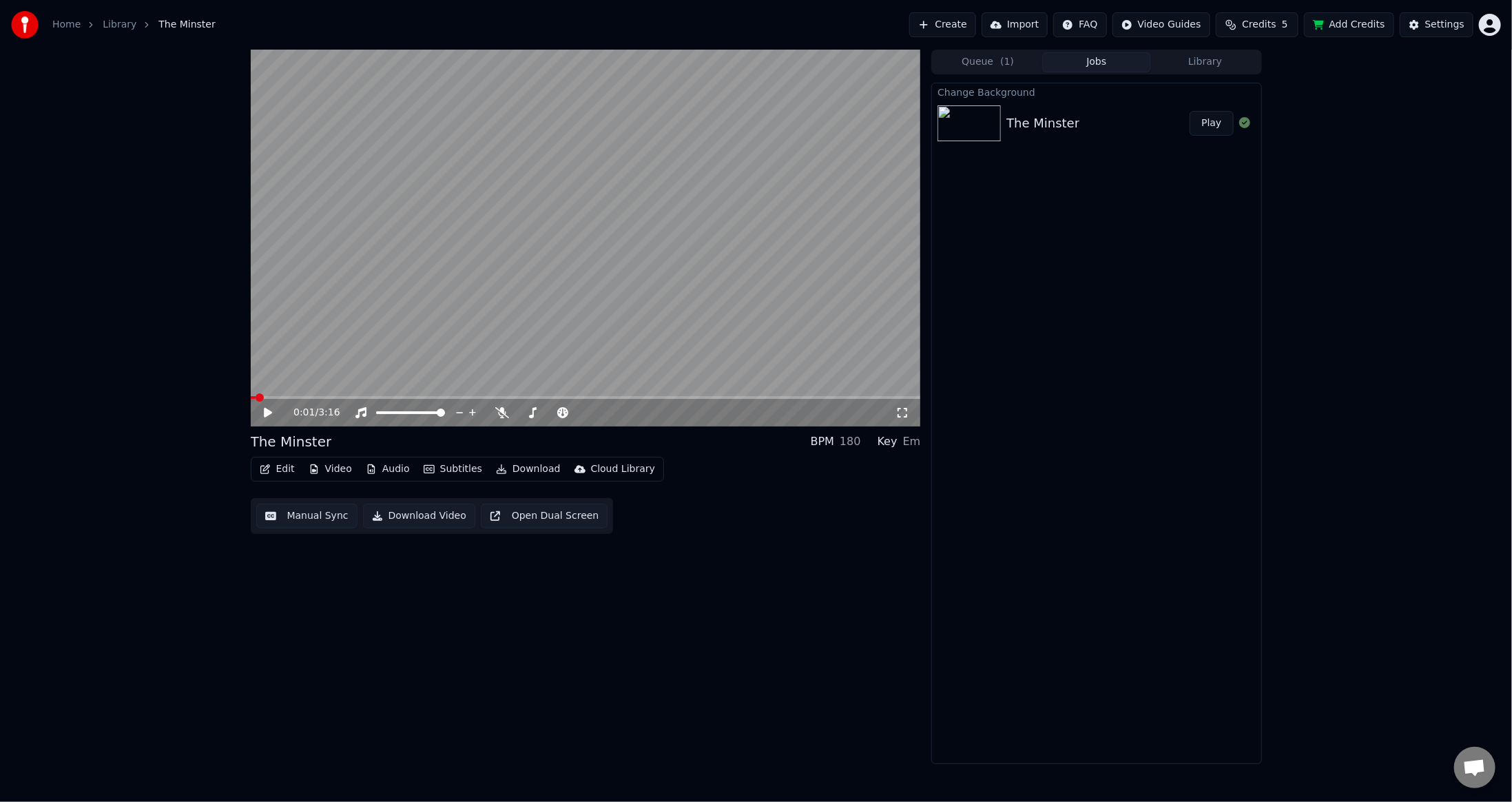
click at [462, 628] on div "0:01 / 3:16 The Minster BPM 180 Key Em Edit Video Audio Subtitles Download Clou…" at bounding box center [586, 406] width 671 height 714
click at [113, 26] on link "Library" at bounding box center [119, 24] width 34 height 13
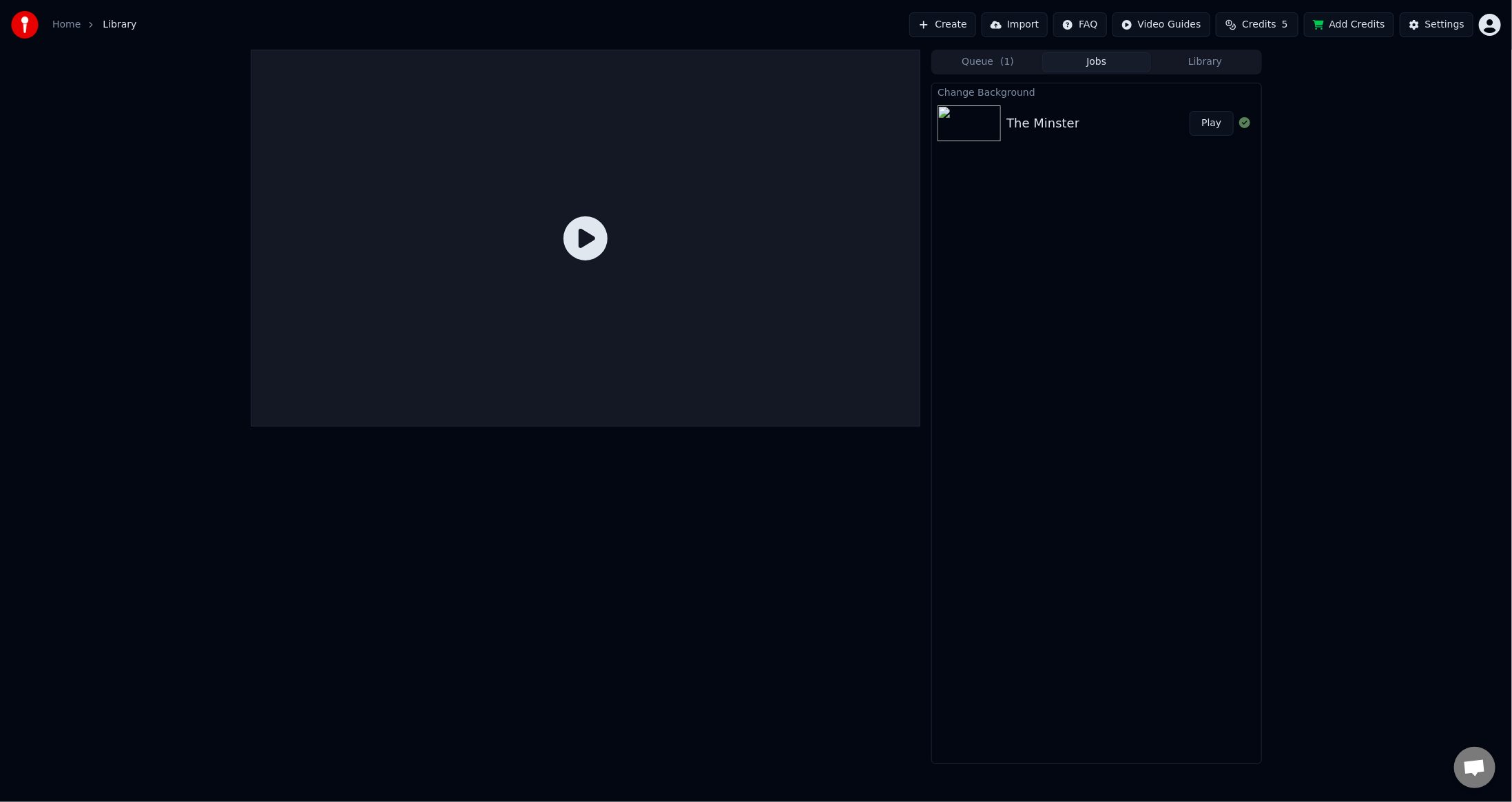
click at [60, 26] on link "Home" at bounding box center [67, 24] width 28 height 13
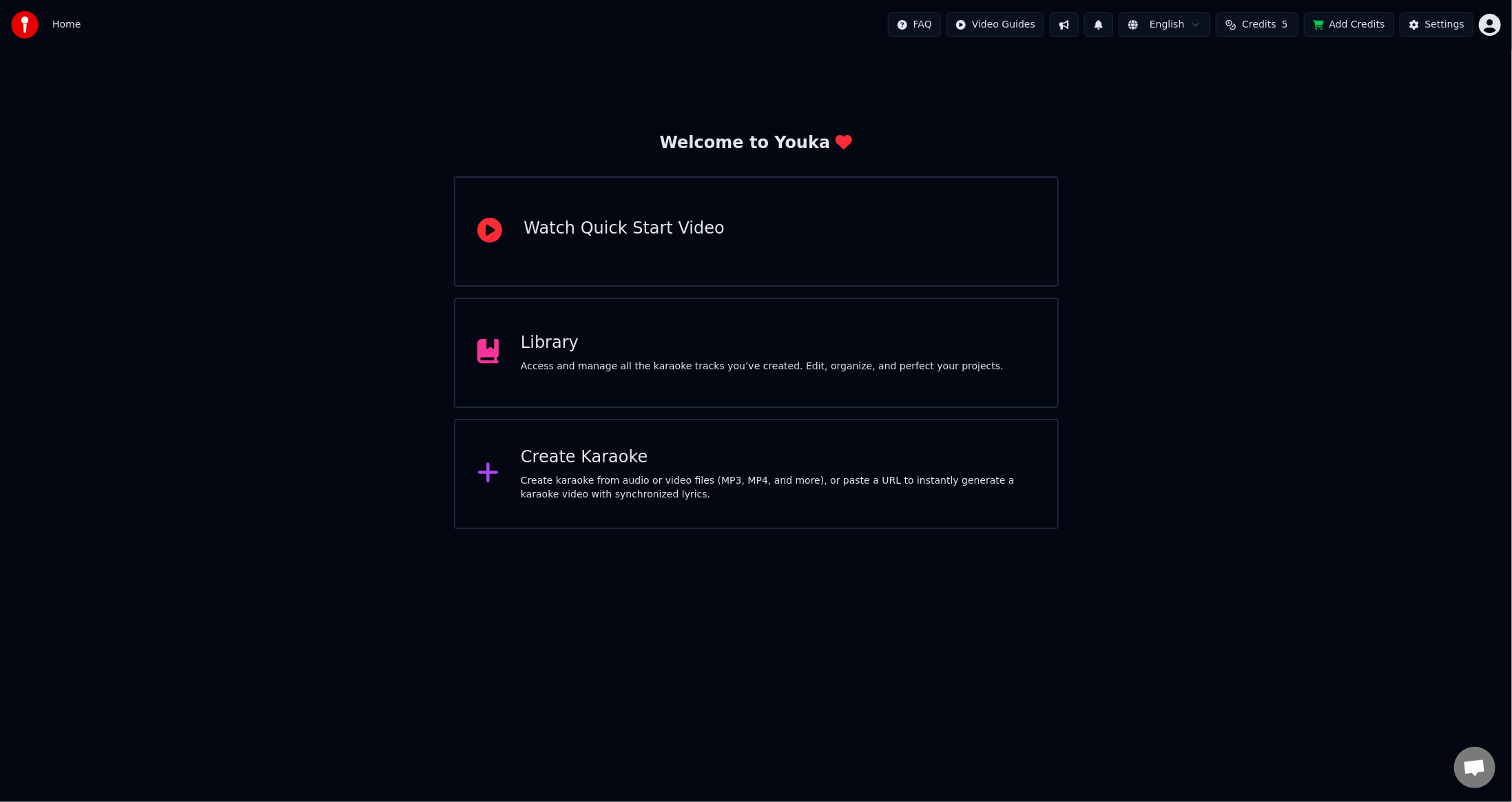
click at [631, 475] on div "Create karaoke from audio or video files (MP3, MP4, and more), or paste a URL t…" at bounding box center [778, 487] width 515 height 28
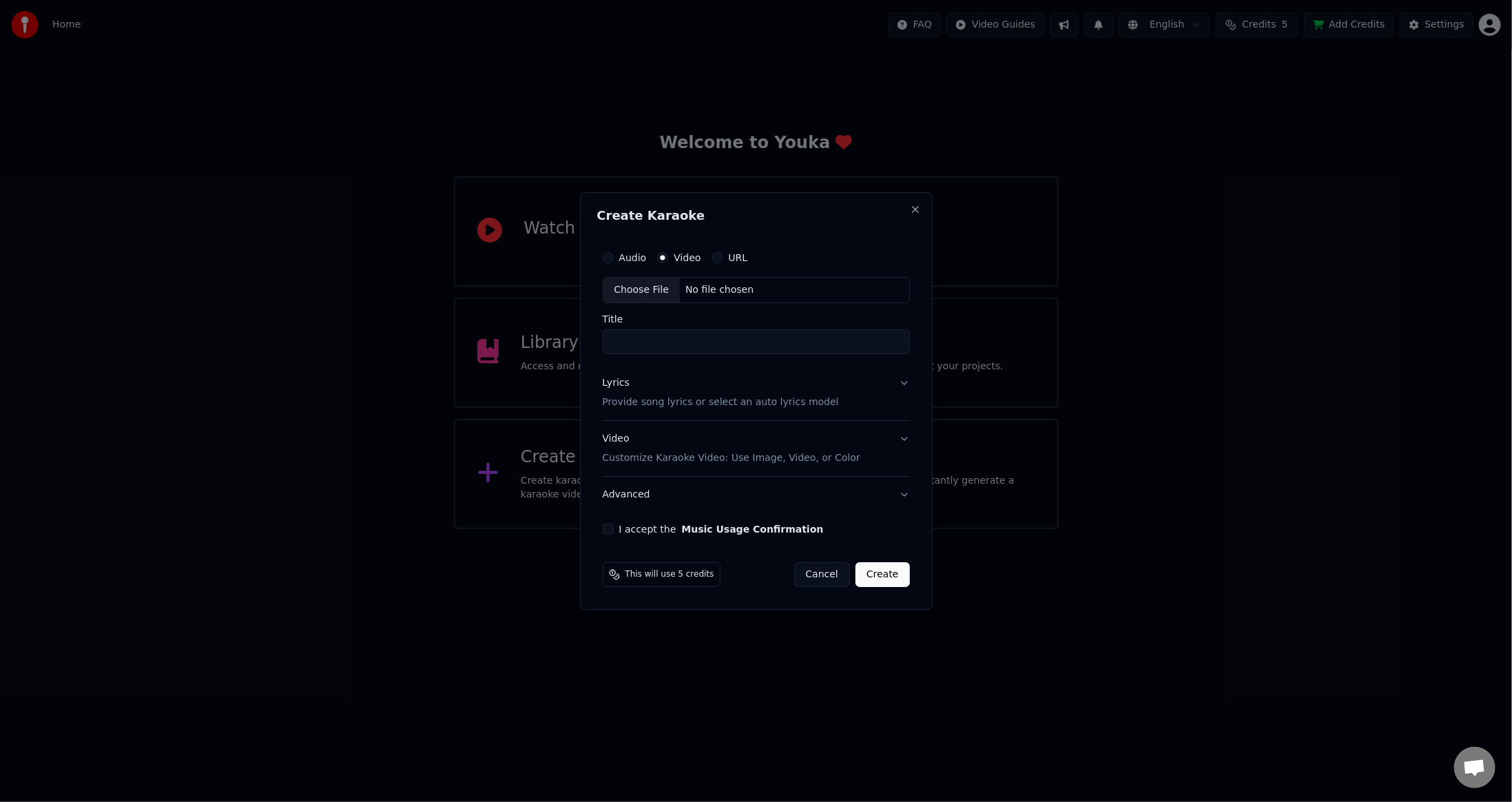
click at [687, 285] on div "No file chosen" at bounding box center [719, 289] width 79 height 13
click at [661, 337] on input "Title" at bounding box center [756, 341] width 307 height 25
click at [637, 288] on div "Choose File" at bounding box center [641, 290] width 77 height 25
click at [627, 259] on label "Audio" at bounding box center [632, 257] width 28 height 10
click at [614, 259] on button "Audio" at bounding box center [608, 257] width 11 height 11
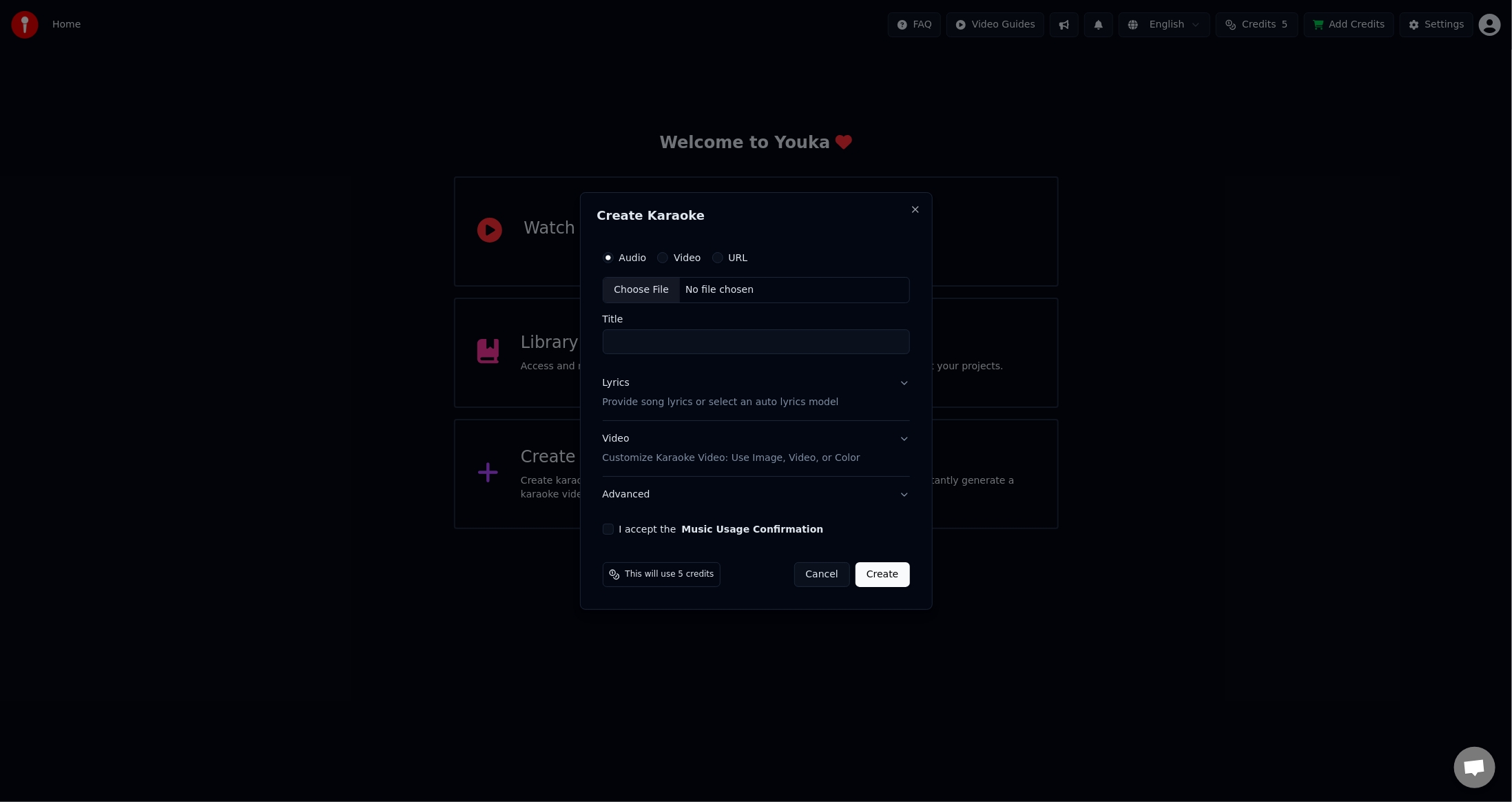
click at [635, 293] on div "Choose File" at bounding box center [641, 290] width 77 height 25
drag, startPoint x: 671, startPoint y: 342, endPoint x: 426, endPoint y: 326, distance: 245.5
click at [441, 334] on body "**********" at bounding box center [756, 264] width 1512 height 529
type input "**********"
click at [752, 404] on p "Provide song lyrics or select an auto lyrics model" at bounding box center [721, 402] width 237 height 13
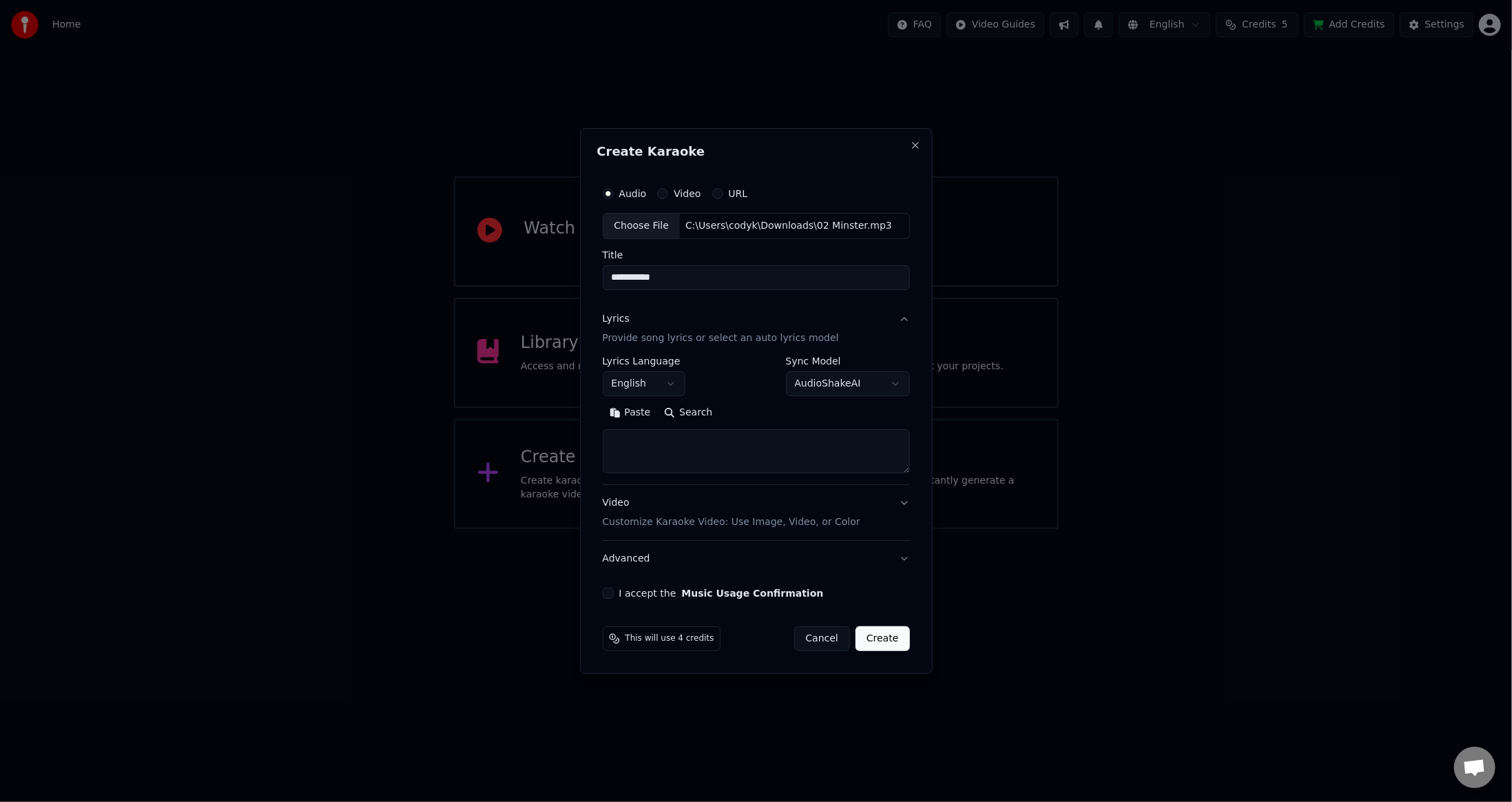
click at [749, 445] on textarea at bounding box center [756, 452] width 307 height 44
paste textarea "**********"
click at [752, 452] on textarea "**********" at bounding box center [756, 452] width 308 height 44
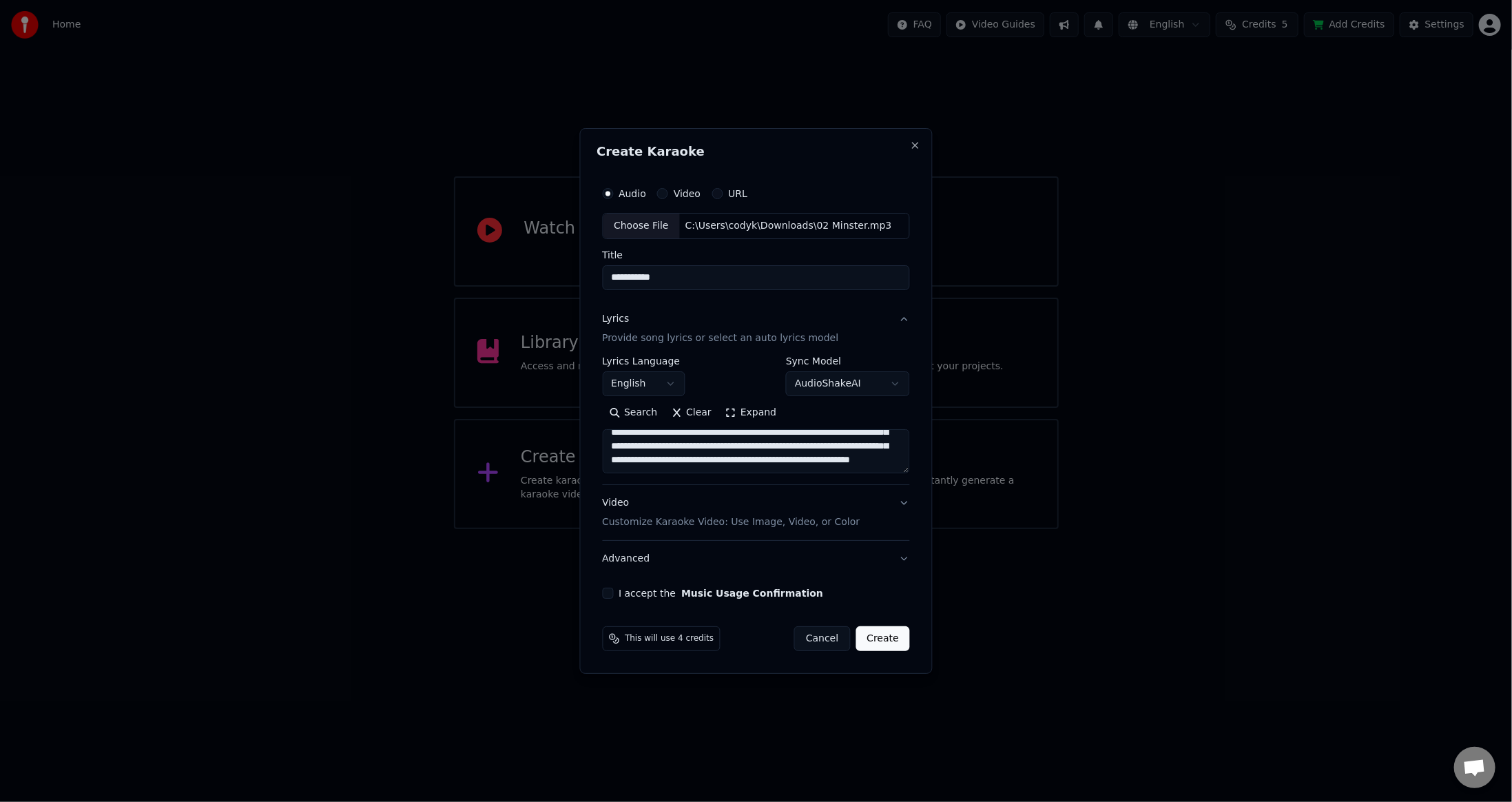
type textarea "**********"
click at [640, 515] on p "Customize Karaoke Video: Use Image, Video, or Color" at bounding box center [731, 521] width 258 height 13
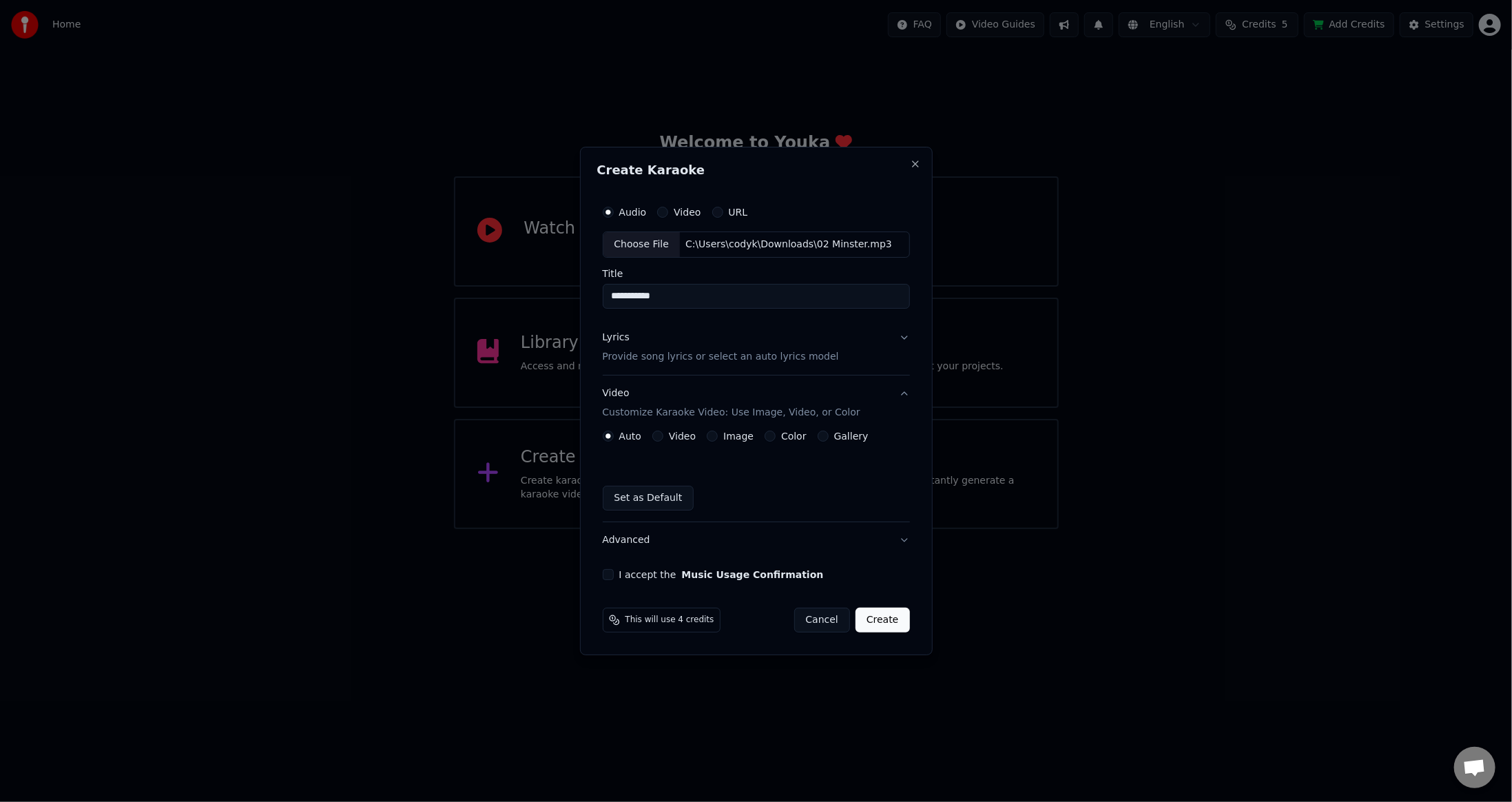
click at [653, 440] on button "Video" at bounding box center [657, 436] width 11 height 11
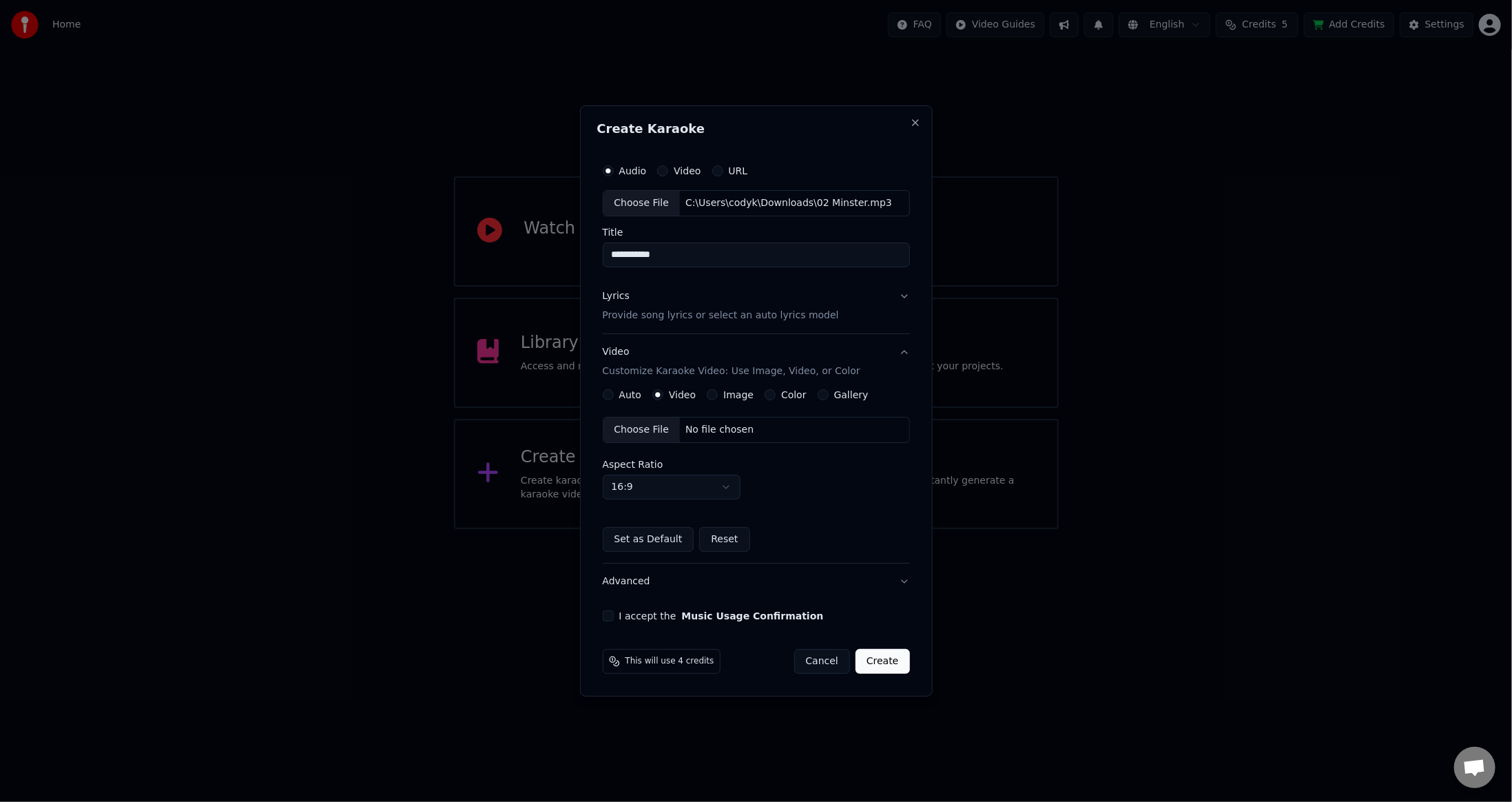
click at [607, 418] on div "Choose File" at bounding box center [641, 429] width 77 height 25
click at [600, 615] on div "**********" at bounding box center [757, 389] width 318 height 475
click at [607, 614] on button "I accept the Music Usage Confirmation" at bounding box center [608, 615] width 11 height 11
click at [880, 662] on button "Create" at bounding box center [882, 662] width 54 height 25
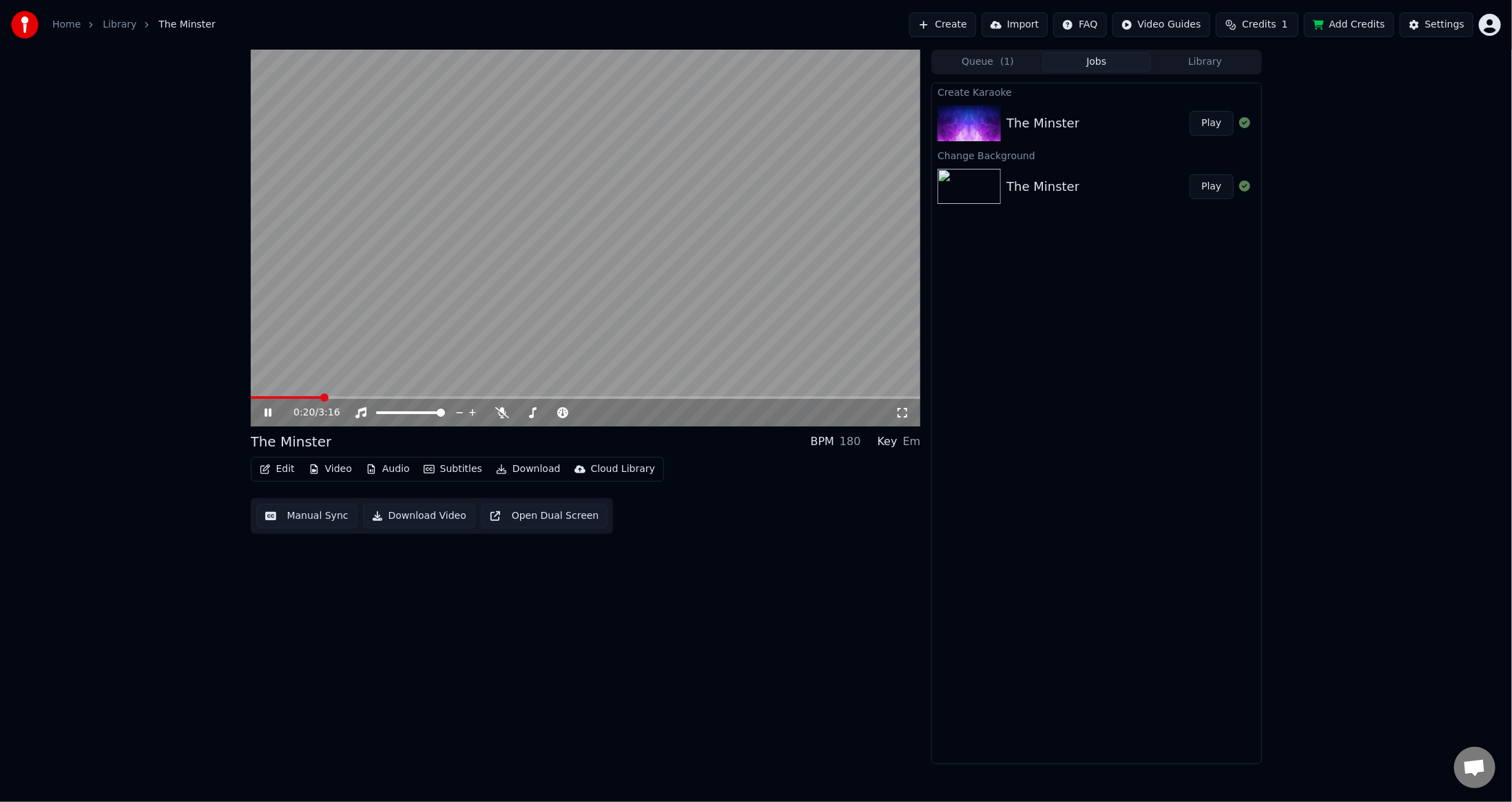
click at [1178, 347] on div "Create Karaoke The Minster Play Change Background The Minster Play" at bounding box center [1096, 423] width 330 height 681
click at [1215, 130] on button "Play" at bounding box center [1211, 124] width 44 height 25
click at [1197, 185] on button "Play" at bounding box center [1211, 187] width 44 height 25
click at [1205, 119] on button "Play" at bounding box center [1211, 124] width 44 height 25
click at [988, 65] on button "Queue ( 1 )" at bounding box center [987, 62] width 109 height 20
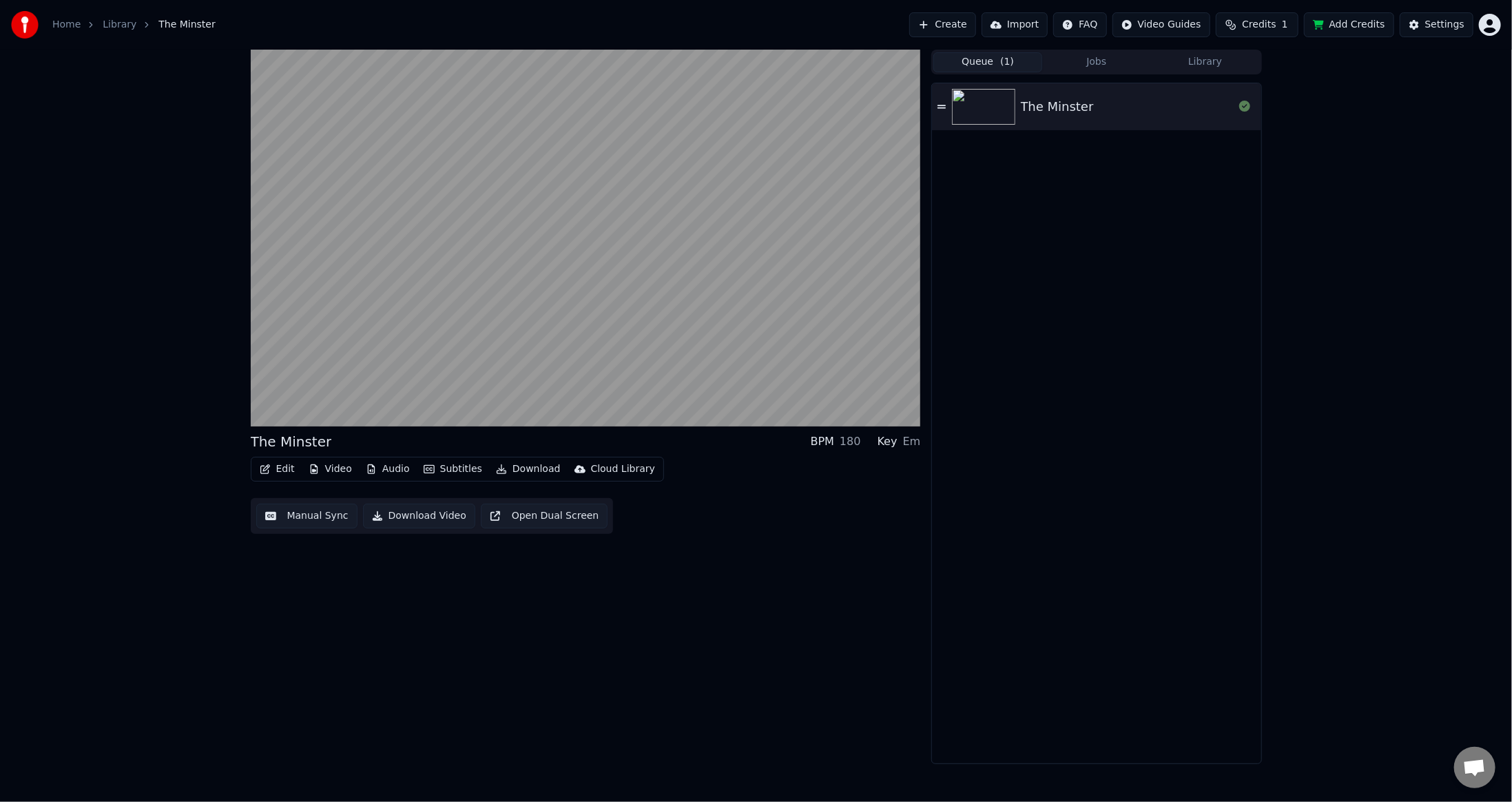
click at [1162, 102] on div "The Minster" at bounding box center [1127, 107] width 213 height 20
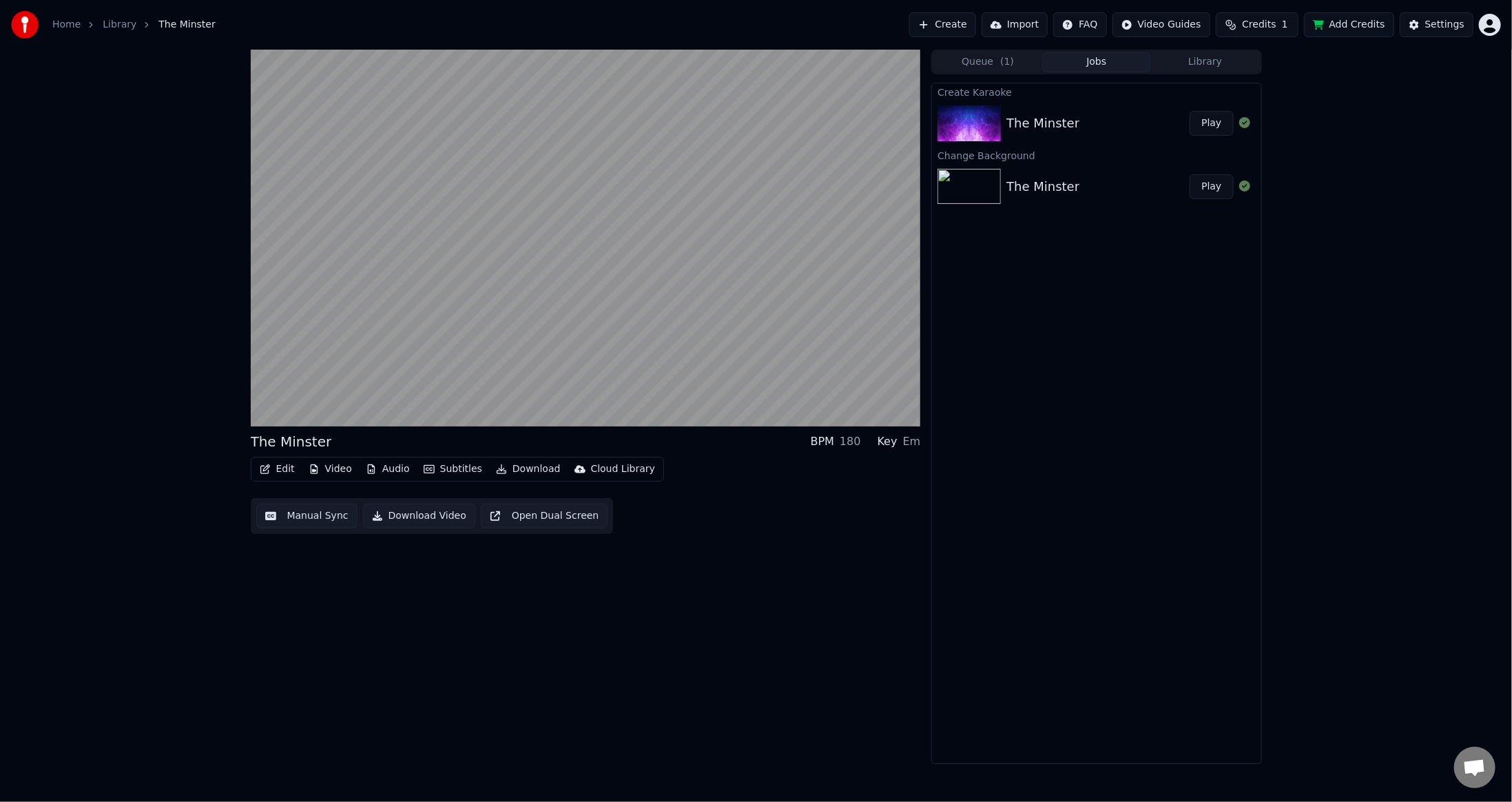
click at [1114, 62] on button "Jobs" at bounding box center [1097, 62] width 109 height 20
click at [1131, 107] on div "The Minster Play" at bounding box center [1096, 123] width 328 height 47
click at [1221, 122] on button "Play" at bounding box center [1211, 124] width 44 height 25
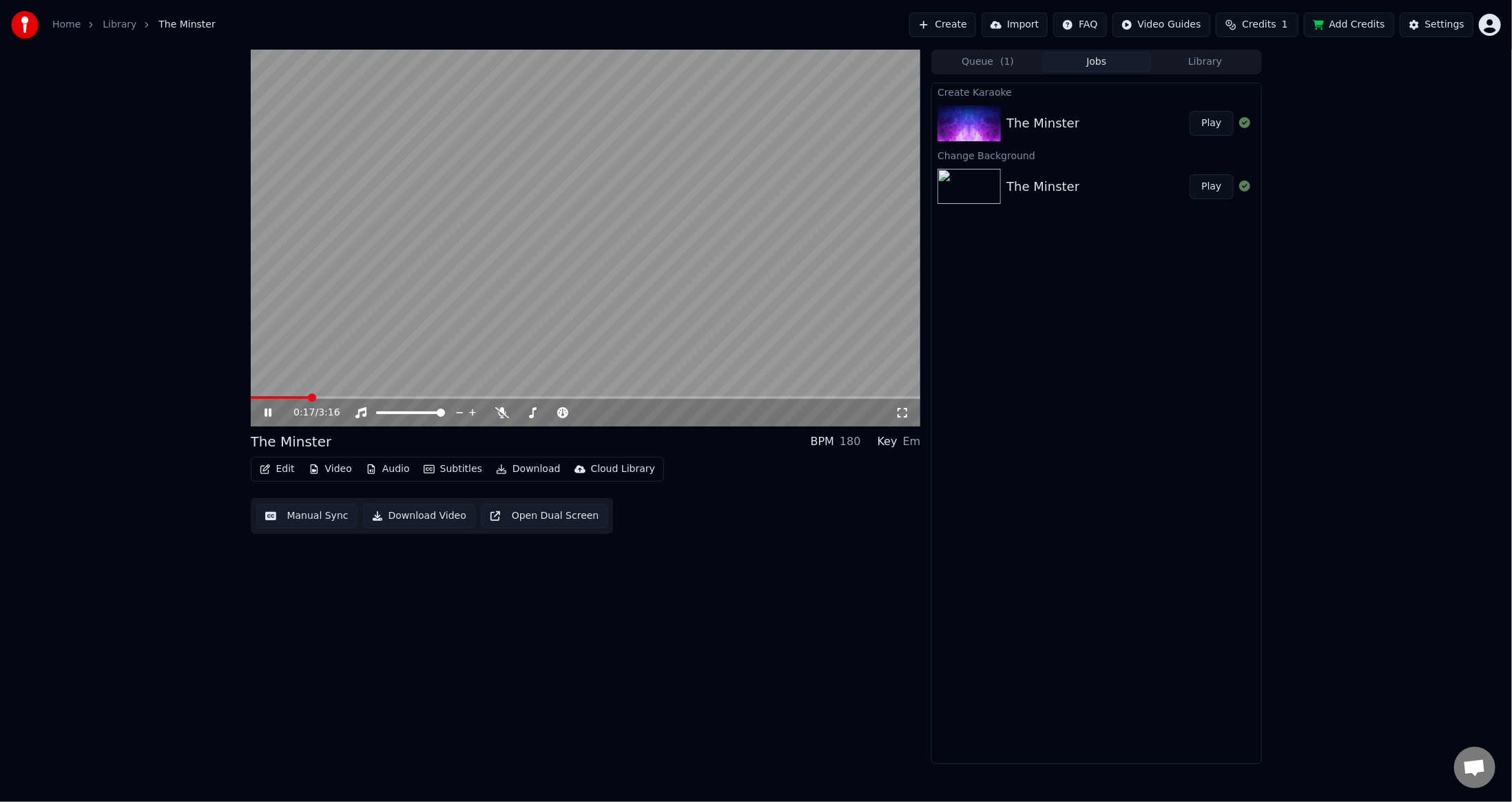
click at [310, 398] on span at bounding box center [586, 397] width 671 height 3
click at [336, 395] on video at bounding box center [586, 238] width 671 height 377
click at [336, 399] on div "0:17 / 3:16" at bounding box center [586, 412] width 671 height 28
click at [340, 396] on span at bounding box center [586, 397] width 671 height 3
click at [262, 416] on icon at bounding box center [277, 413] width 32 height 11
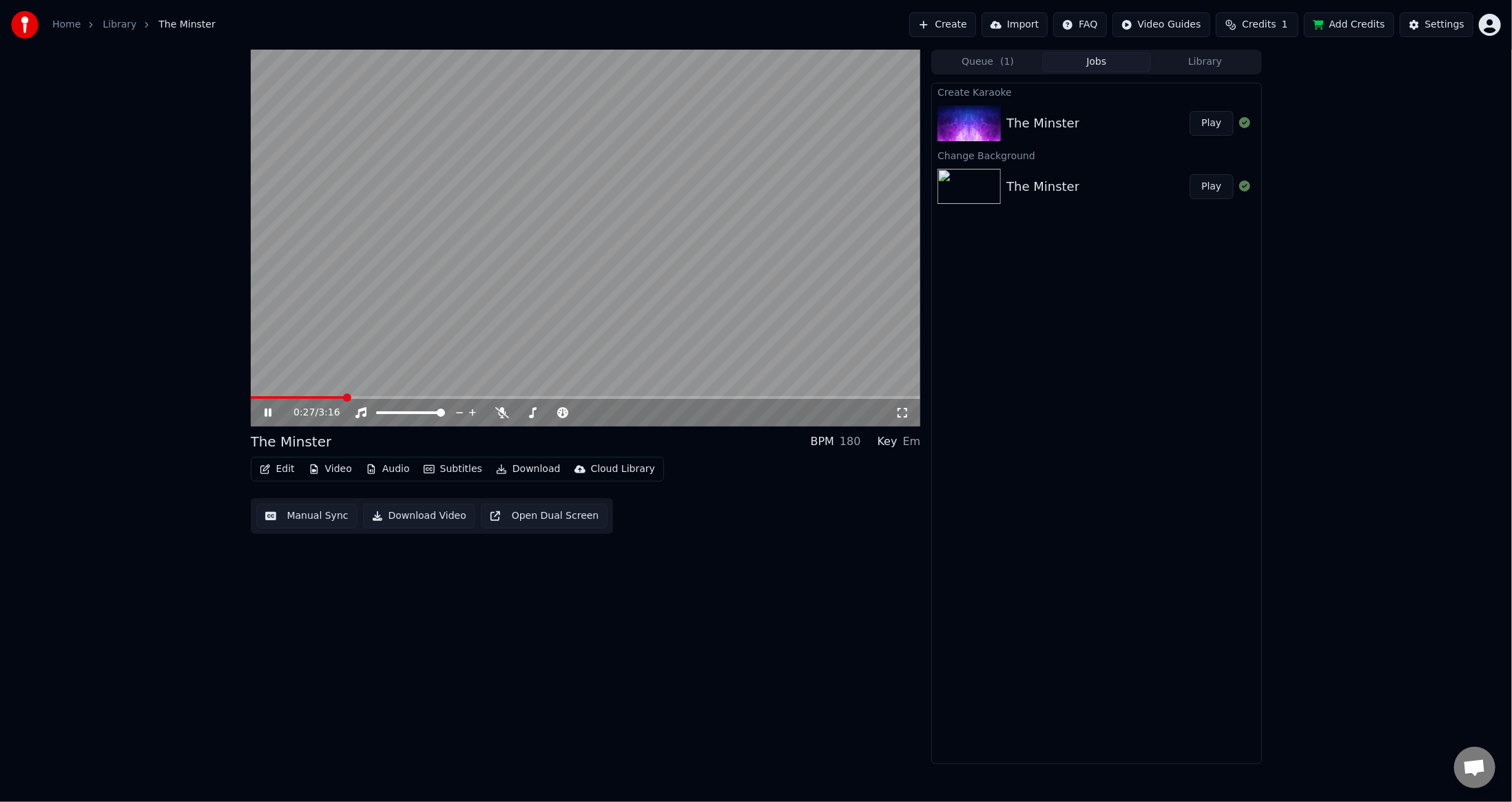
click at [326, 395] on video at bounding box center [586, 238] width 671 height 377
click at [326, 399] on div "0:27 / 3:16" at bounding box center [586, 412] width 671 height 28
click at [319, 396] on span at bounding box center [298, 397] width 94 height 3
click at [259, 411] on div "0:20 / 3:16" at bounding box center [585, 412] width 659 height 13
click at [270, 411] on icon at bounding box center [268, 413] width 8 height 10
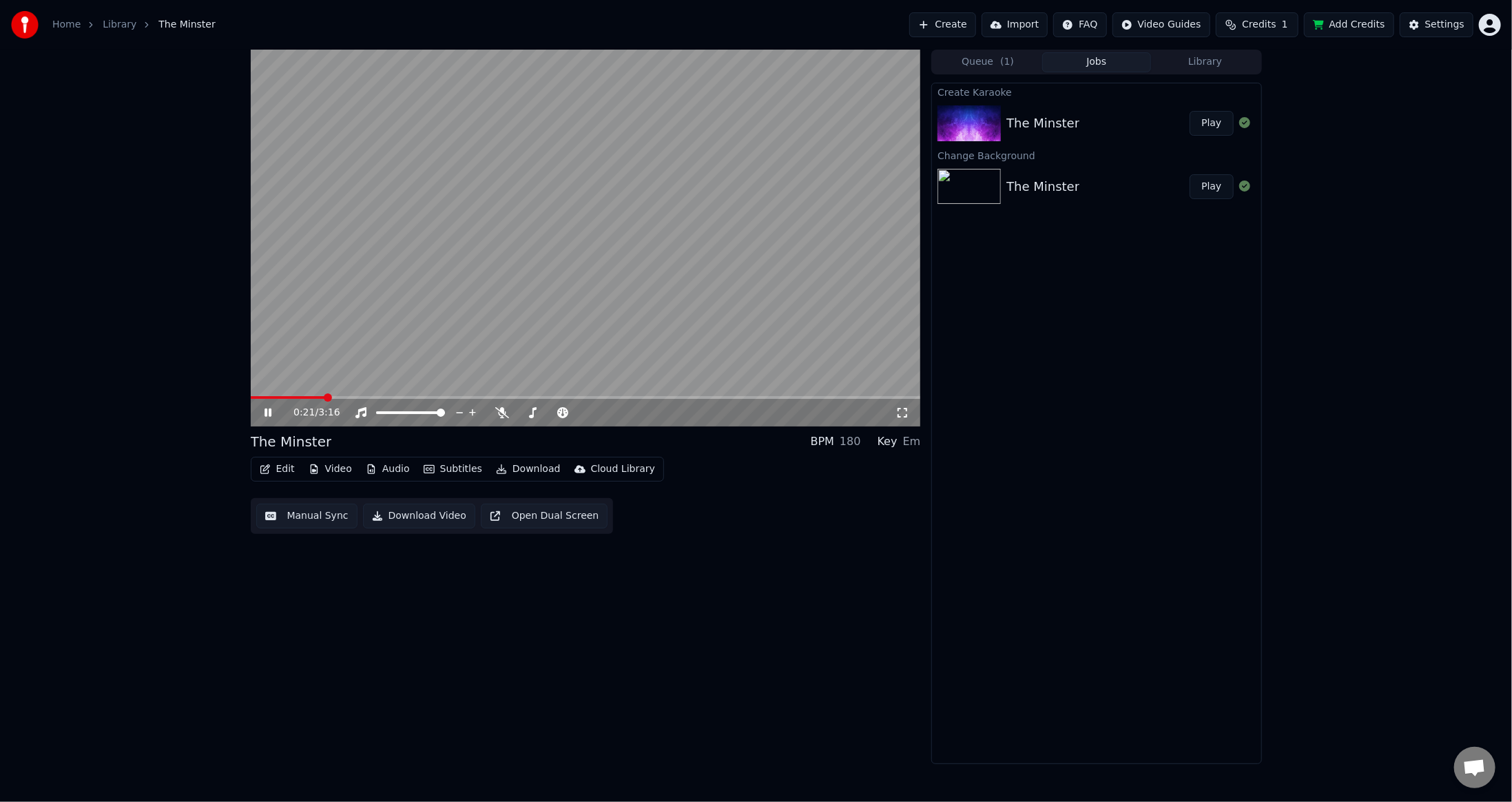
click at [270, 412] on icon at bounding box center [268, 412] width 7 height 8
click at [1046, 179] on div "The Minster" at bounding box center [1043, 187] width 73 height 20
click at [1111, 102] on div "The Minster Play" at bounding box center [1096, 123] width 328 height 47
click at [378, 643] on div "0:21 / 3:16 The Minster BPM 180 Key Em Edit Video Audio Subtitles Download Clou…" at bounding box center [586, 406] width 671 height 714
click at [270, 411] on div "0:21 / 3:16" at bounding box center [585, 412] width 659 height 13
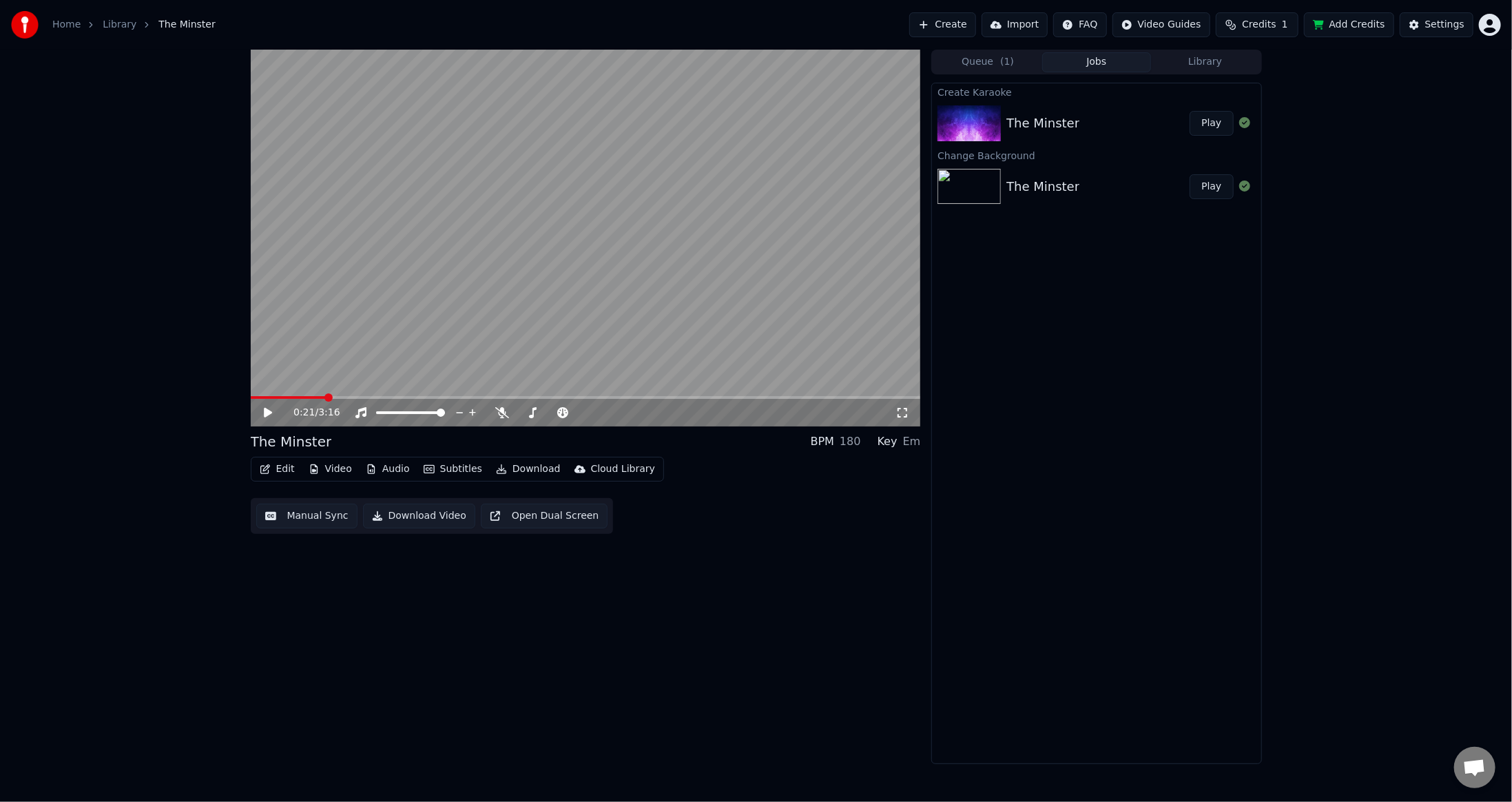
click at [270, 411] on icon at bounding box center [277, 413] width 32 height 11
click at [270, 408] on icon at bounding box center [268, 412] width 7 height 8
click at [990, 60] on button "Queue ( 1 )" at bounding box center [987, 62] width 109 height 20
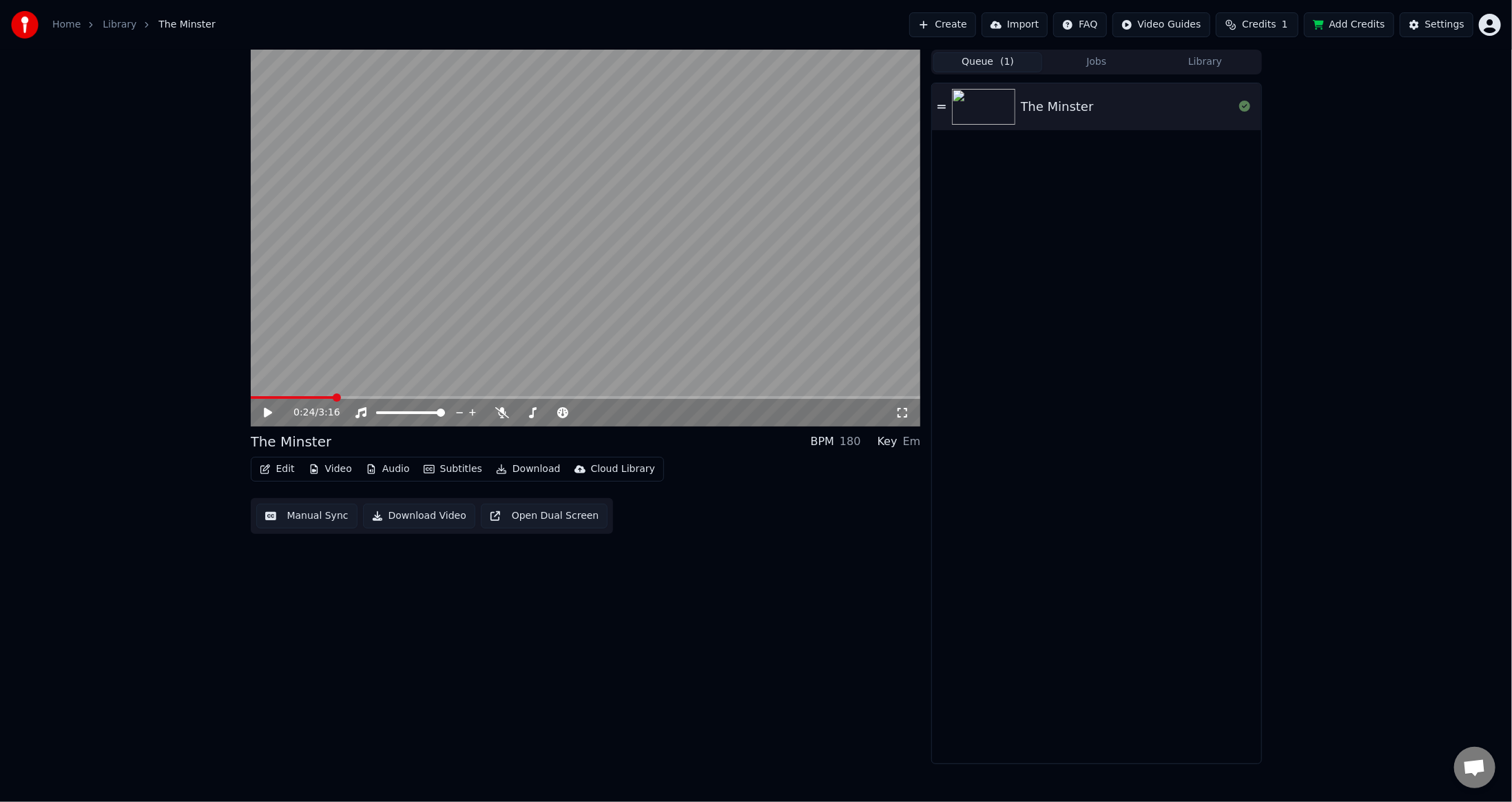
click at [1130, 345] on div "The Minster" at bounding box center [1096, 423] width 328 height 679
click at [73, 20] on link "Home" at bounding box center [67, 24] width 28 height 13
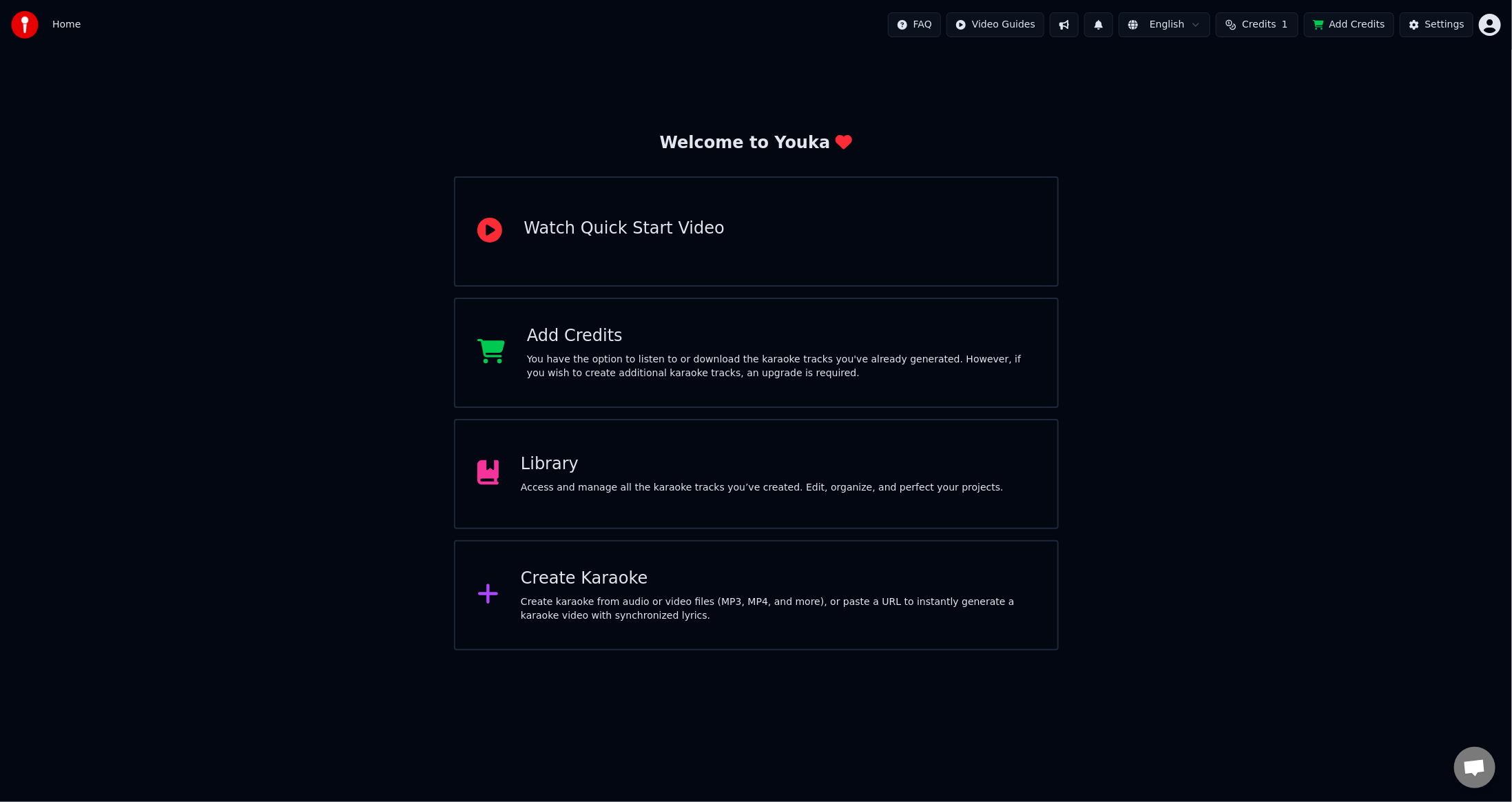
click at [713, 451] on div "Library Access and manage all the karaoke tracks you’ve created. Edit, organize…" at bounding box center [756, 474] width 605 height 110
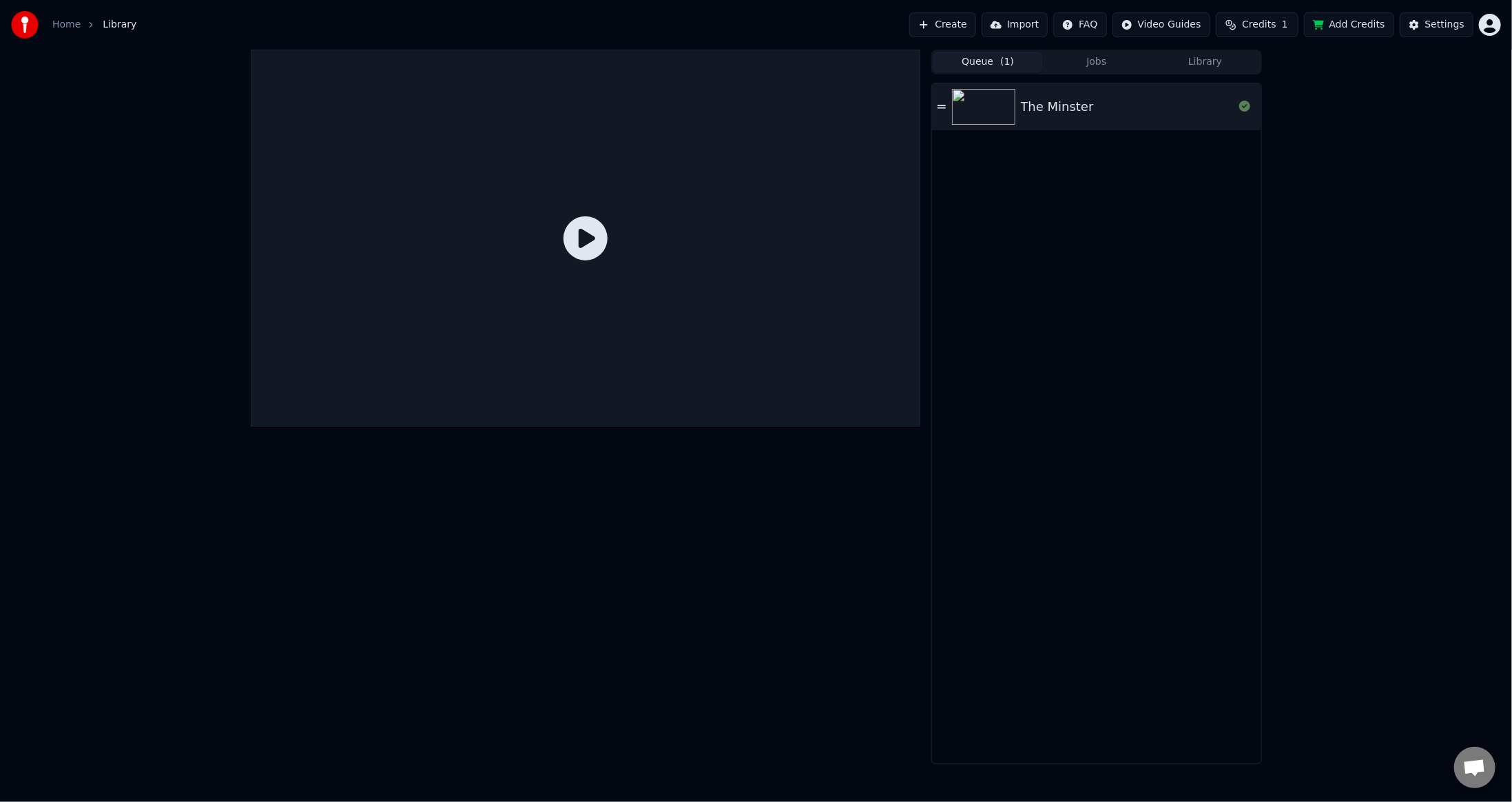
click at [1202, 213] on div "The Minster" at bounding box center [1096, 423] width 328 height 679
click at [1103, 67] on button "Jobs" at bounding box center [1097, 62] width 109 height 20
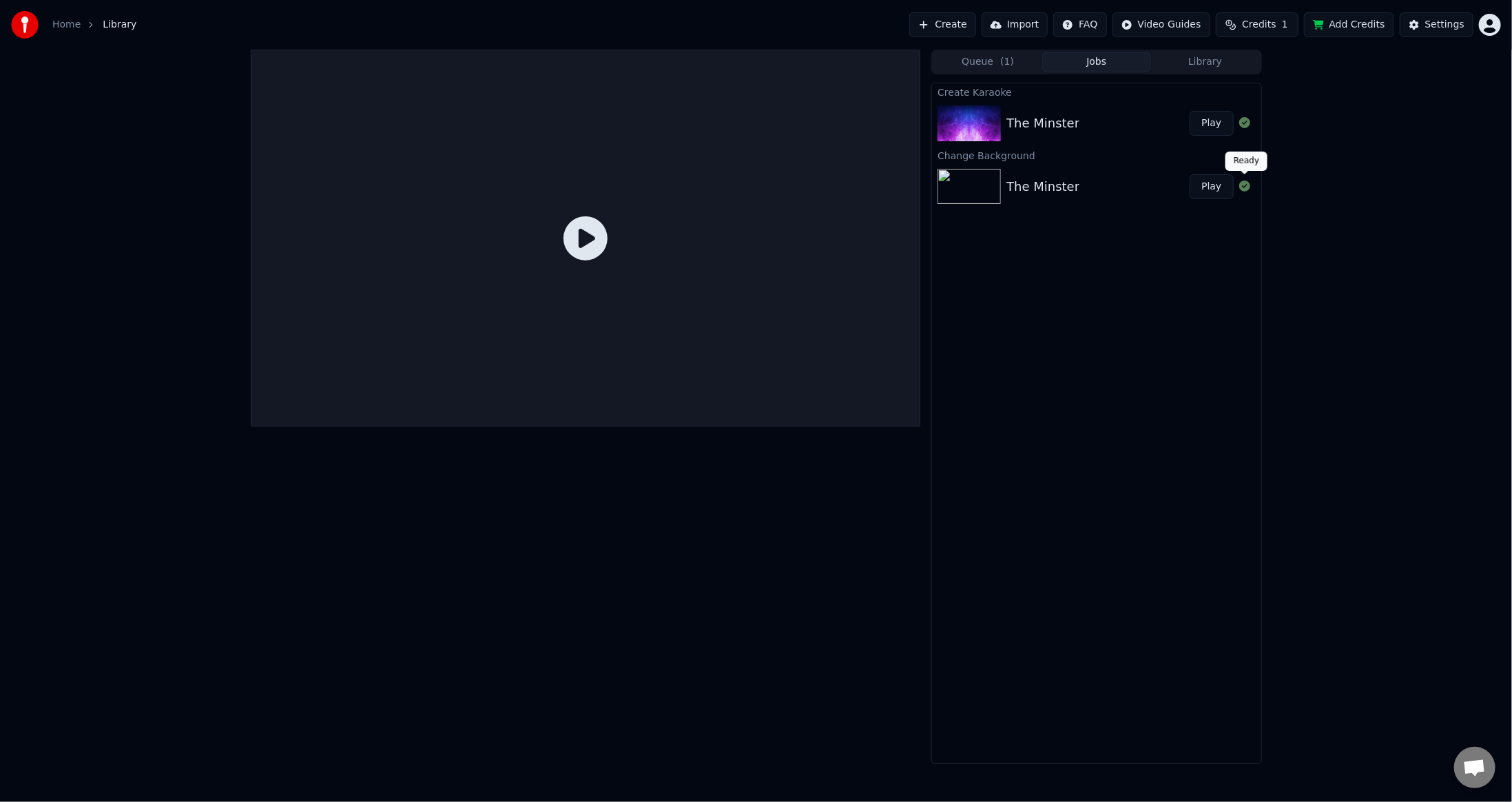
click at [1249, 154] on div "Ready Ready" at bounding box center [1246, 161] width 42 height 20
click at [1082, 108] on div "The Minster Play" at bounding box center [1096, 123] width 328 height 47
click at [1106, 186] on div "The Minster" at bounding box center [1098, 187] width 183 height 20
click at [985, 188] on img at bounding box center [969, 187] width 63 height 36
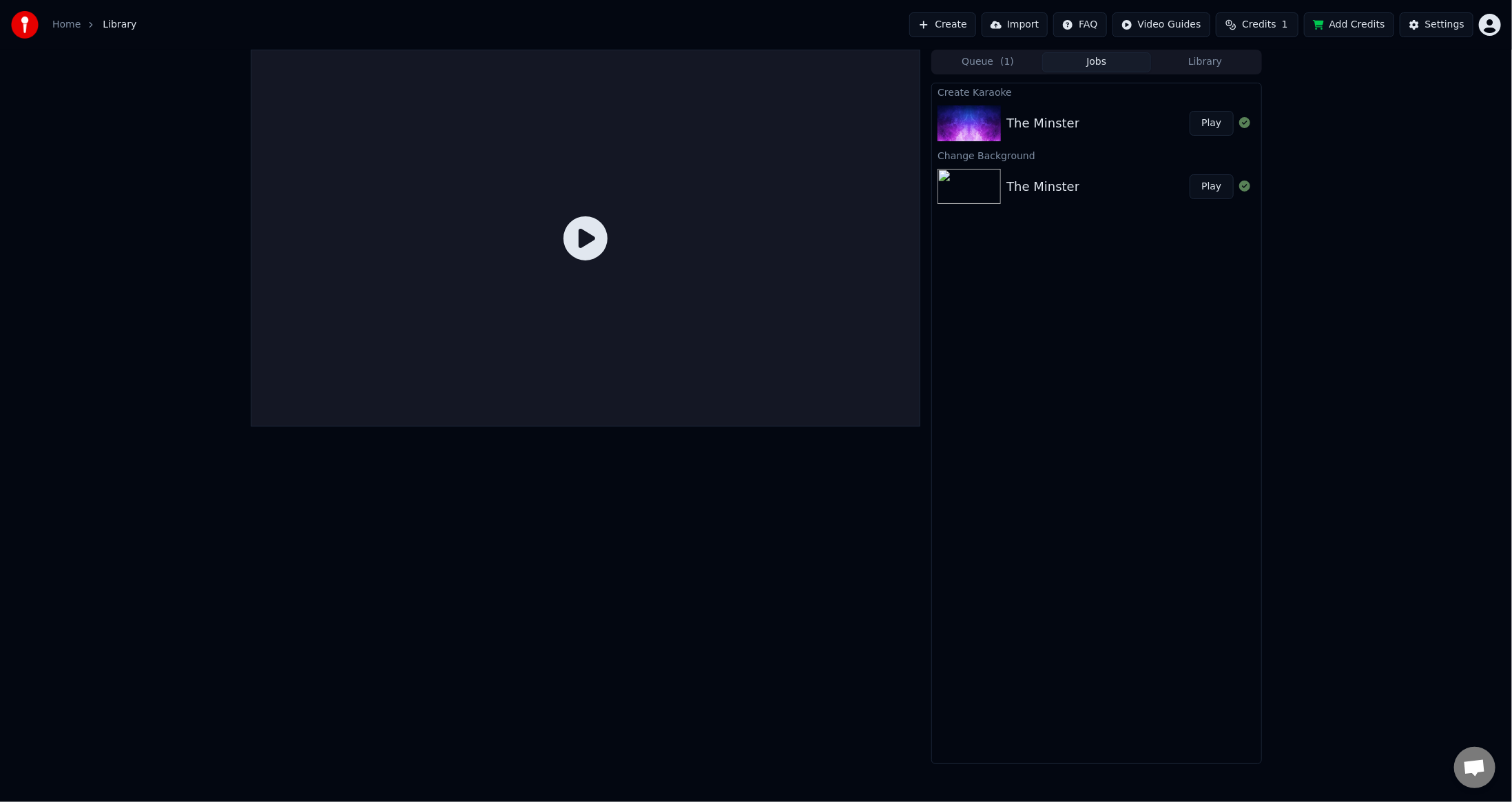
click at [985, 188] on img at bounding box center [969, 187] width 63 height 36
click at [1213, 188] on button "Play" at bounding box center [1211, 187] width 44 height 25
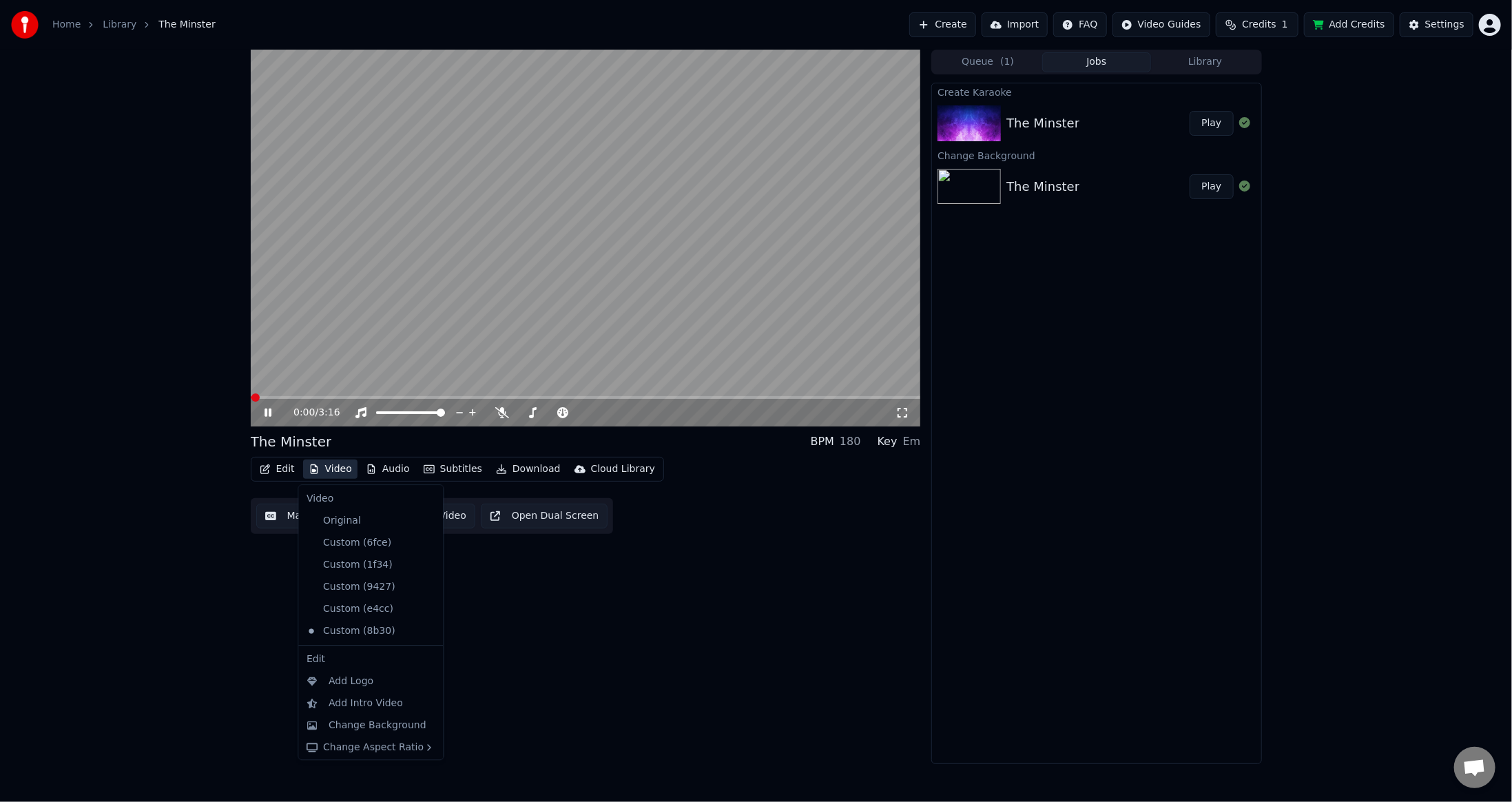
click at [326, 463] on button "Video" at bounding box center [330, 469] width 54 height 20
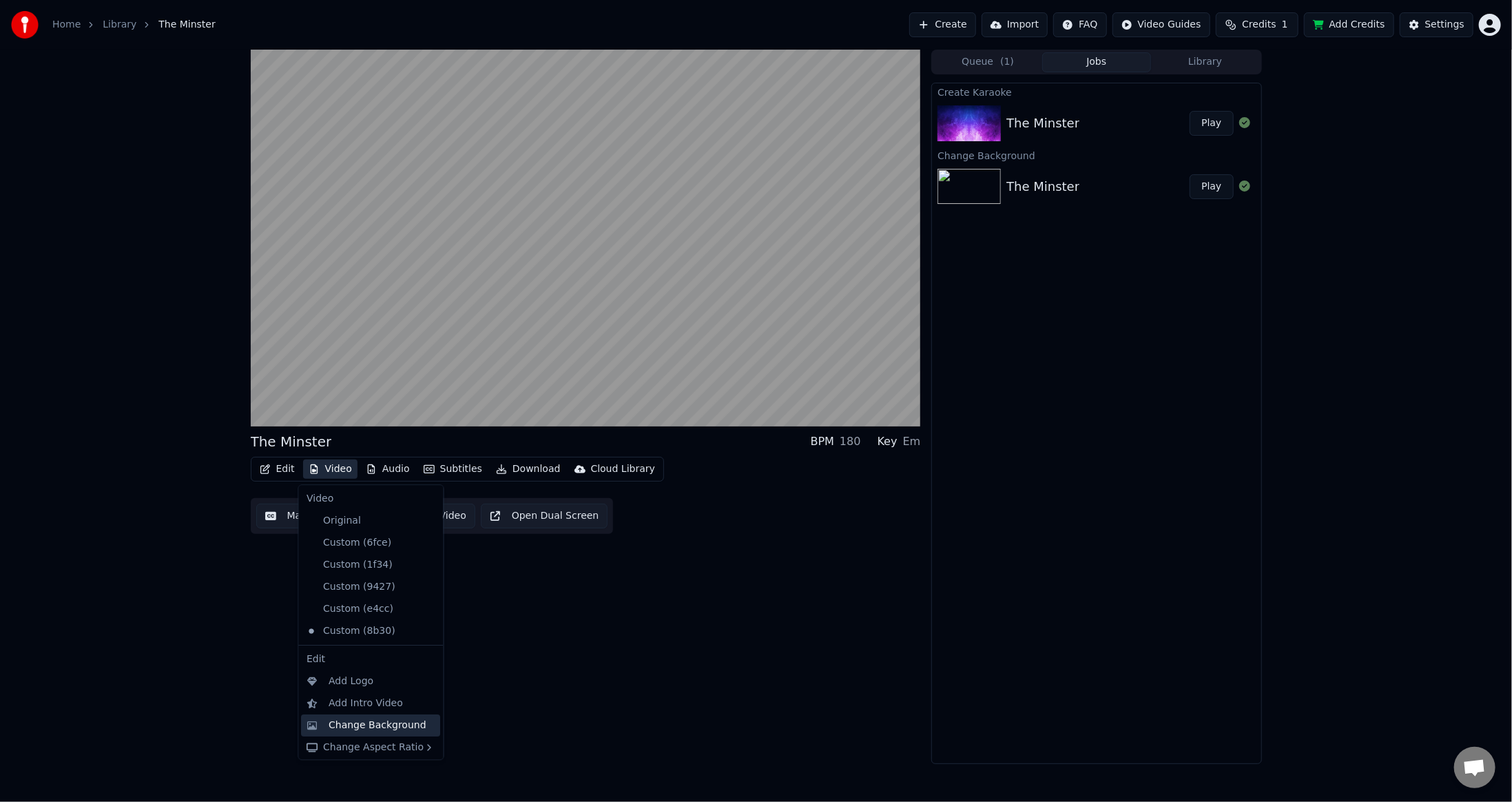
click at [363, 719] on div "Change Background" at bounding box center [378, 725] width 98 height 13
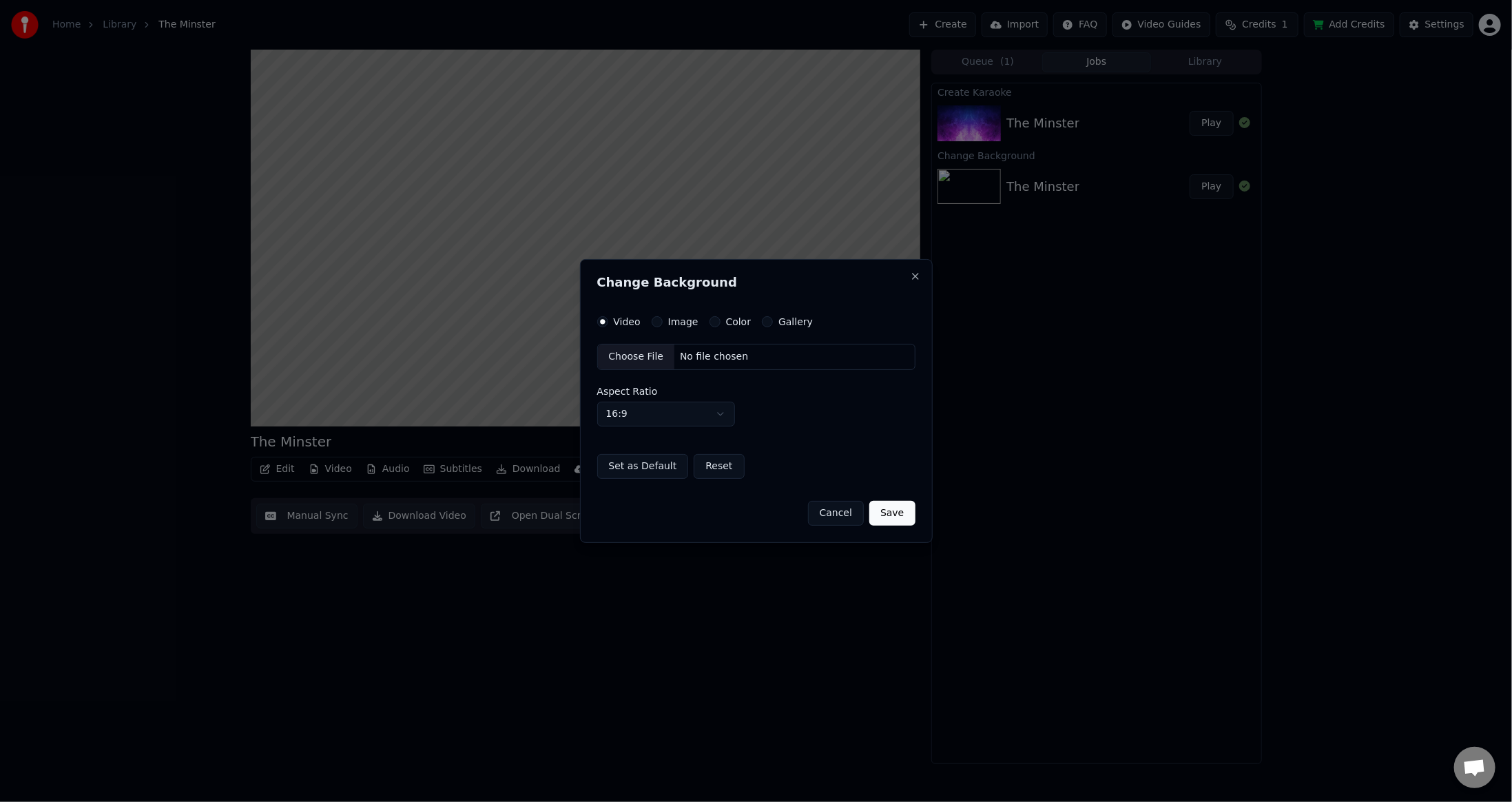
click at [638, 356] on div "Choose File" at bounding box center [636, 357] width 77 height 25
click at [901, 512] on button "Save" at bounding box center [891, 513] width 45 height 25
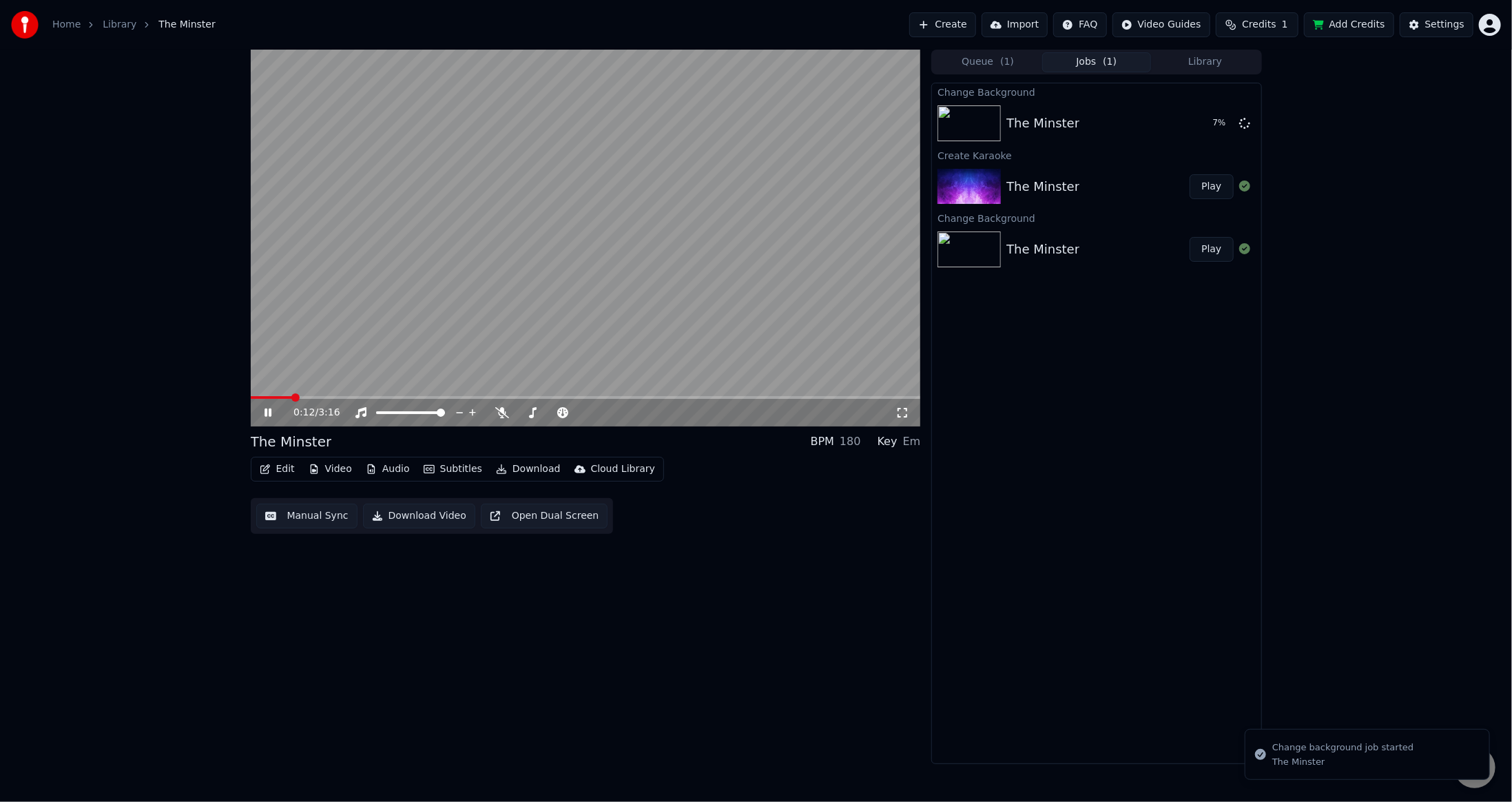
click at [266, 411] on icon at bounding box center [268, 412] width 7 height 8
click at [817, 580] on div "0:12 / 3:16 The Minster BPM 180 Key Em Edit Video Audio Subtitles Download Clou…" at bounding box center [586, 406] width 671 height 714
click at [825, 553] on div "0:12 / 3:16 The Minster BPM 180 Key Em Edit Video Audio Subtitles Download Clou…" at bounding box center [586, 406] width 671 height 714
click at [824, 544] on div "0:12 / 3:16 The Minster BPM 180 Key Em Edit Video Audio Subtitles Download Clou…" at bounding box center [586, 406] width 671 height 714
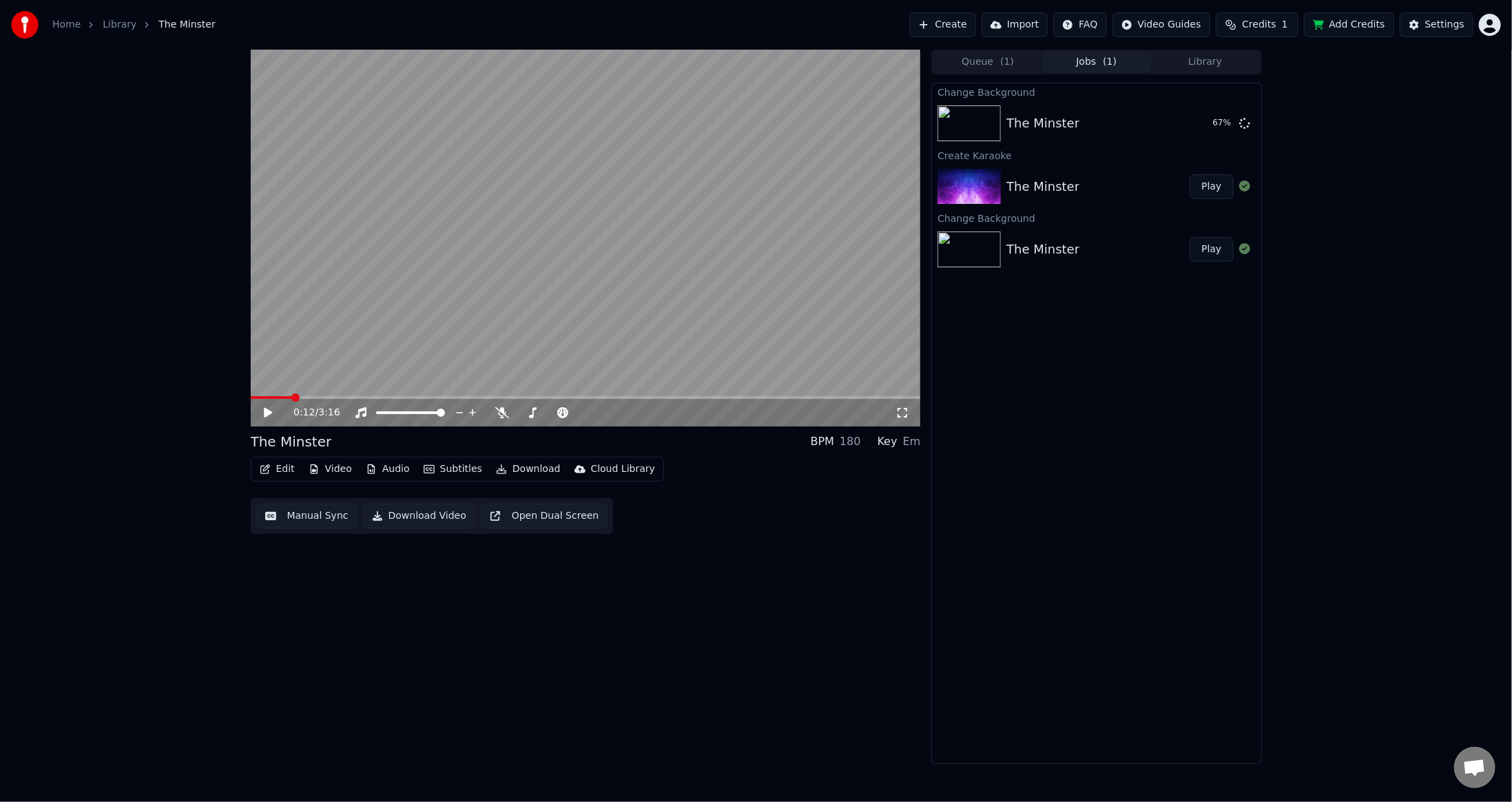
click at [1367, 23] on button "Add Credits" at bounding box center [1348, 25] width 90 height 25
click at [1367, 28] on button "Add Credits" at bounding box center [1348, 25] width 90 height 25
click at [1213, 117] on button "Play" at bounding box center [1211, 124] width 44 height 25
click at [279, 396] on span at bounding box center [586, 397] width 671 height 3
click at [299, 394] on video at bounding box center [586, 238] width 671 height 377
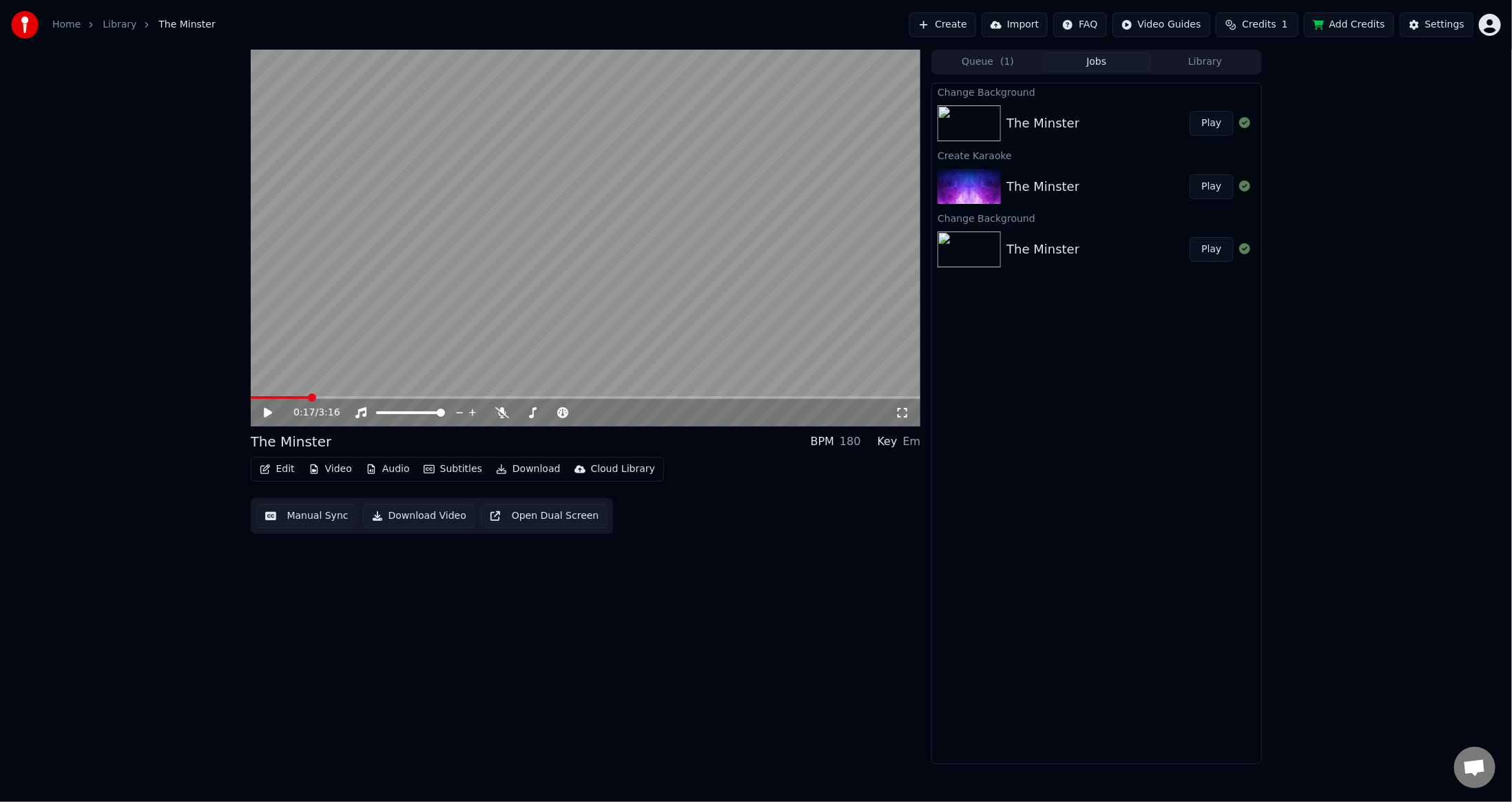
click at [310, 396] on span at bounding box center [586, 397] width 671 height 3
click at [319, 398] on div "0:17 / 3:16" at bounding box center [586, 411] width 671 height 30
click at [321, 398] on span at bounding box center [586, 397] width 671 height 3
click at [317, 397] on span at bounding box center [311, 397] width 8 height 8
click at [273, 413] on icon at bounding box center [277, 413] width 32 height 11
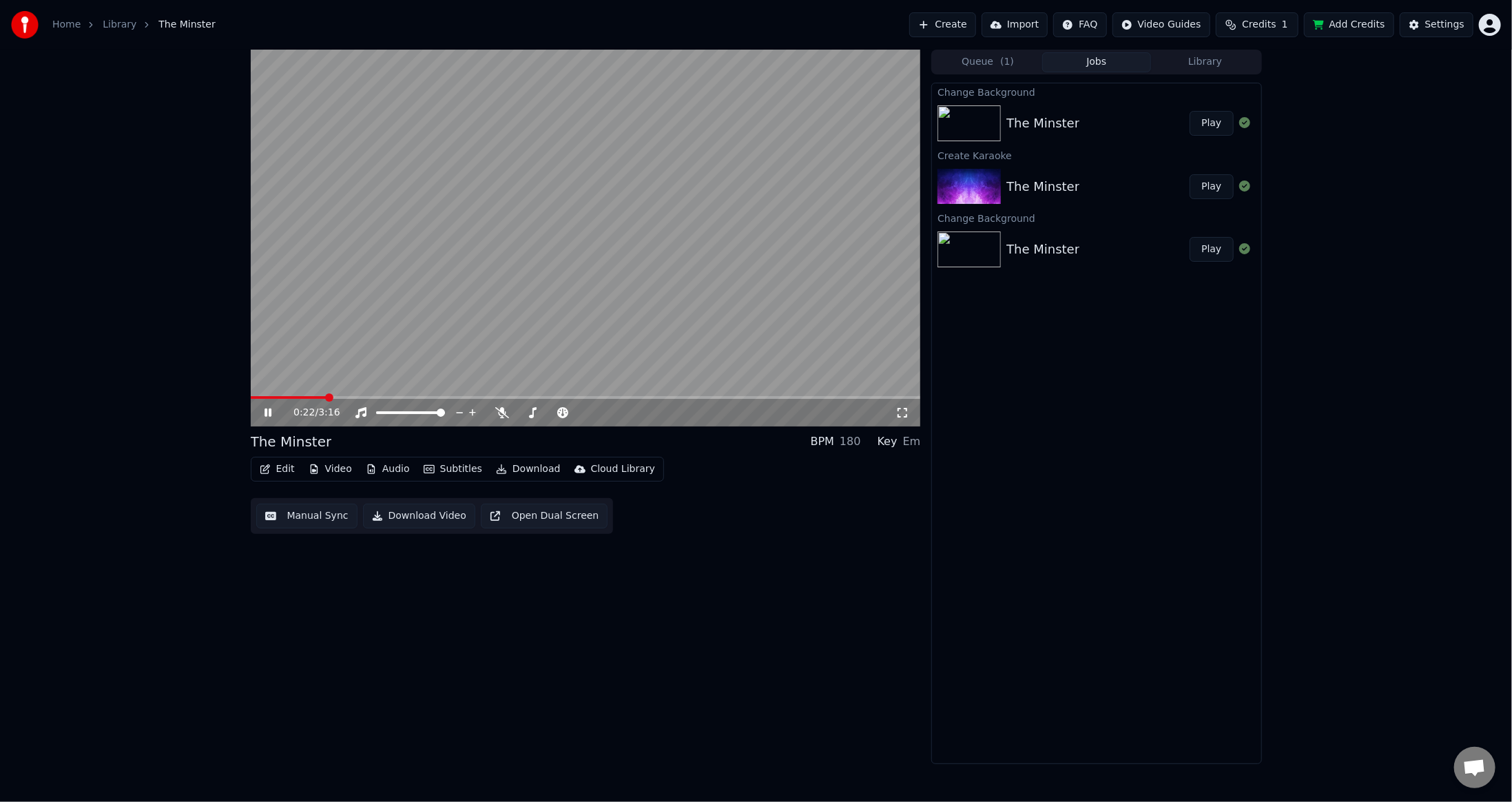
click at [266, 413] on icon at bounding box center [268, 412] width 7 height 8
click at [877, 592] on div "0:22 / 3:16 The Minster BPM 180 Key Em Edit Video Audio Subtitles Download Clou…" at bounding box center [586, 406] width 671 height 714
click at [347, 395] on video at bounding box center [586, 238] width 671 height 377
click at [356, 396] on span at bounding box center [586, 397] width 671 height 3
click at [598, 258] on video at bounding box center [586, 238] width 671 height 377
